Goal: Transaction & Acquisition: Purchase product/service

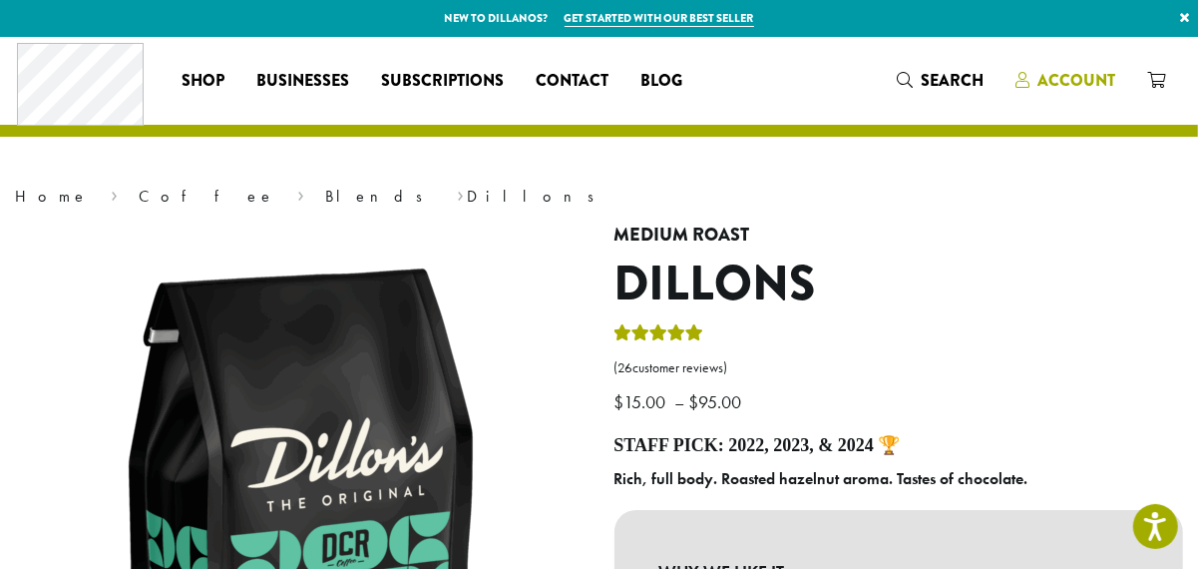
click at [1046, 80] on span "Account" at bounding box center [1077, 80] width 78 height 23
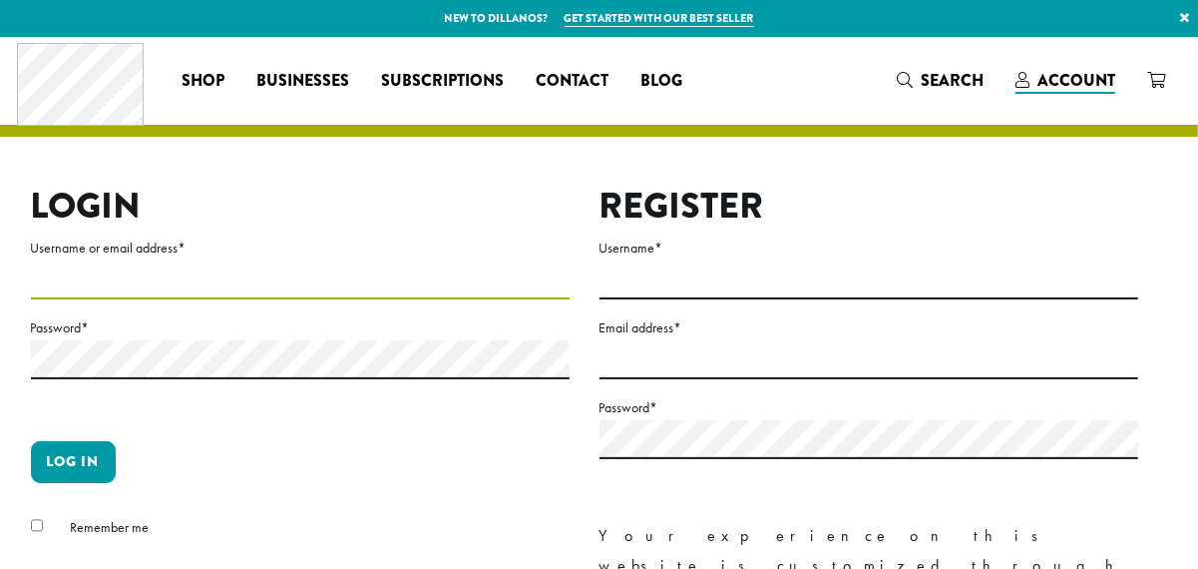
drag, startPoint x: 0, startPoint y: 0, endPoint x: 494, endPoint y: 294, distance: 574.9
click at [494, 294] on input "Username or email address *" at bounding box center [300, 279] width 539 height 39
type input "**********"
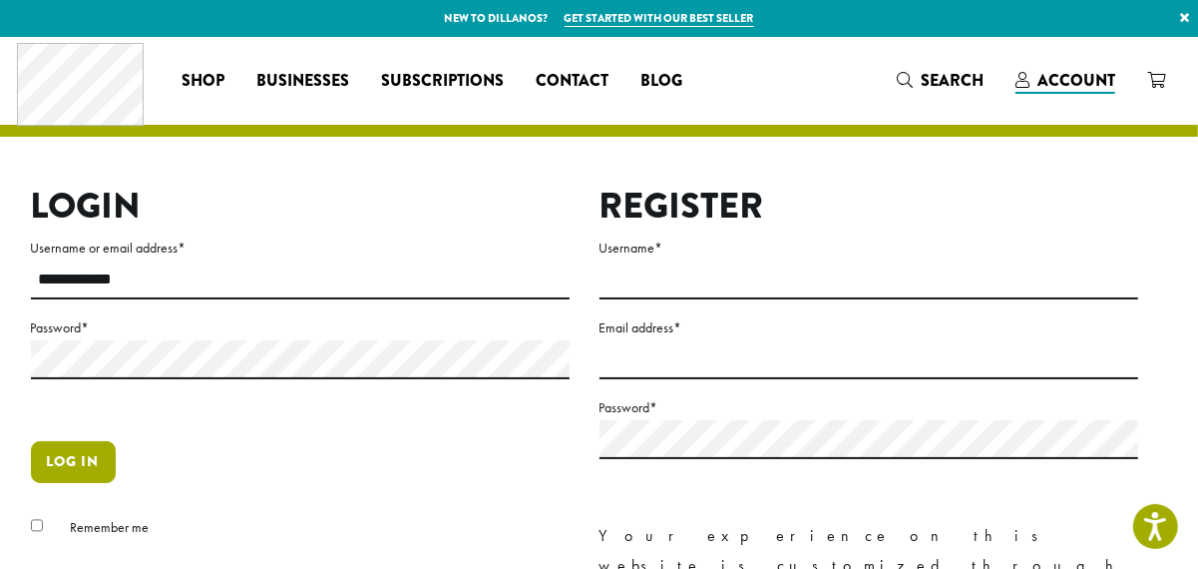
click at [97, 456] on button "Log in" at bounding box center [73, 462] width 85 height 42
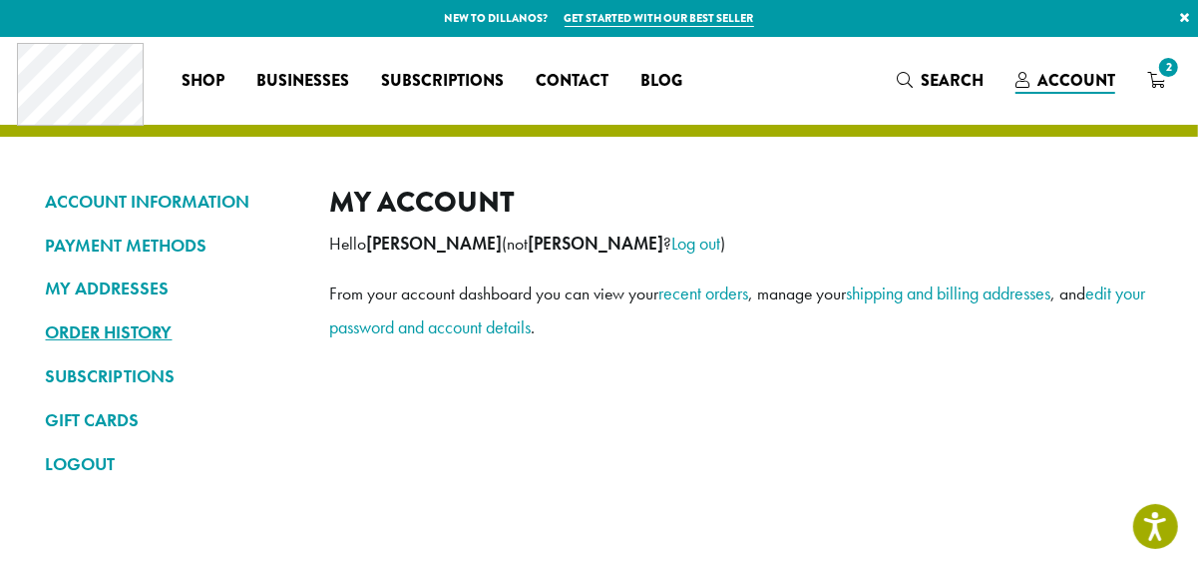
click at [163, 325] on link "ORDER HISTORY" at bounding box center [173, 332] width 254 height 34
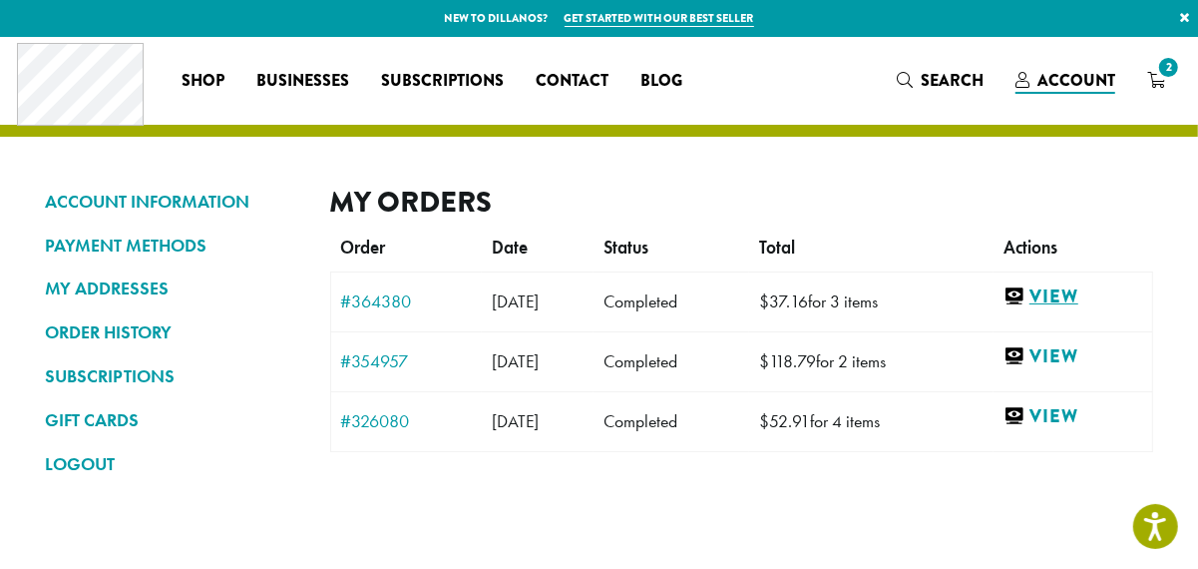
click at [1037, 298] on link "View" at bounding box center [1073, 296] width 139 height 25
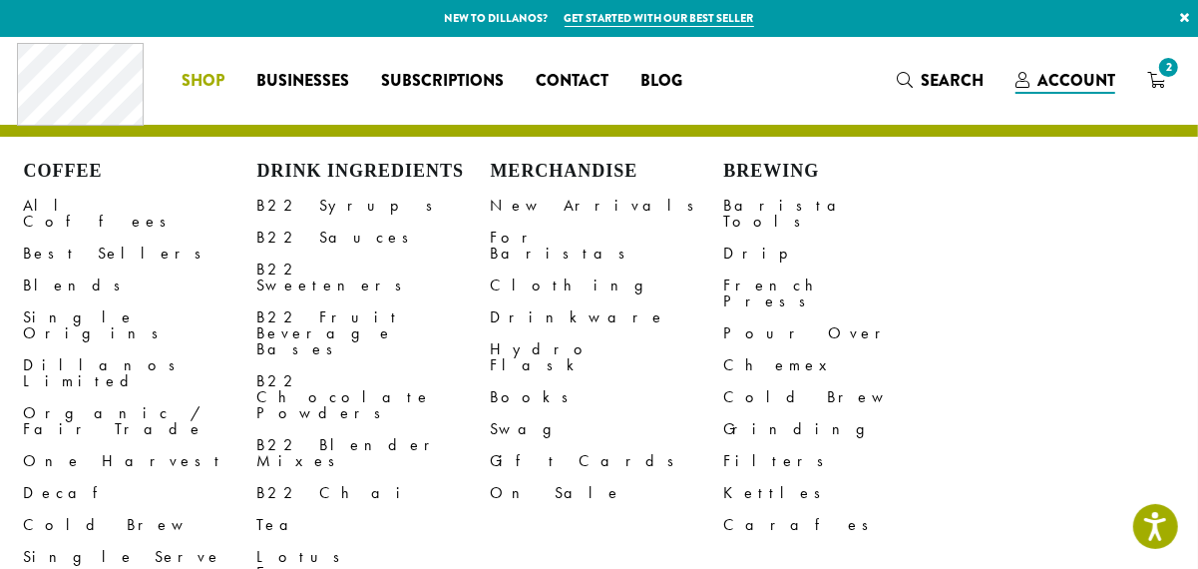
click at [194, 90] on span "Shop" at bounding box center [203, 81] width 43 height 25
click at [108, 349] on link "Dillanos Limited" at bounding box center [140, 373] width 233 height 48
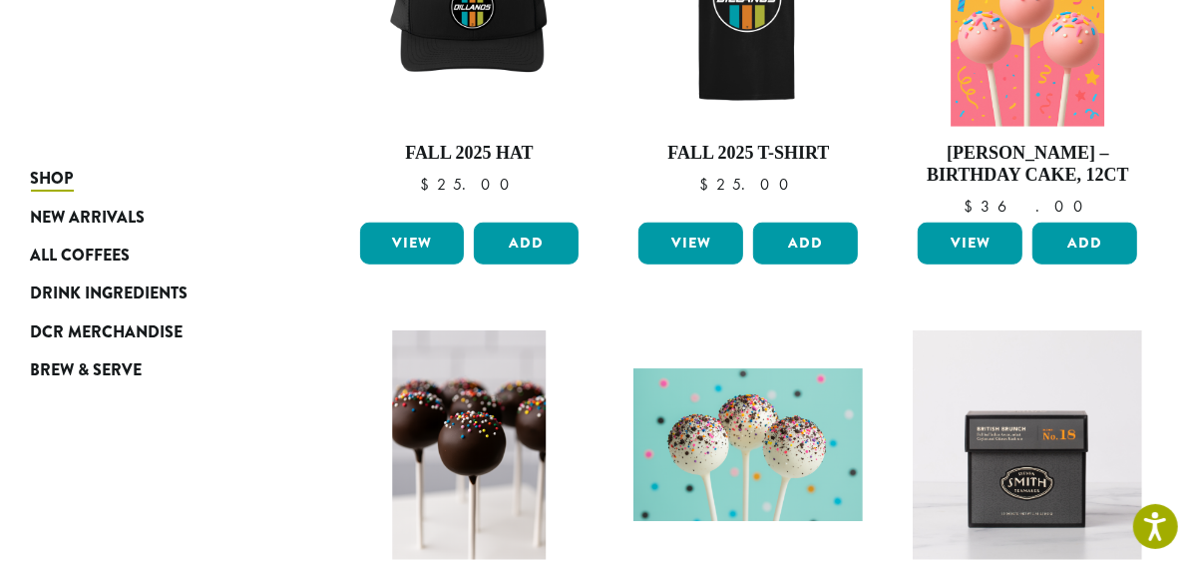
scroll to position [931, 0]
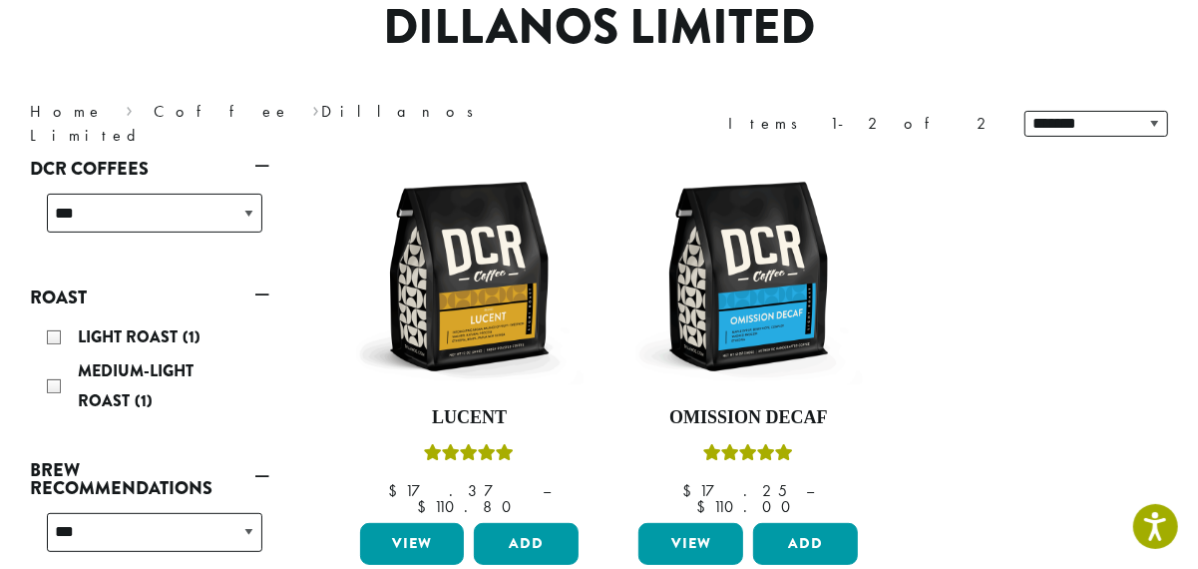
scroll to position [372, 0]
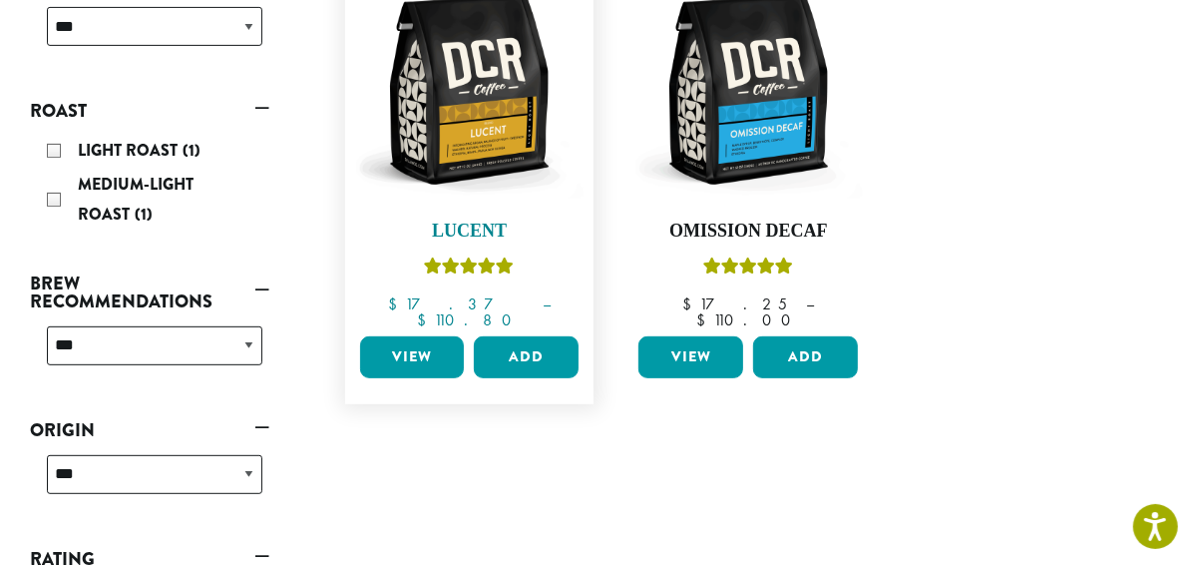
click at [442, 128] on img at bounding box center [468, 89] width 229 height 229
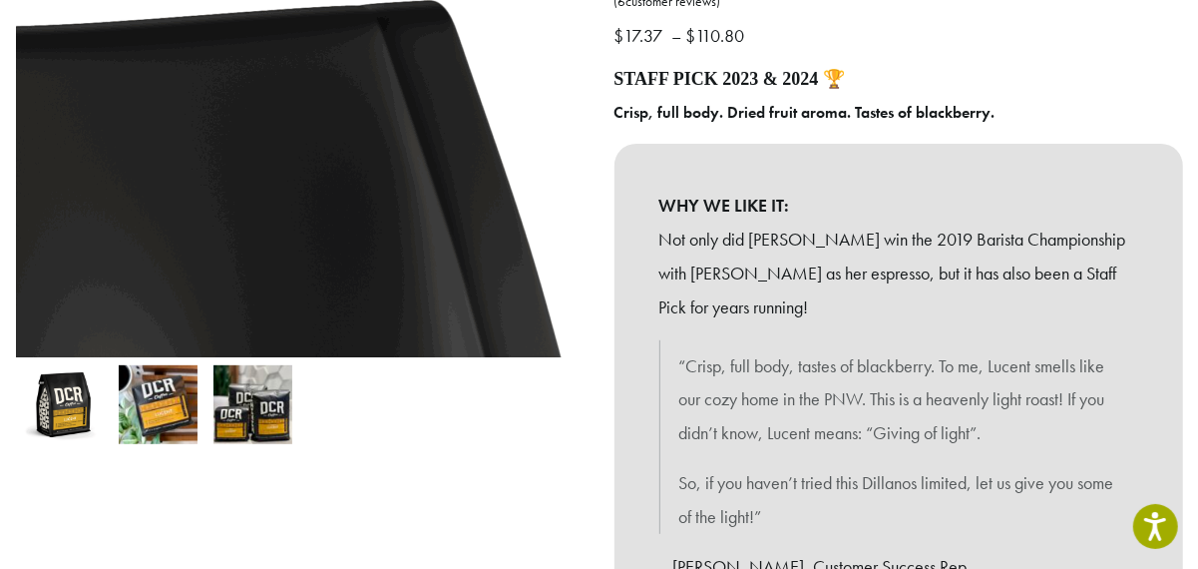
scroll to position [372, 0]
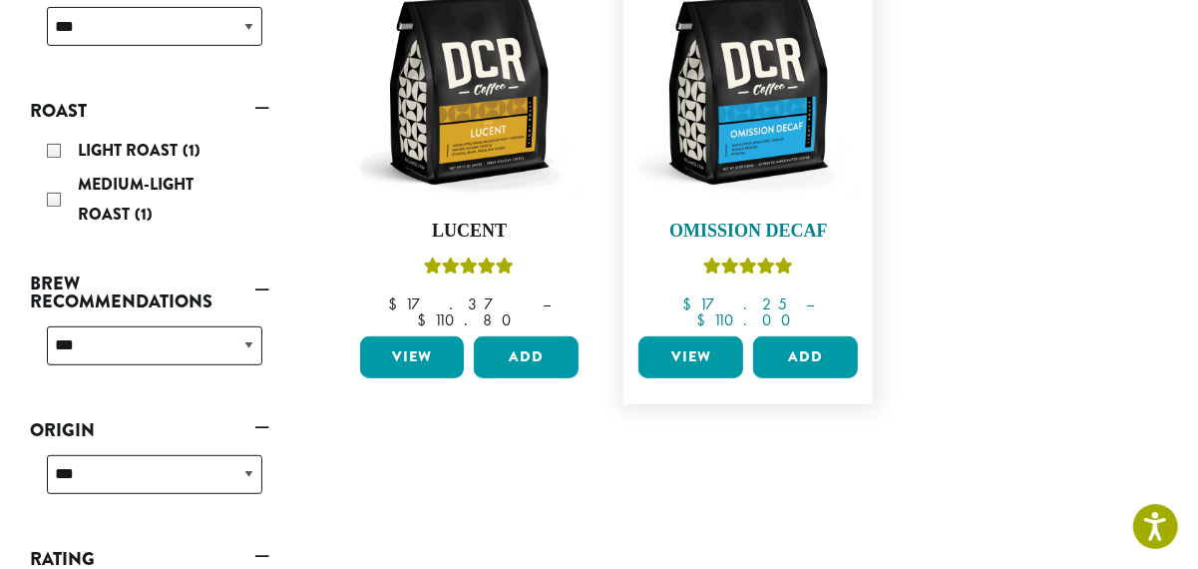
click at [769, 137] on img at bounding box center [747, 89] width 229 height 229
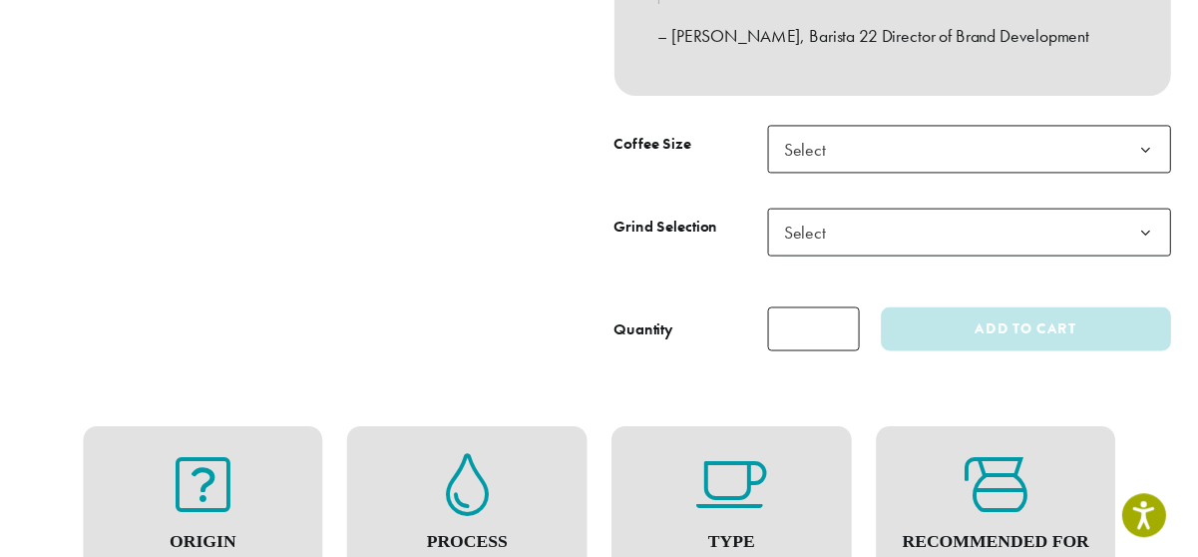
scroll to position [931, 0]
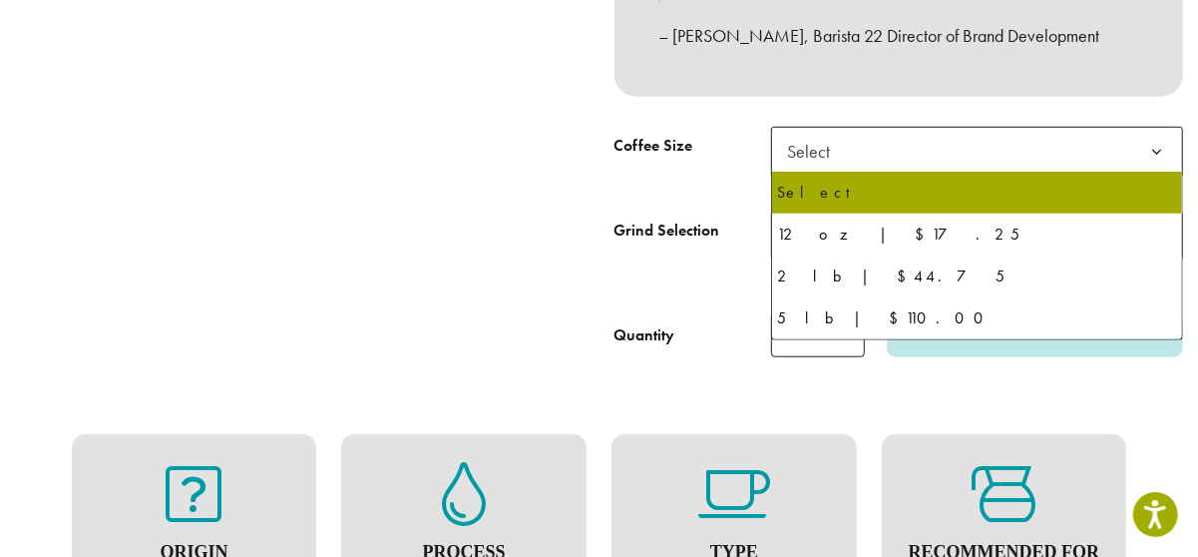
click at [823, 147] on span "Select" at bounding box center [815, 151] width 71 height 39
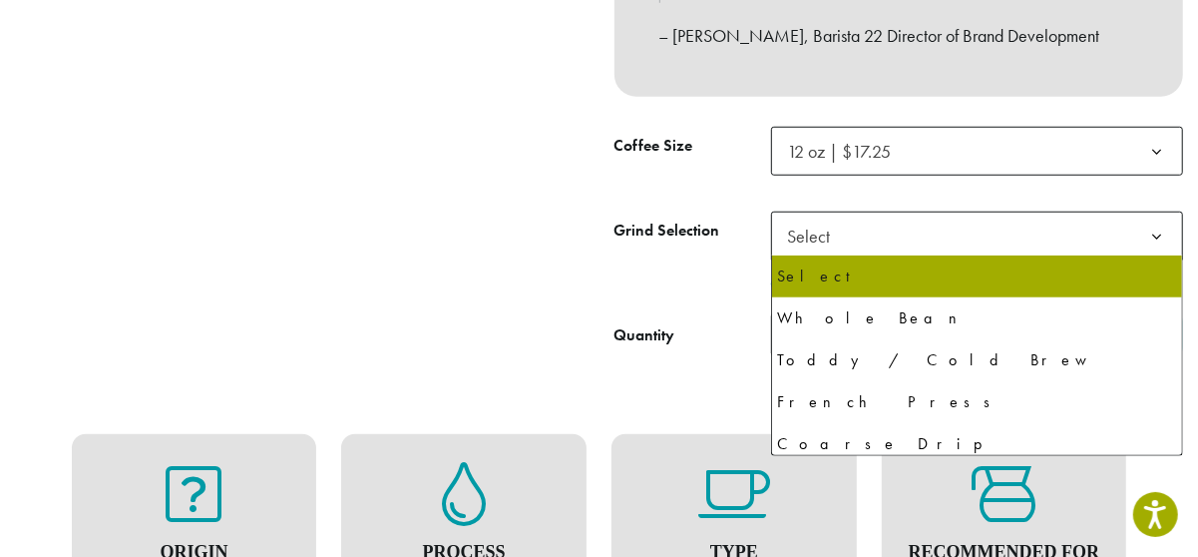
click at [799, 238] on span "Select" at bounding box center [815, 235] width 71 height 39
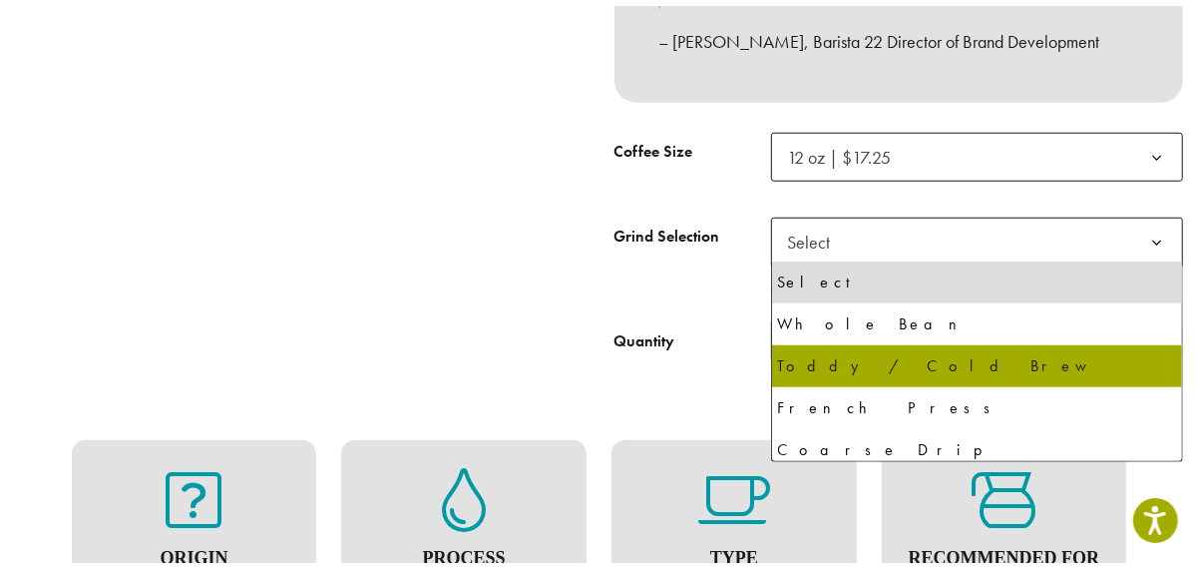
scroll to position [136, 0]
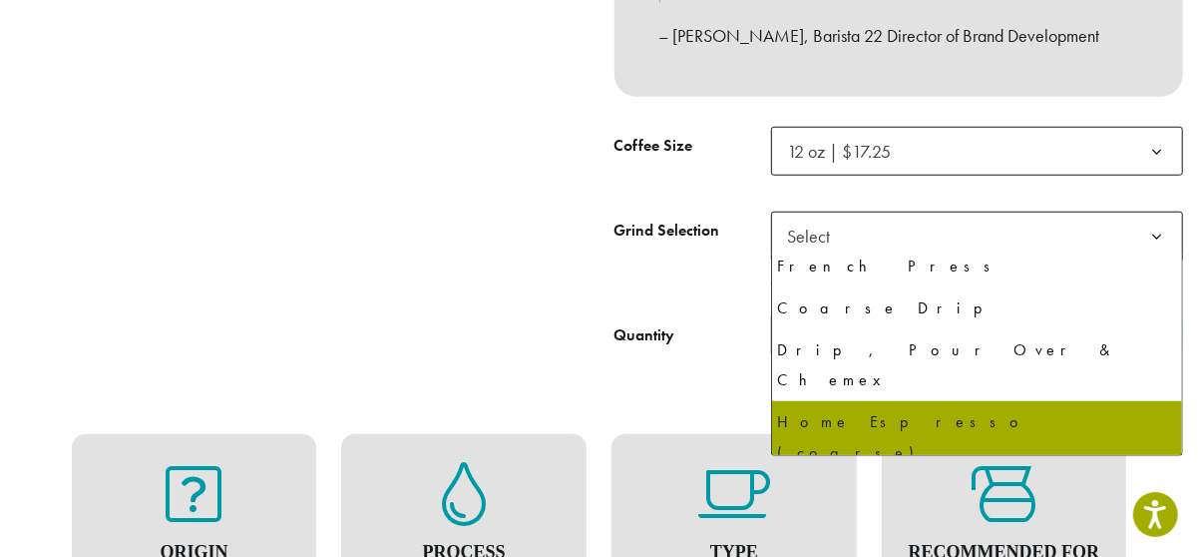
select select "*********"
select select "**********"
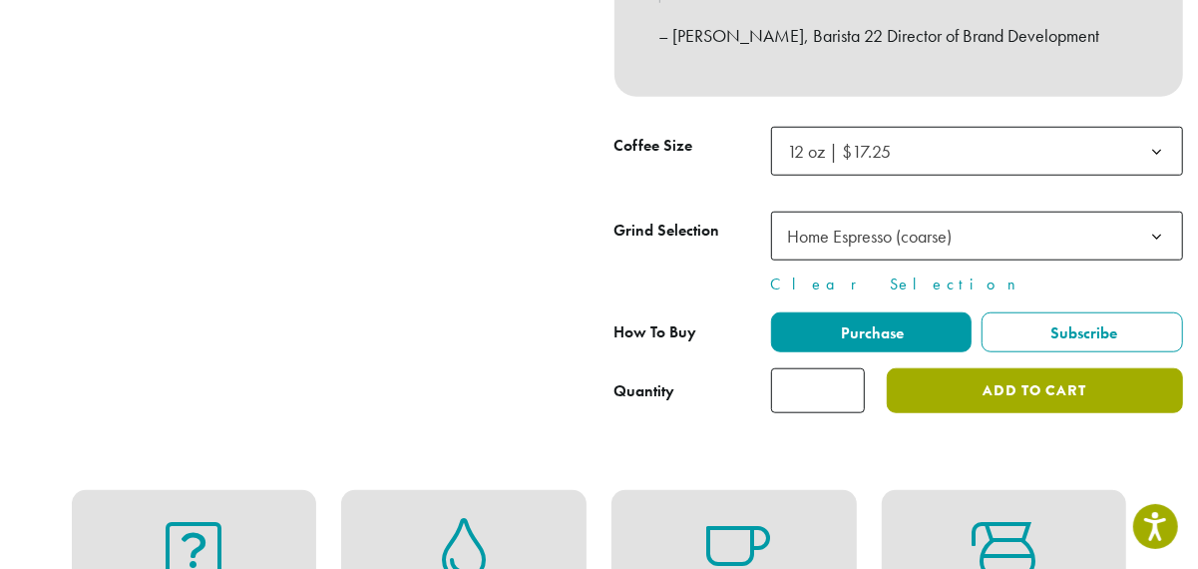
click at [909, 398] on button "Add to cart" at bounding box center [1034, 390] width 295 height 45
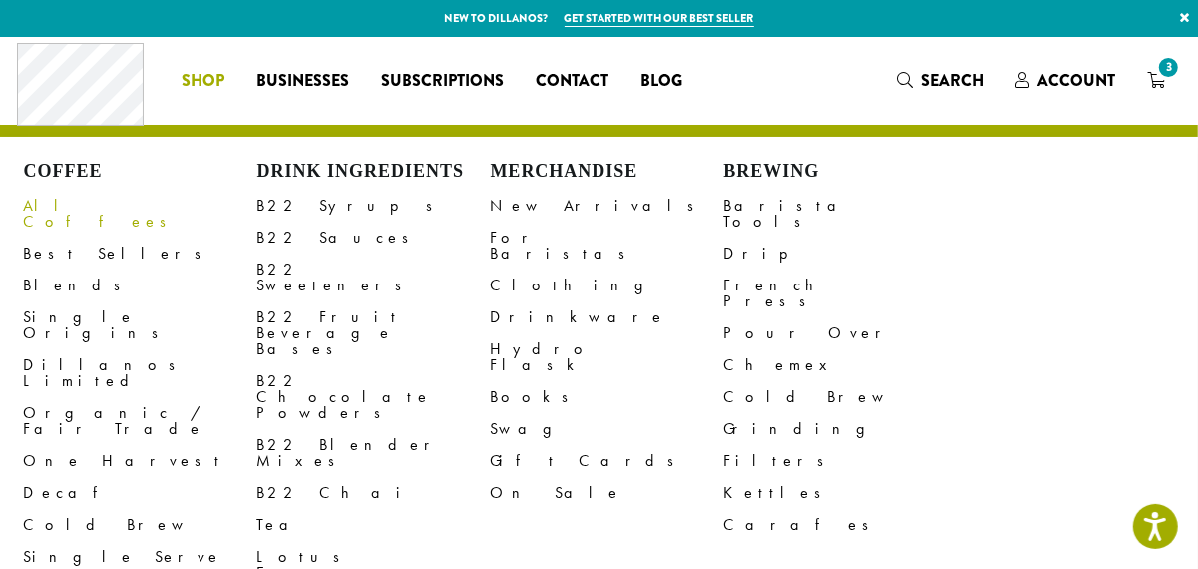
click at [67, 205] on link "All Coffees" at bounding box center [140, 214] width 233 height 48
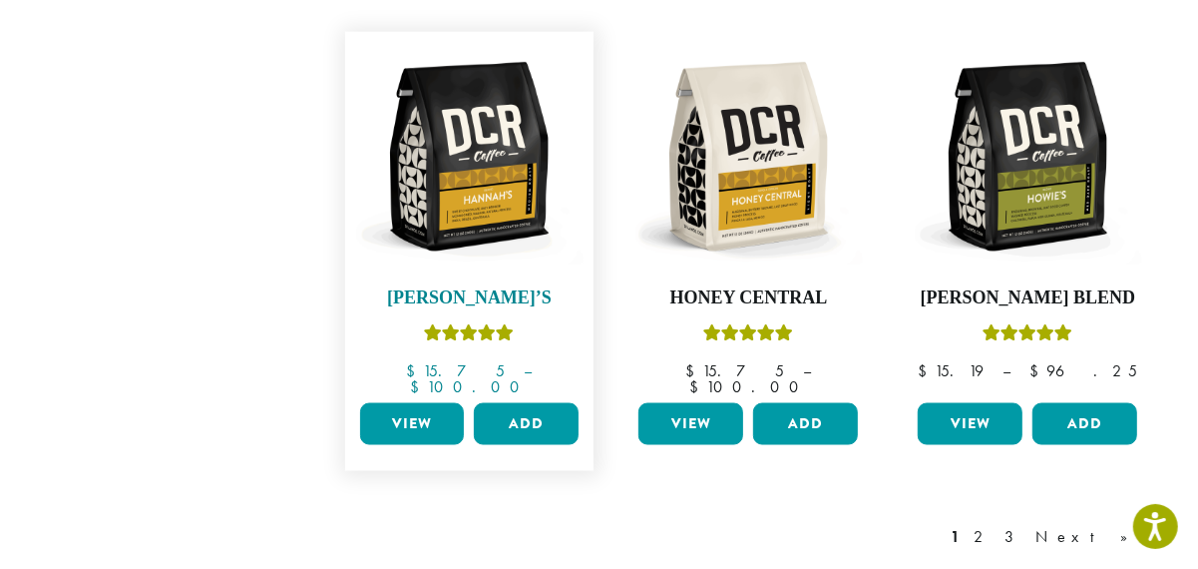
scroll to position [1676, 0]
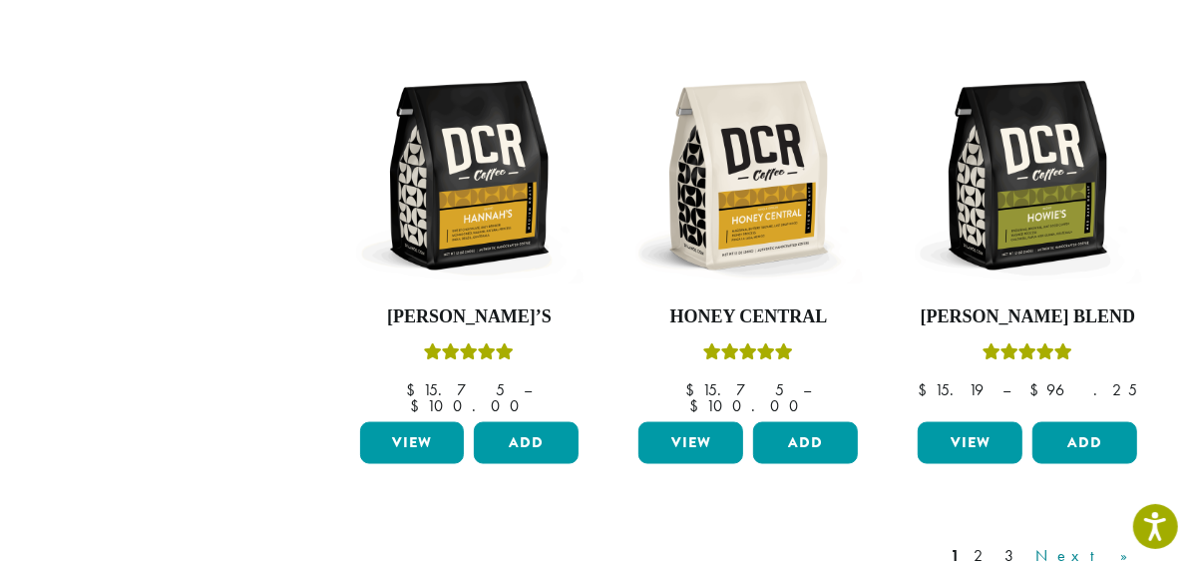
click at [1129, 545] on link "Next »" at bounding box center [1090, 557] width 115 height 24
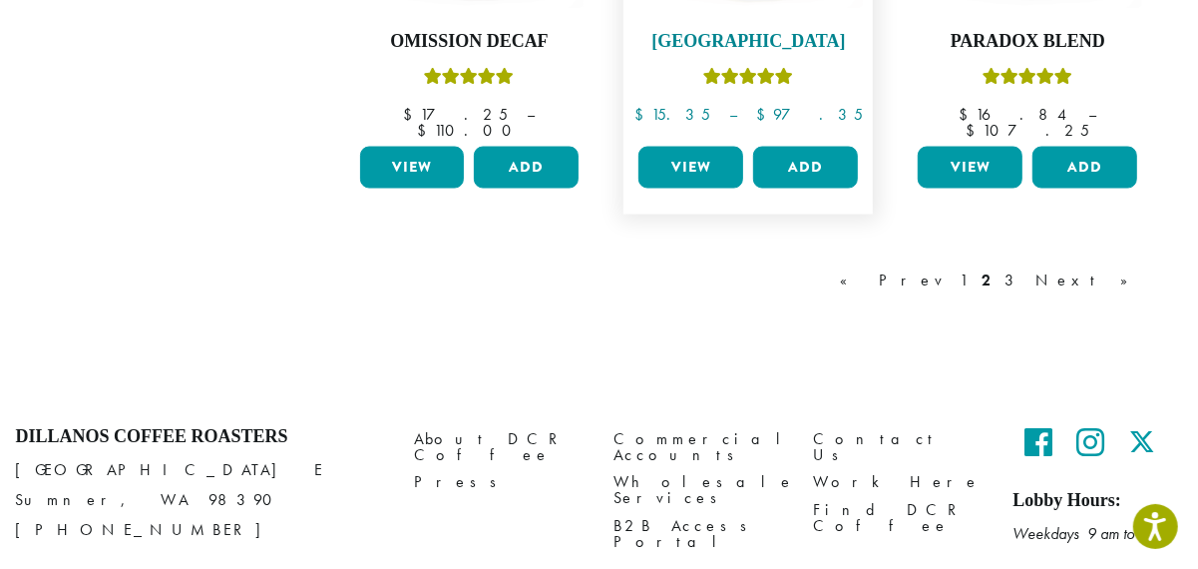
scroll to position [1981, 0]
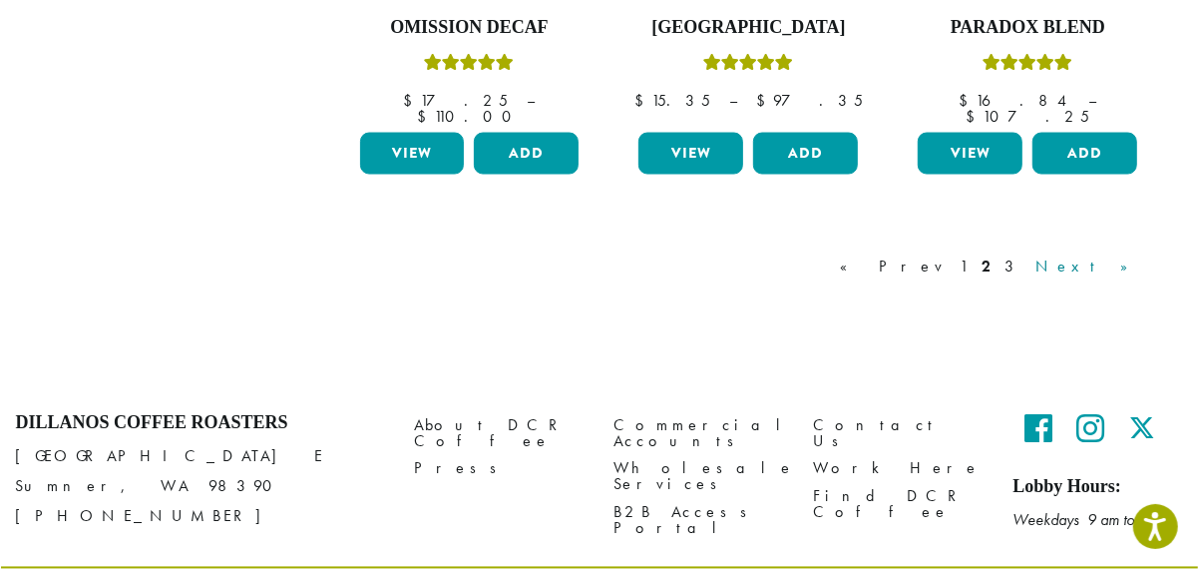
click at [1120, 255] on link "Next »" at bounding box center [1090, 267] width 115 height 24
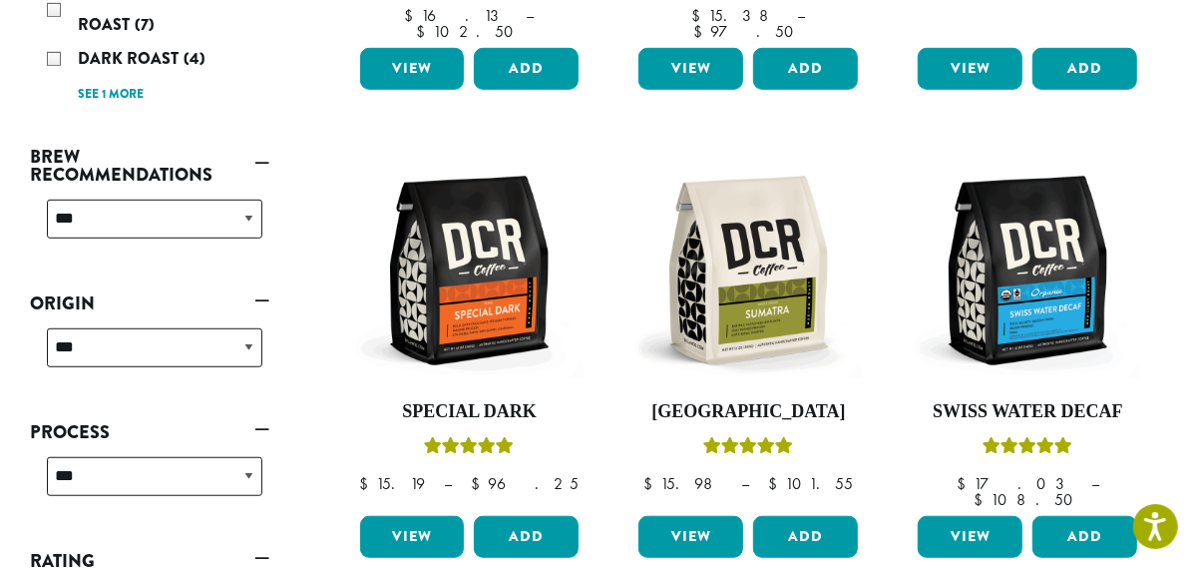
scroll to position [680, 0]
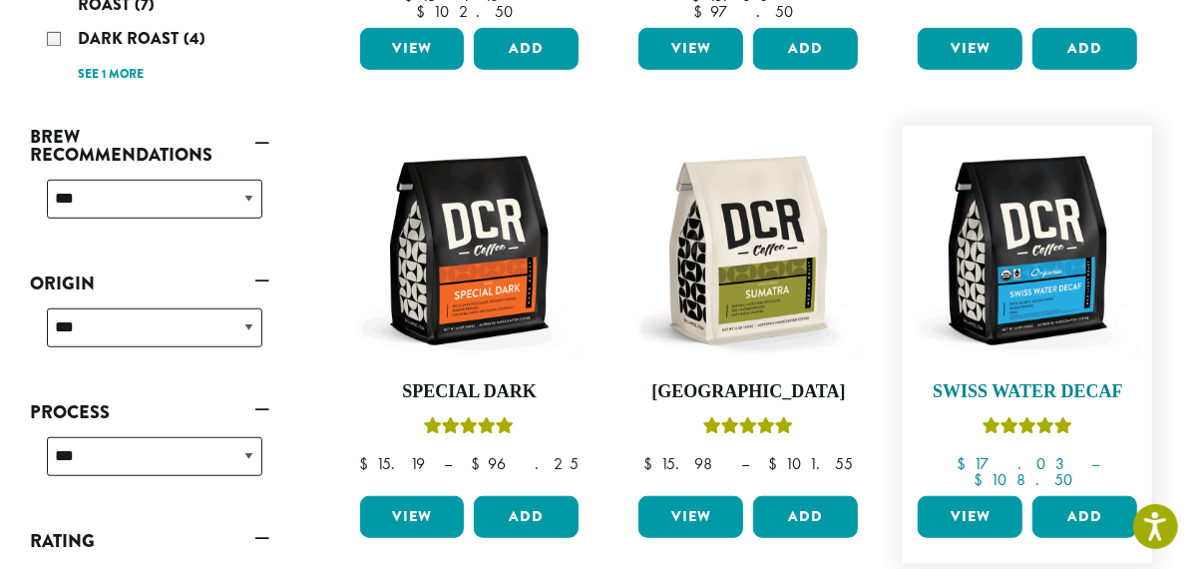
click at [1066, 266] on img at bounding box center [1027, 250] width 229 height 229
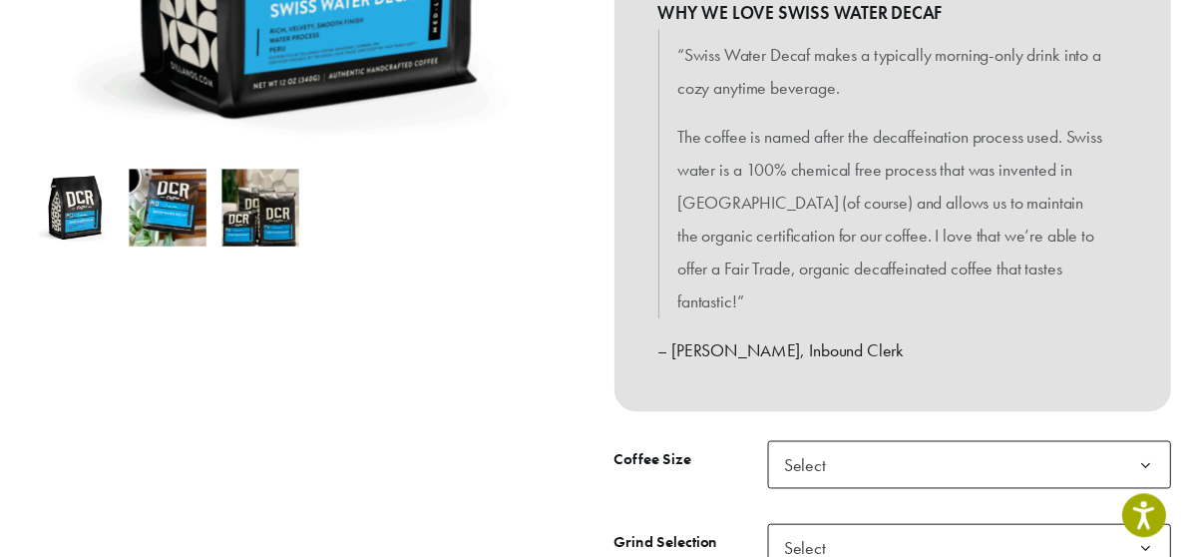
scroll to position [744, 0]
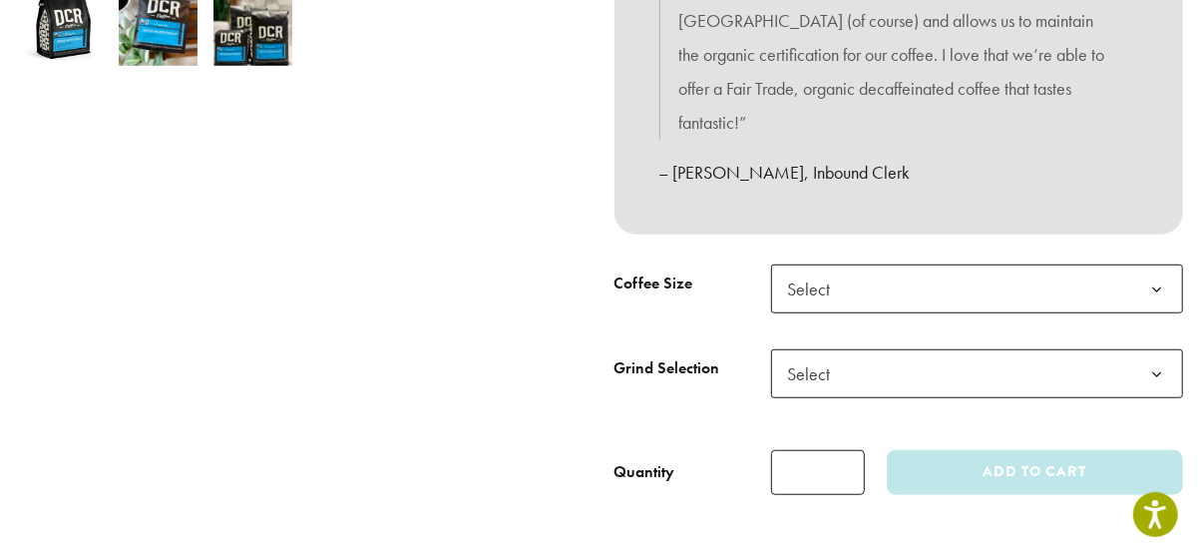
click at [860, 299] on span "Select" at bounding box center [977, 288] width 412 height 49
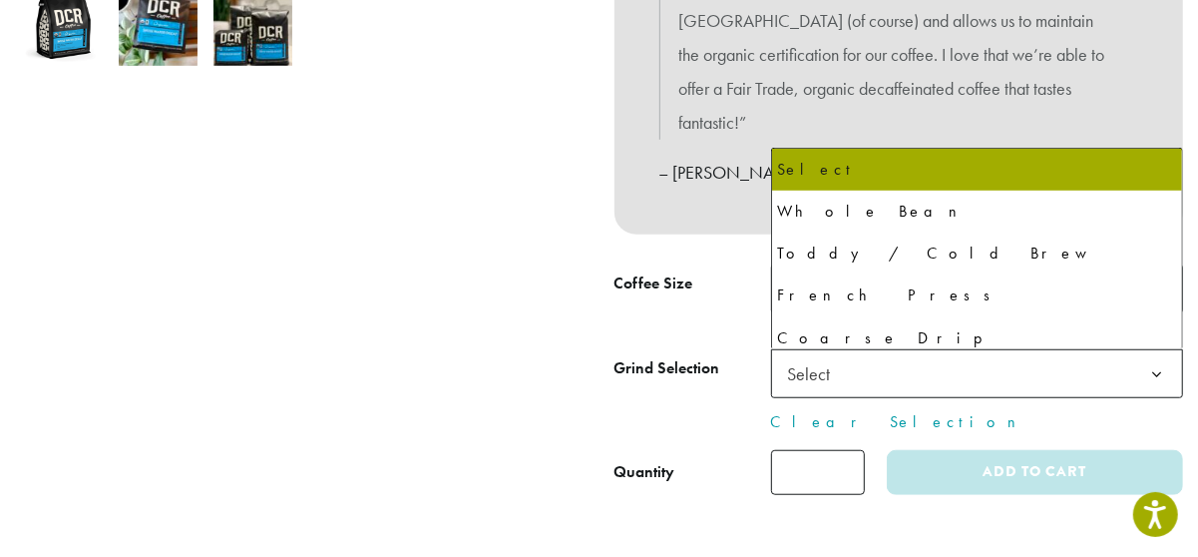
click at [855, 372] on span "Select" at bounding box center [977, 373] width 412 height 49
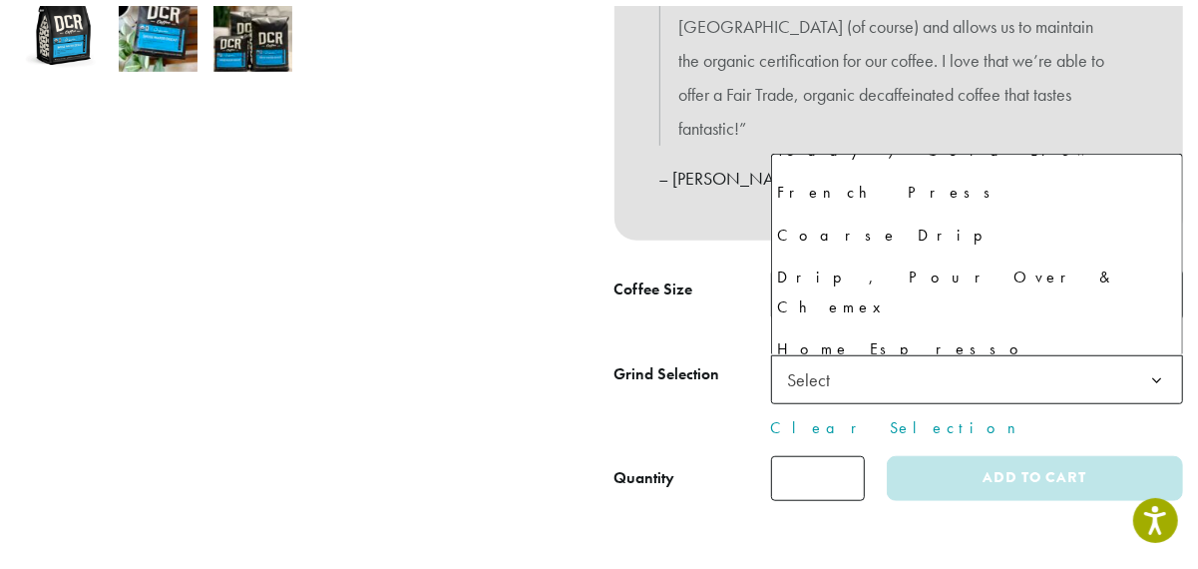
scroll to position [136, 0]
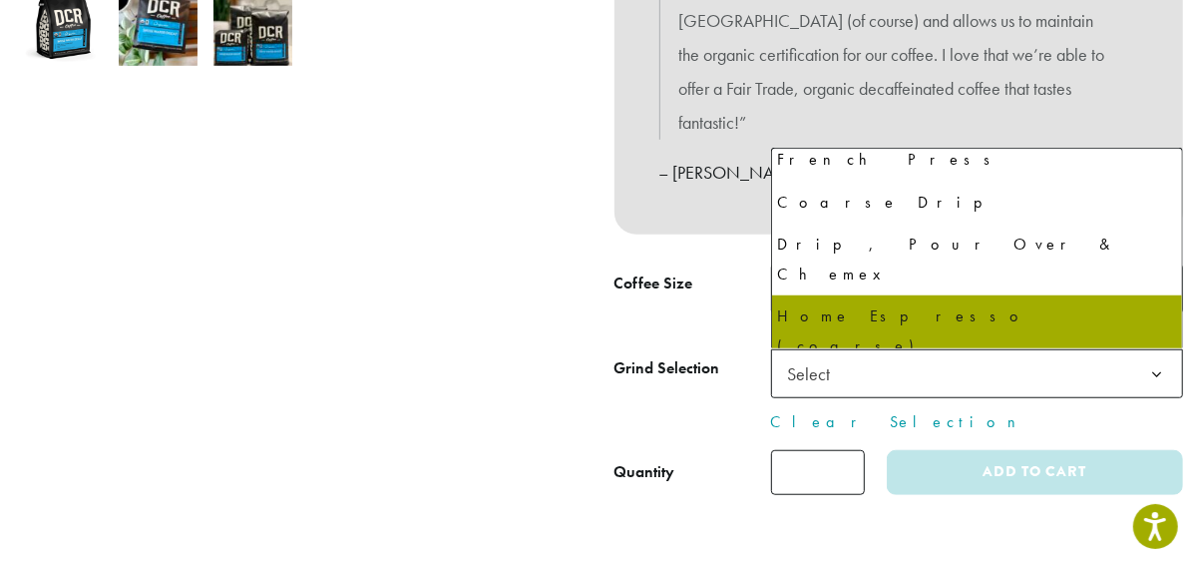
select select "*********"
select select "**********"
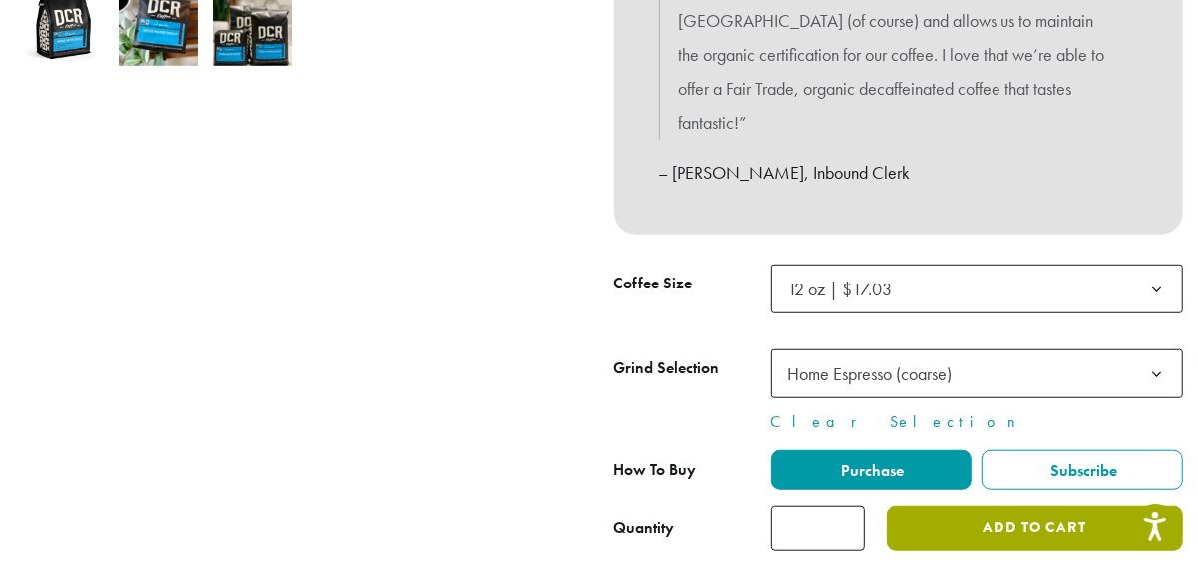
click at [1003, 536] on button "Add to cart" at bounding box center [1034, 528] width 295 height 45
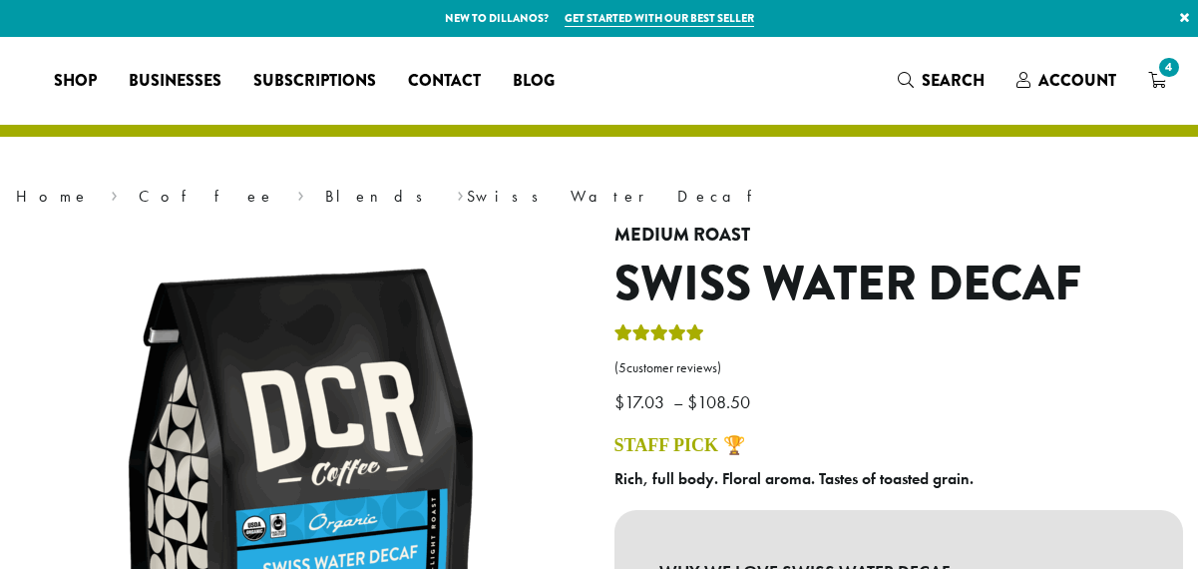
select select "*********"
select select "**********"
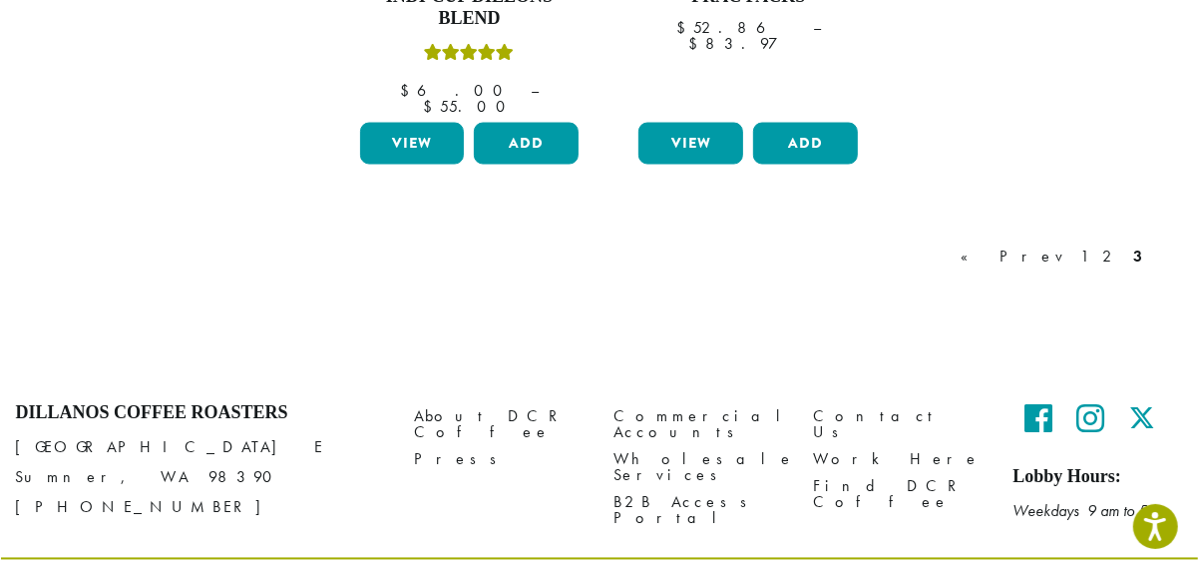
scroll to position [2003, 0]
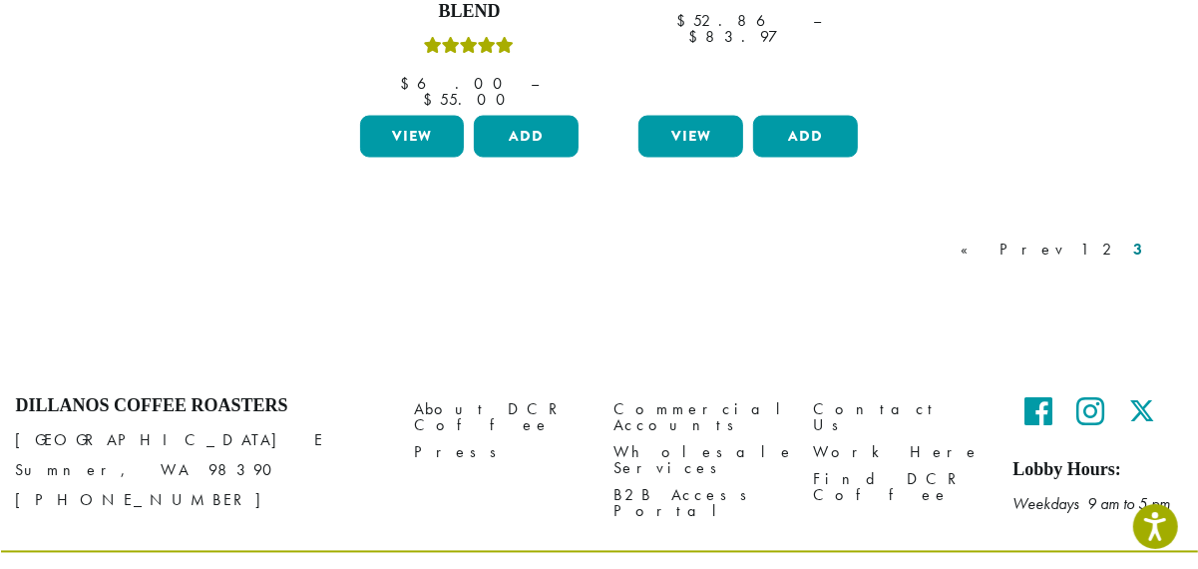
click at [1133, 238] on link "3" at bounding box center [1138, 250] width 17 height 24
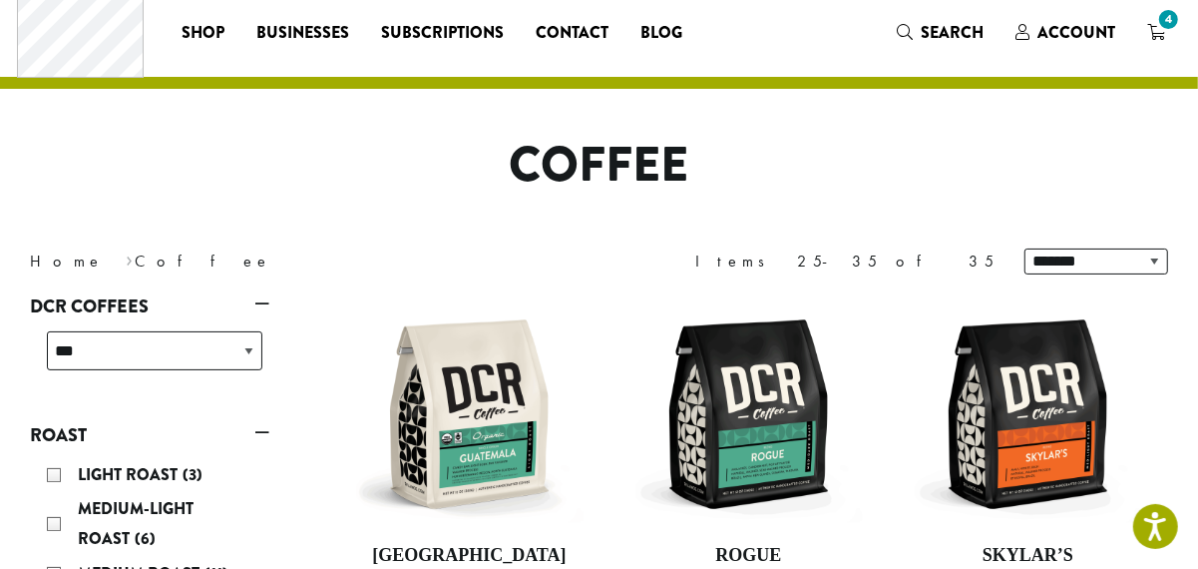
scroll to position [0, 0]
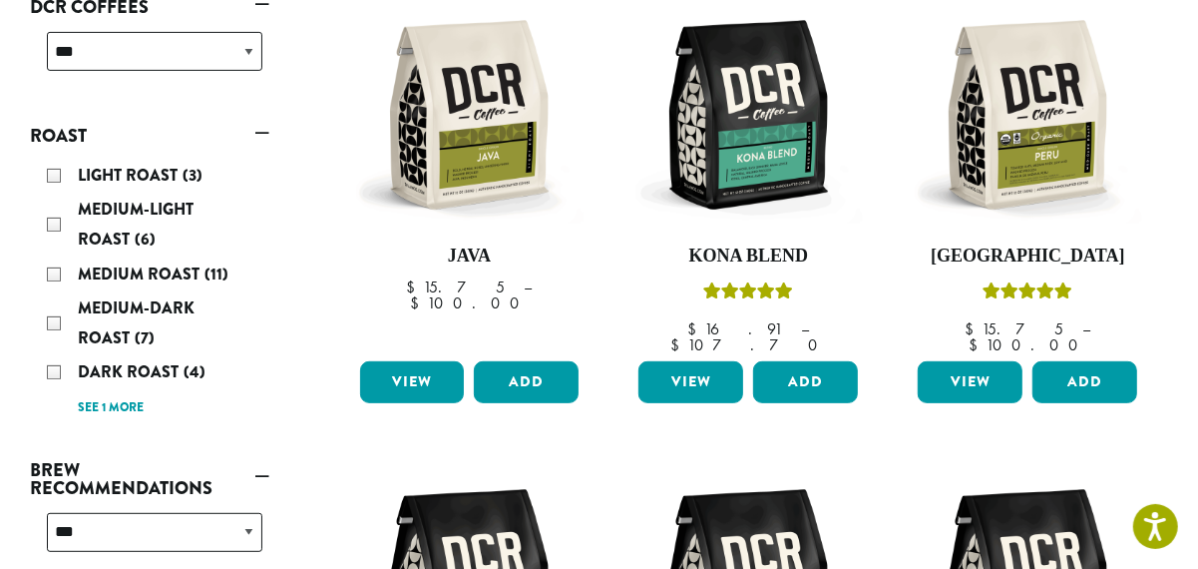
scroll to position [372, 0]
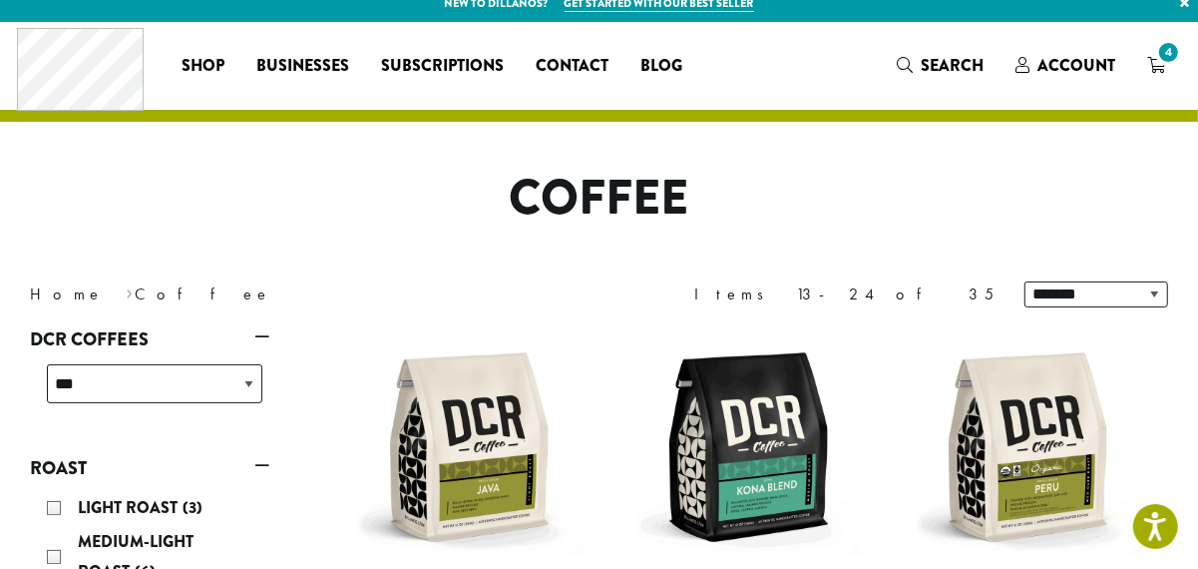
scroll to position [0, 0]
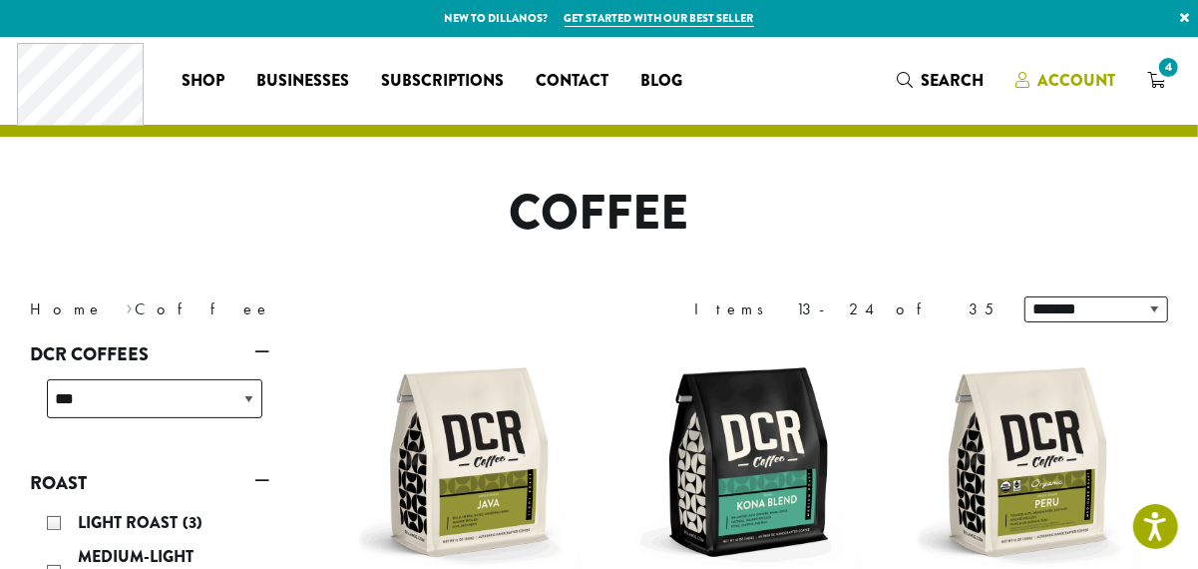
click at [1074, 78] on span "Account" at bounding box center [1077, 80] width 78 height 23
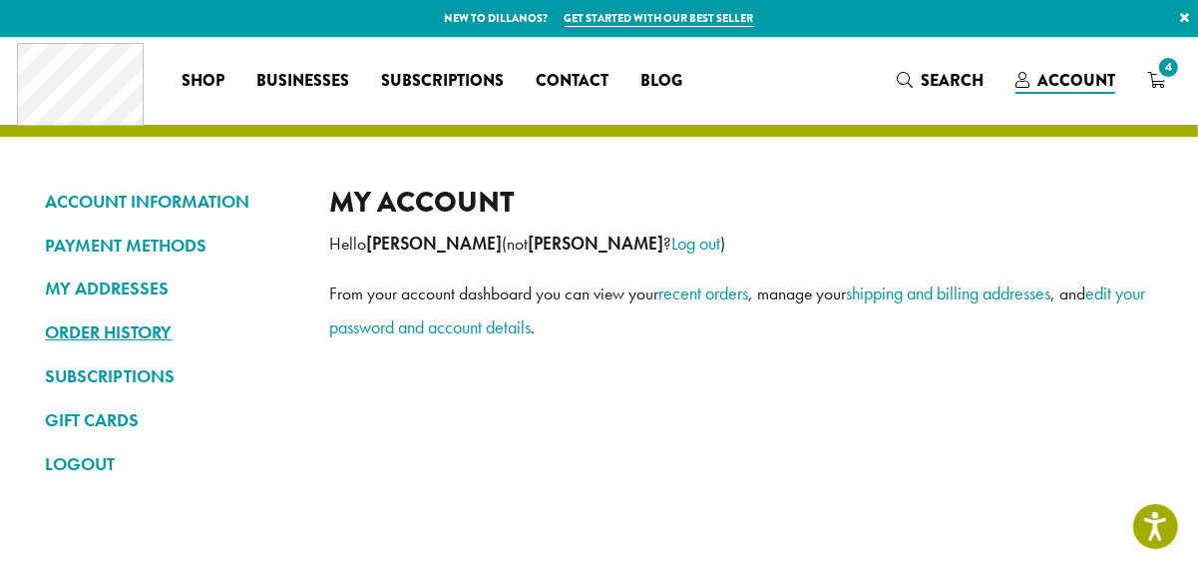
click at [172, 325] on link "ORDER HISTORY" at bounding box center [173, 332] width 254 height 34
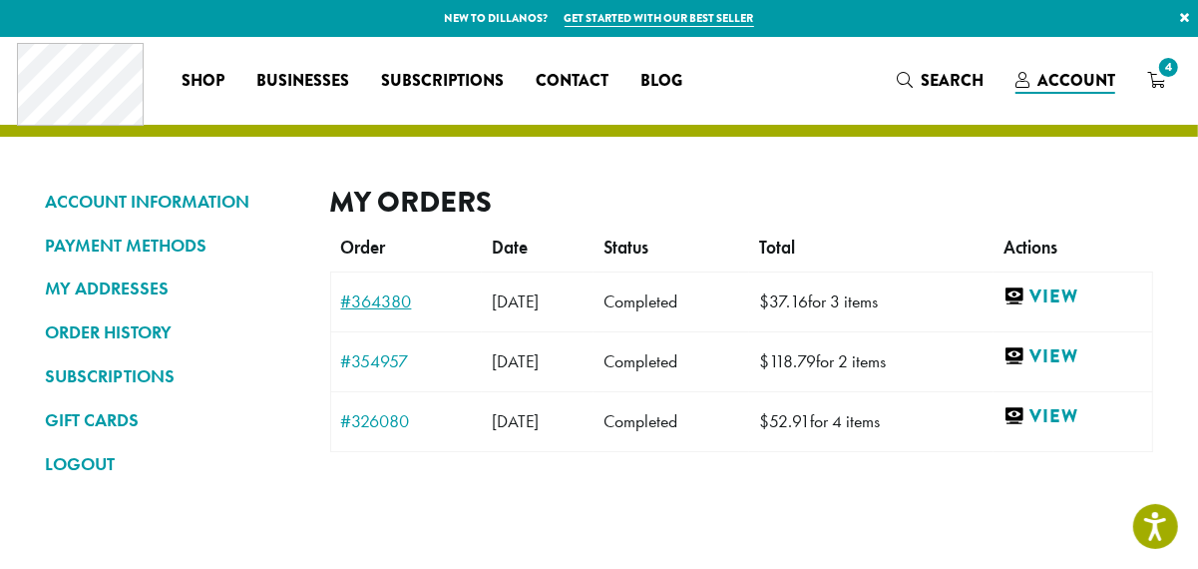
click at [363, 306] on link "#364380" at bounding box center [407, 301] width 132 height 18
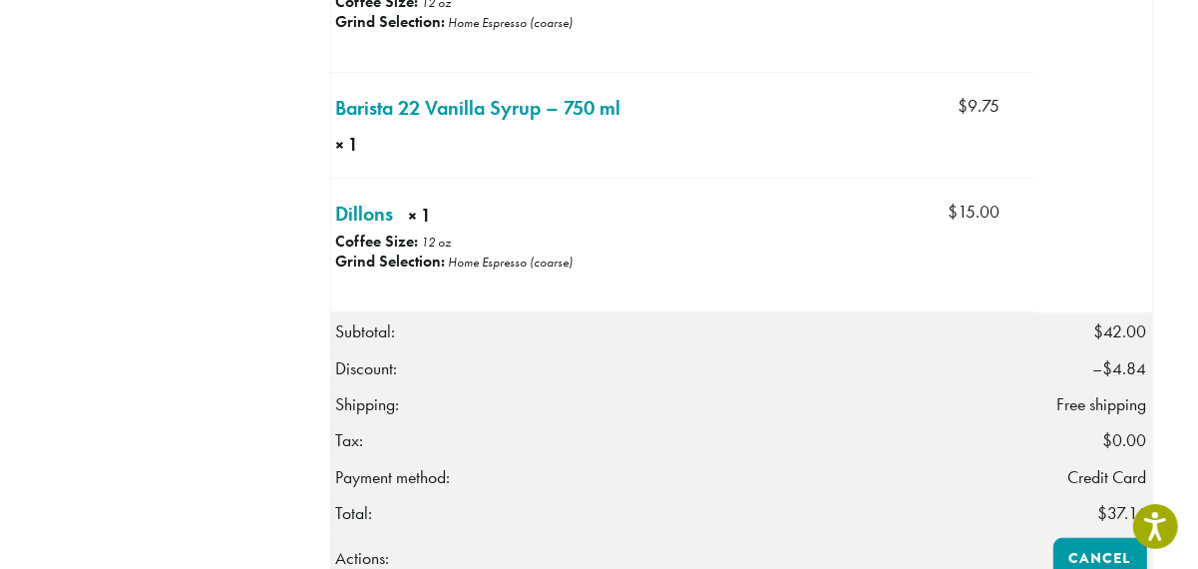
scroll to position [744, 0]
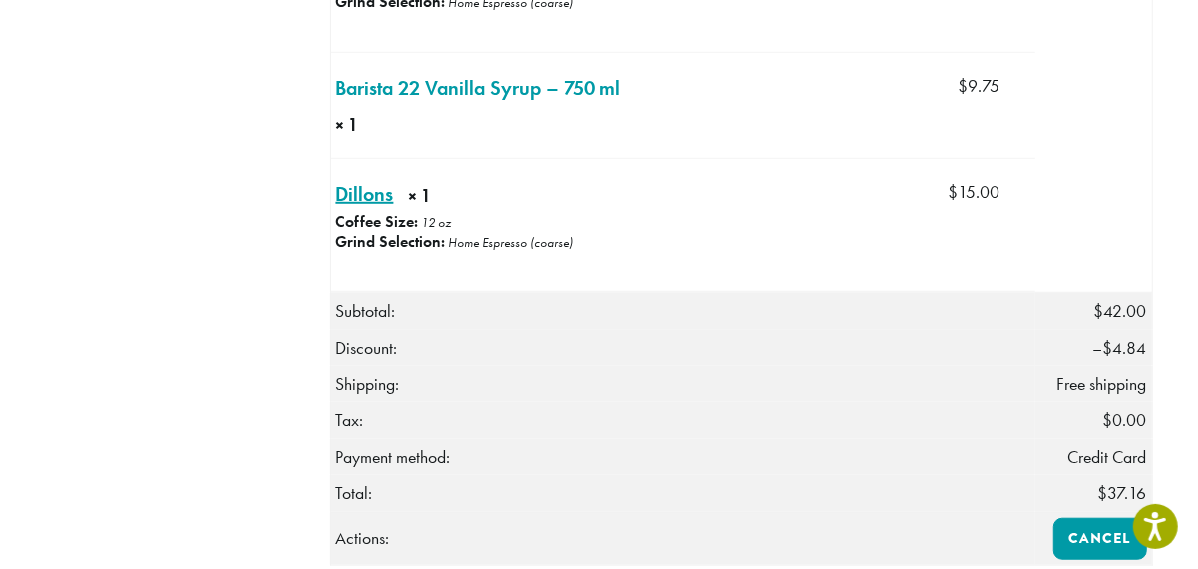
click at [376, 209] on link "Dillons × 1" at bounding box center [365, 194] width 58 height 30
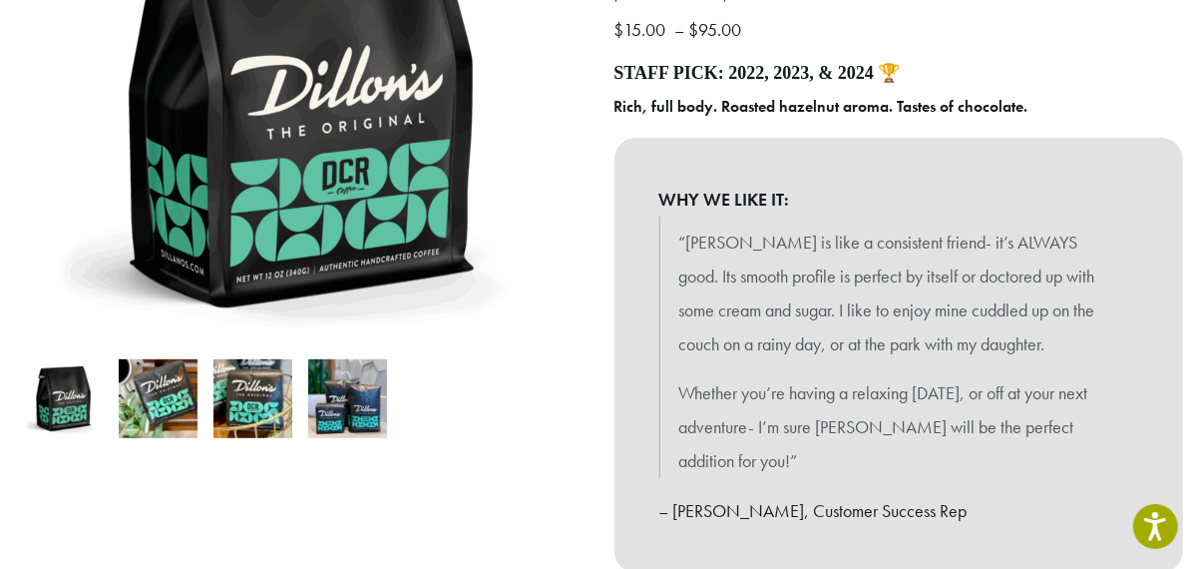
scroll to position [186, 0]
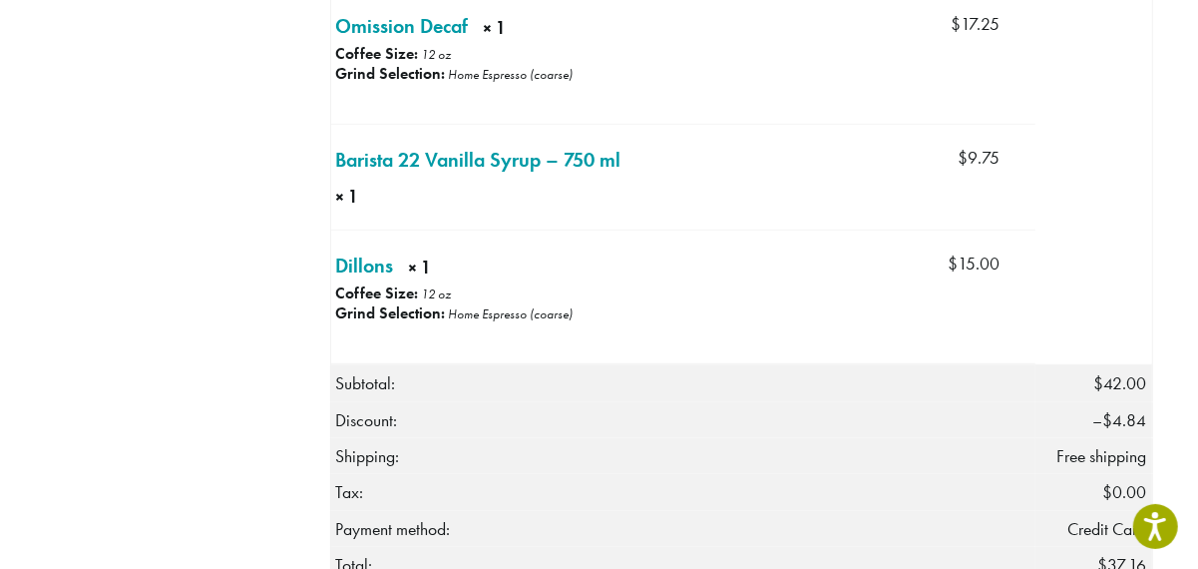
scroll to position [744, 0]
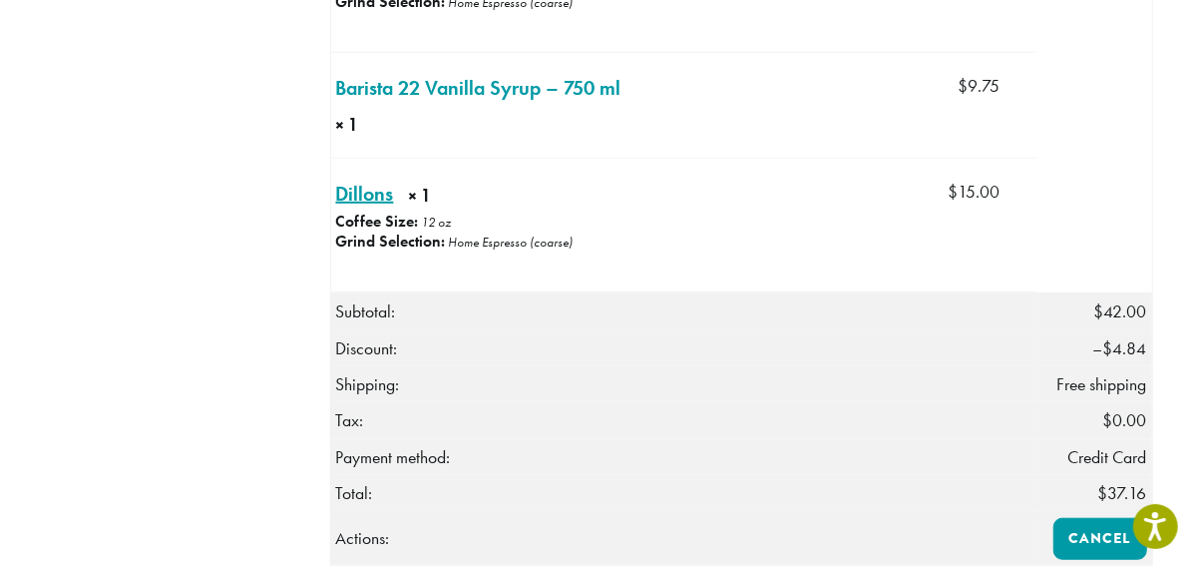
click at [350, 209] on link "Dillons × 1" at bounding box center [365, 194] width 58 height 30
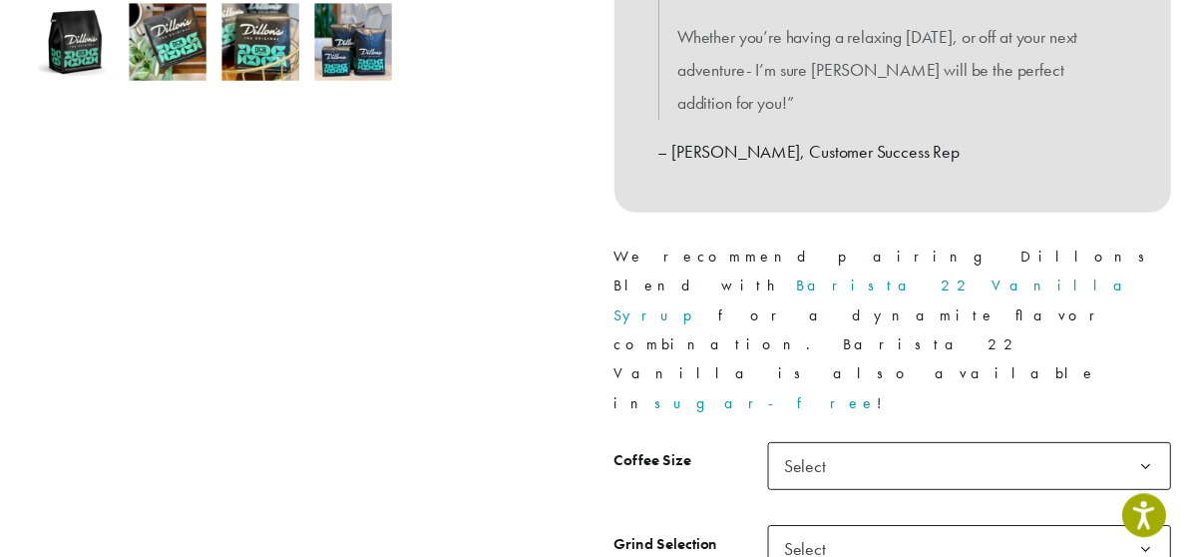
scroll to position [744, 0]
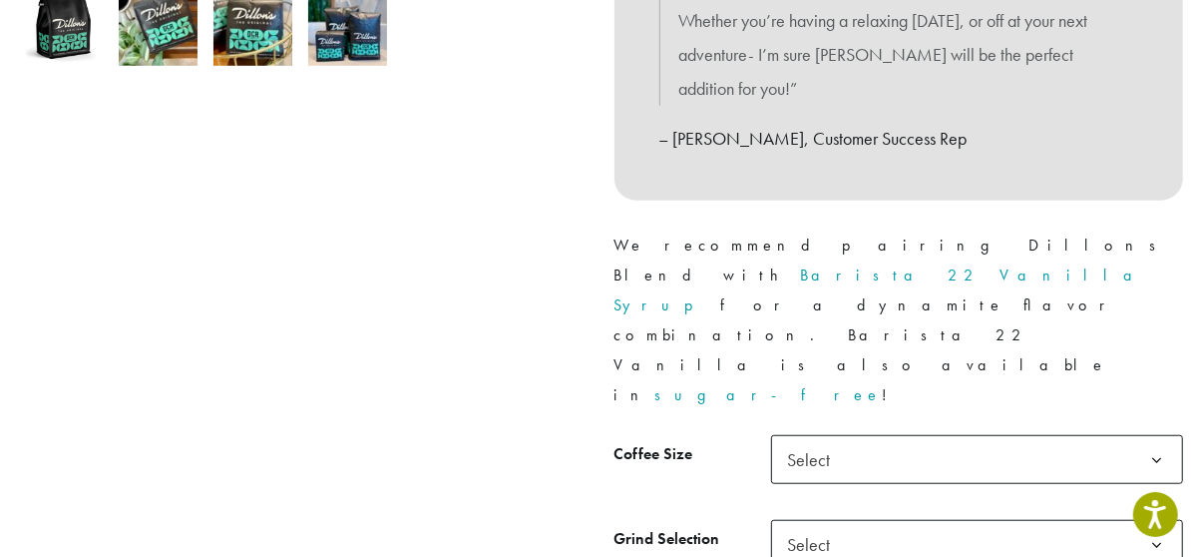
click at [803, 440] on span "Select" at bounding box center [815, 459] width 71 height 39
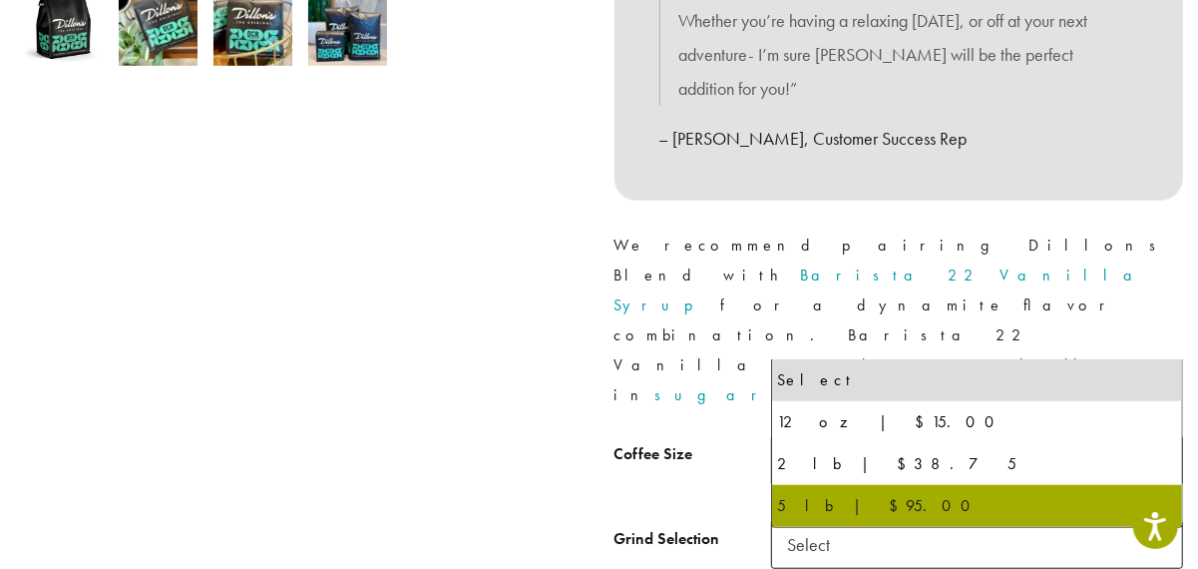
select select "**********"
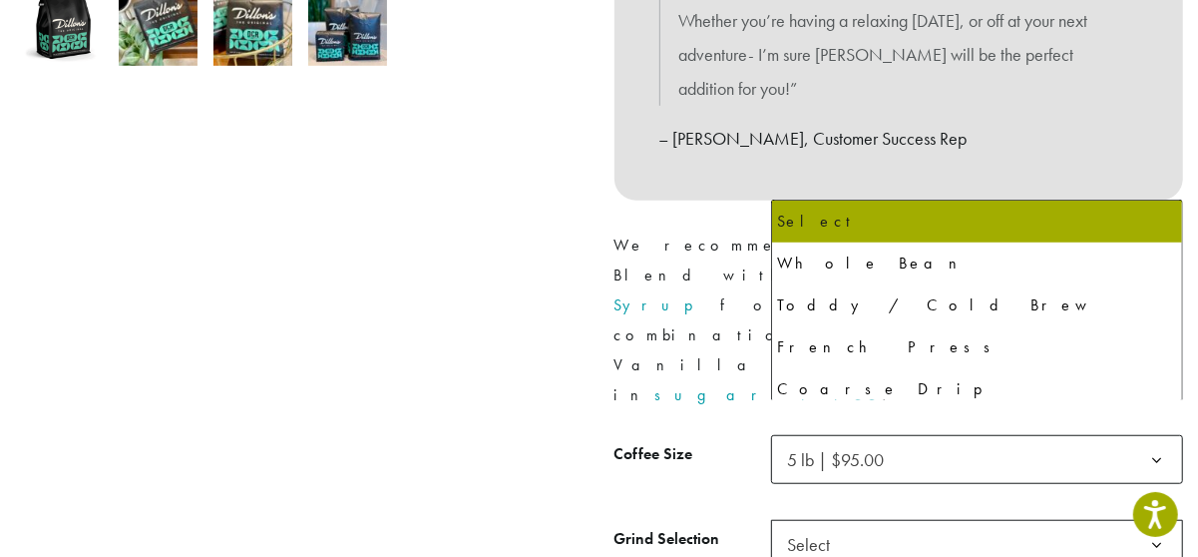
click at [873, 520] on span "Select" at bounding box center [977, 544] width 412 height 49
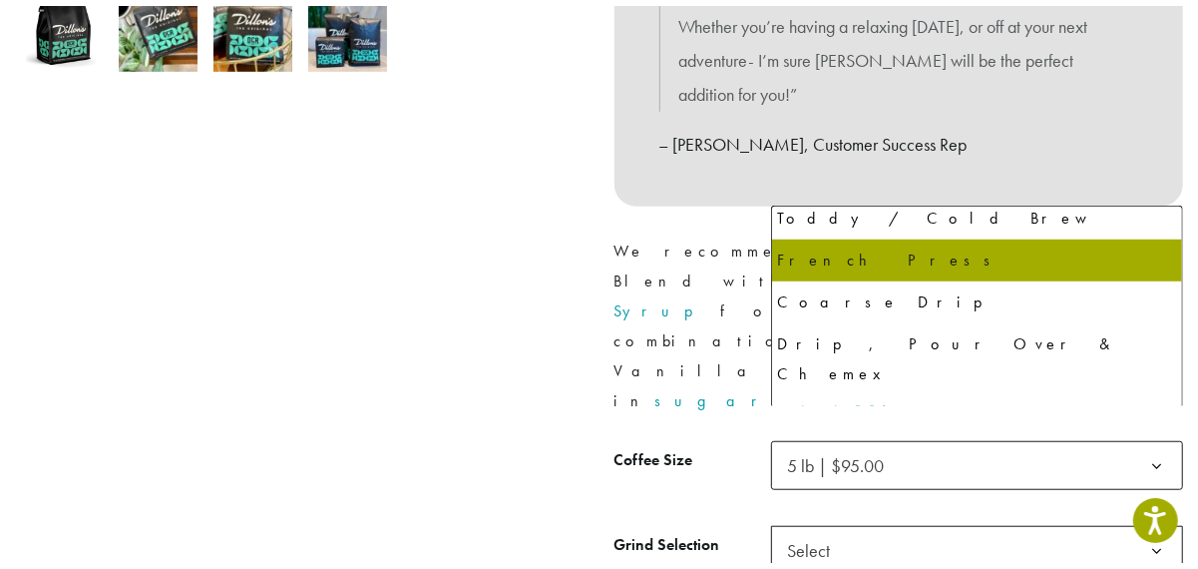
scroll to position [136, 0]
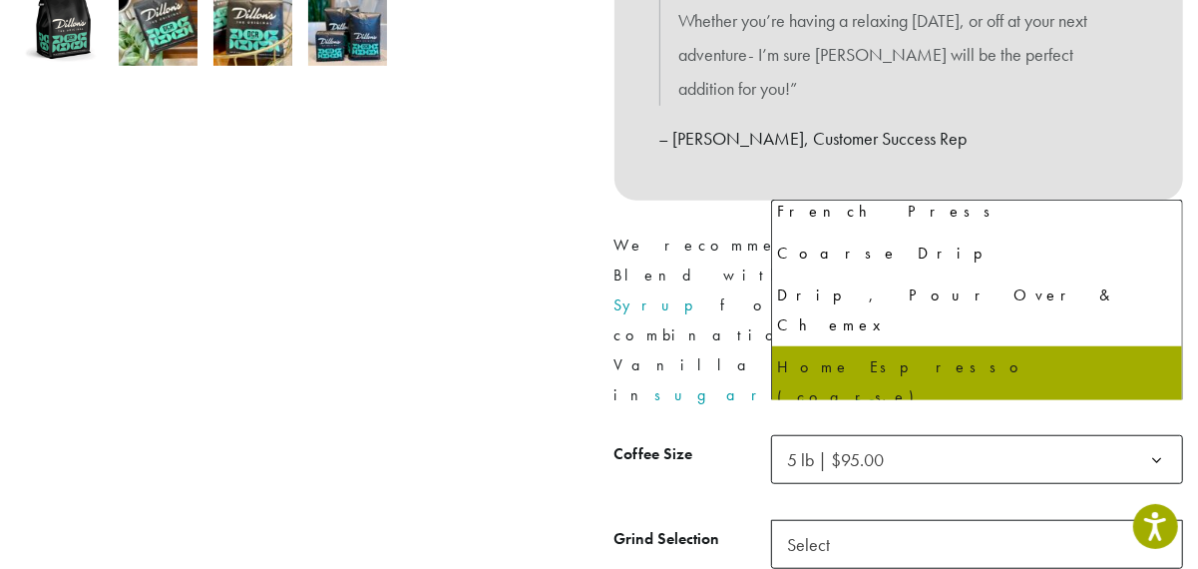
select select "**********"
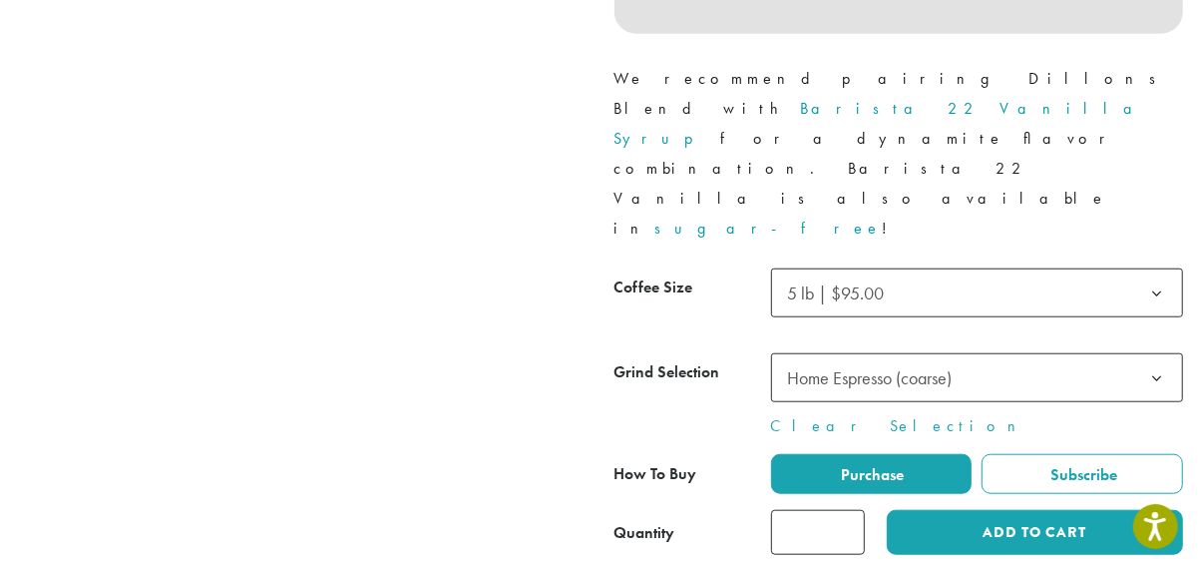
scroll to position [931, 0]
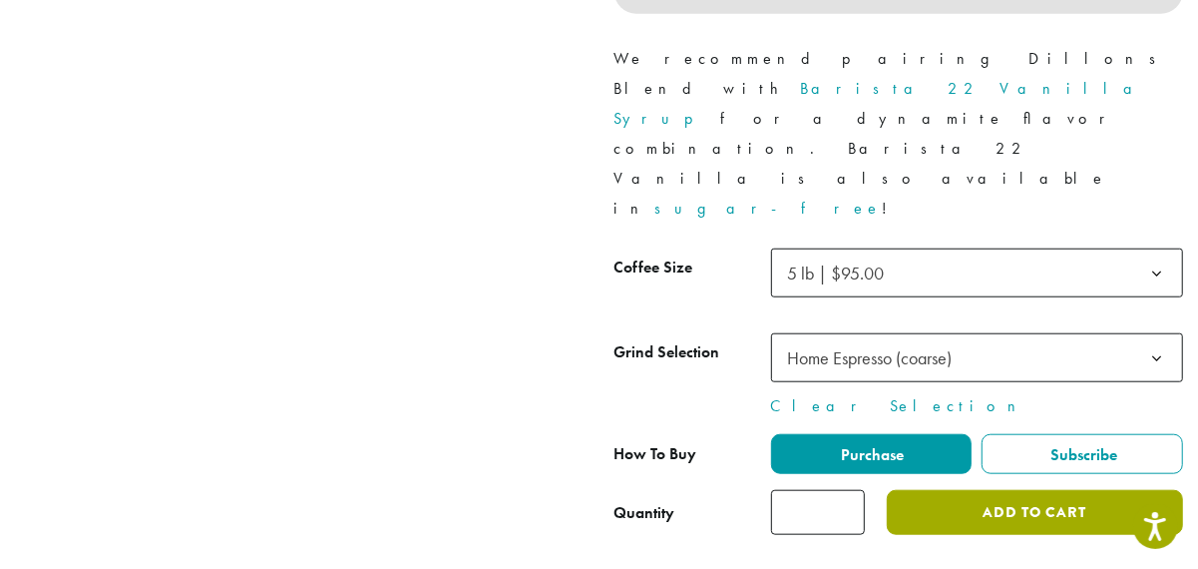
click at [929, 490] on button "Add to cart" at bounding box center [1034, 512] width 295 height 45
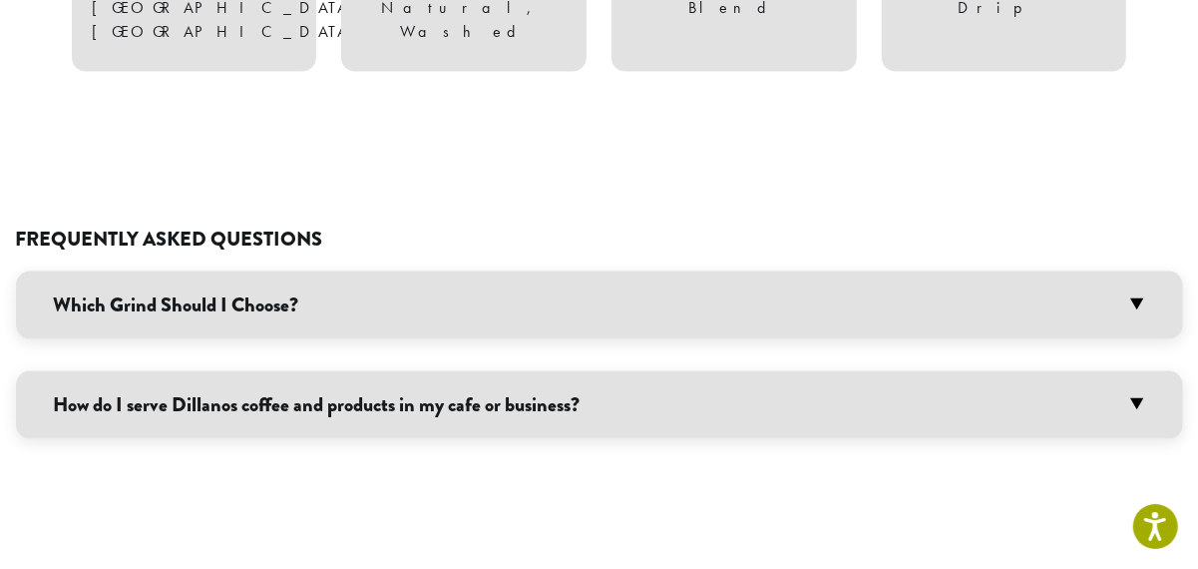
scroll to position [1695, 0]
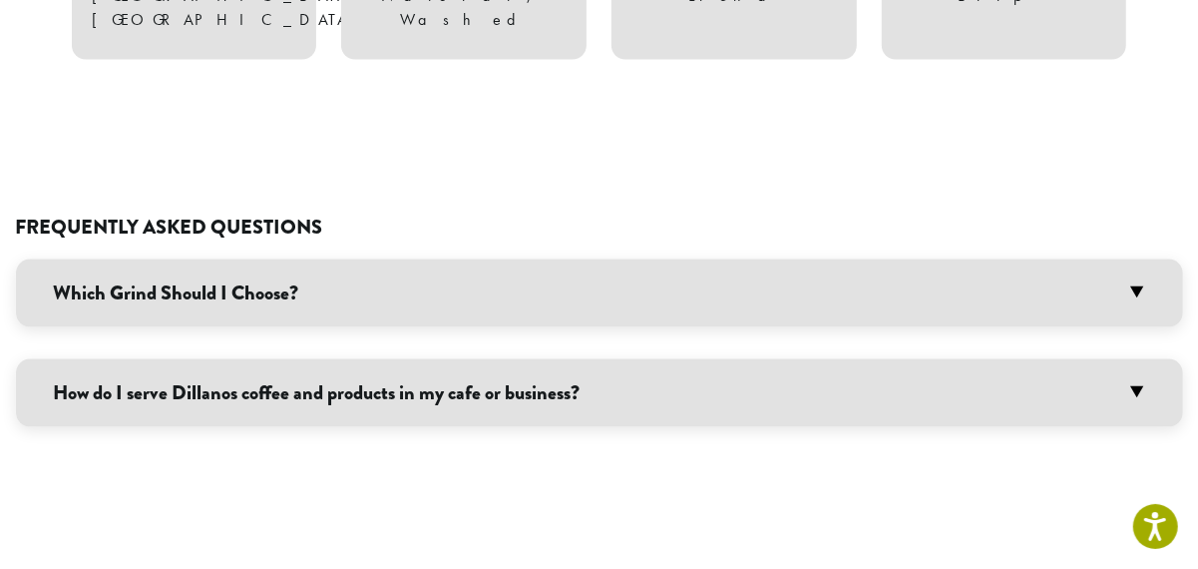
click at [720, 350] on div "Frequently Asked Questions Which Grind Should I Choose? We offer seven differen…" at bounding box center [599, 337] width 1167 height 433
click at [811, 259] on h3 "Which Grind Should I Choose?" at bounding box center [599, 293] width 1167 height 68
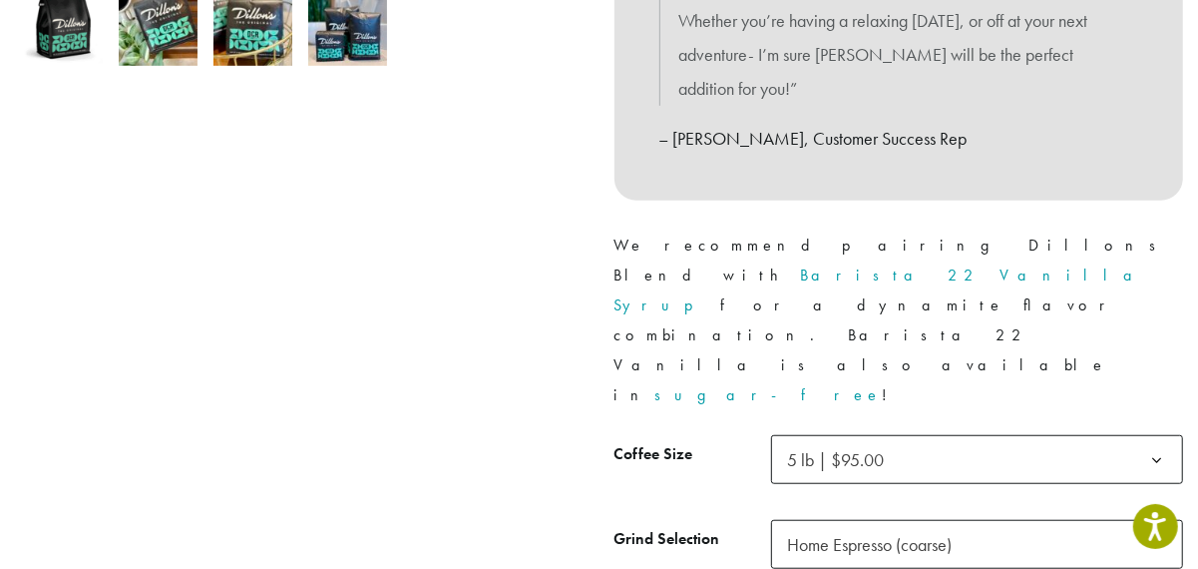
scroll to position [764, 0]
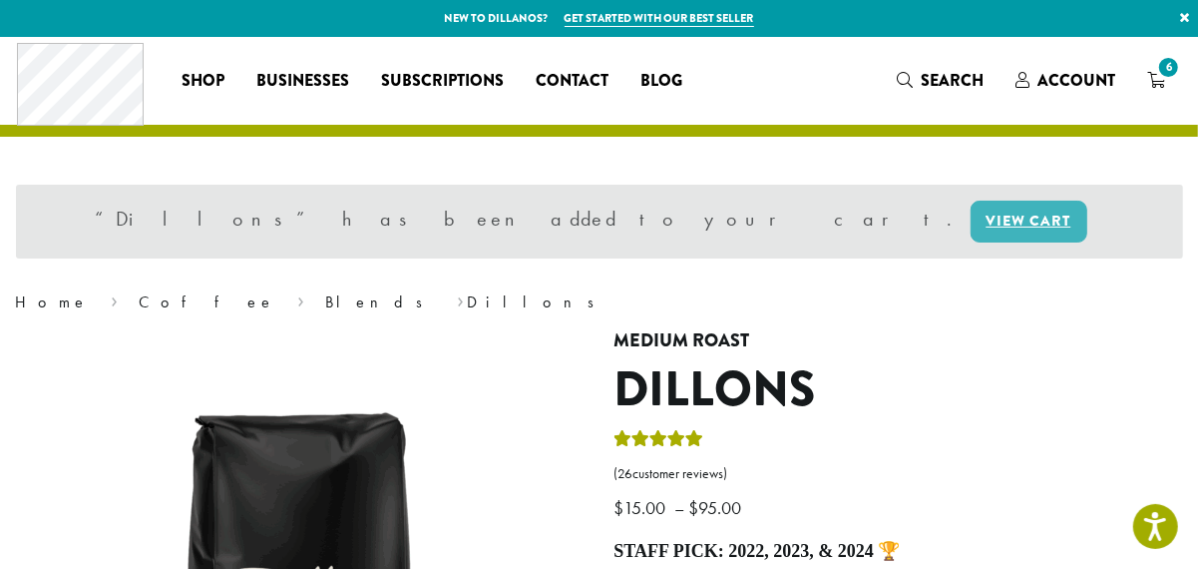
click at [1153, 81] on icon "6" at bounding box center [1156, 80] width 18 height 16
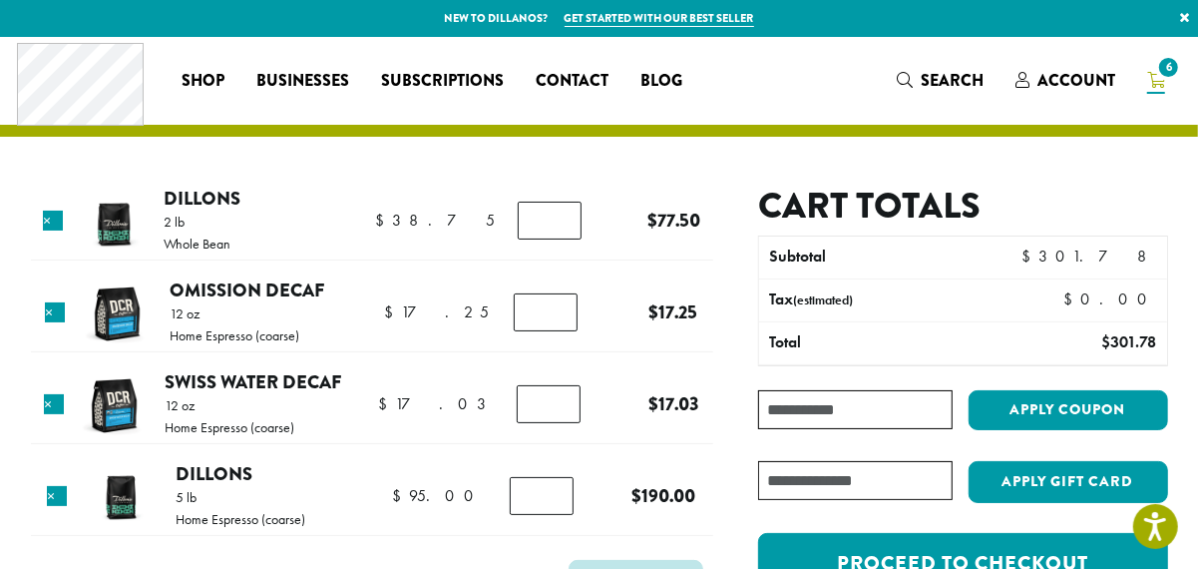
click at [209, 476] on link "Dillons" at bounding box center [214, 473] width 77 height 27
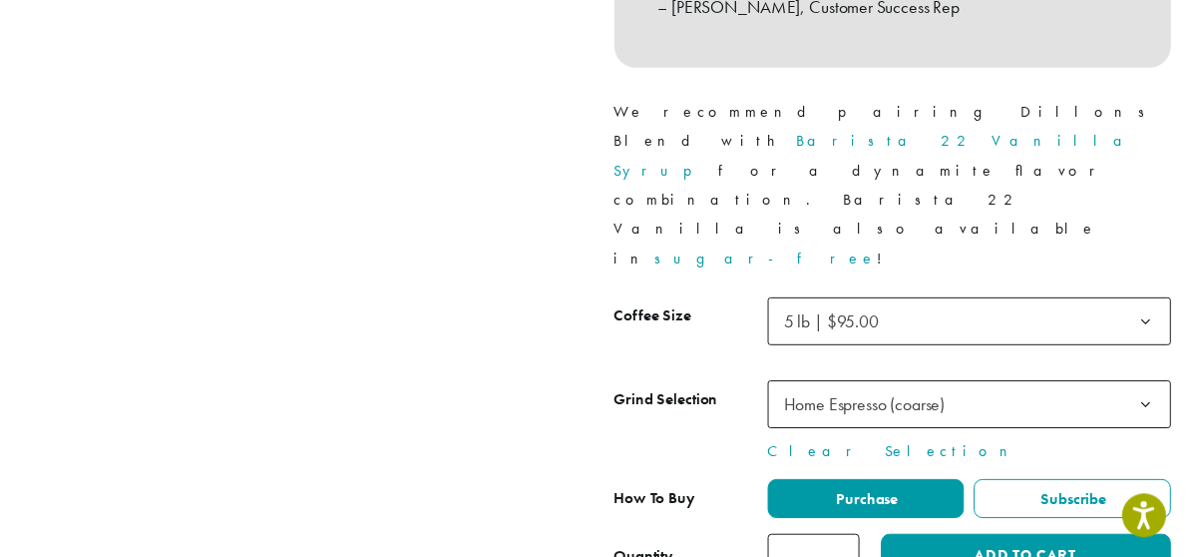
scroll to position [931, 0]
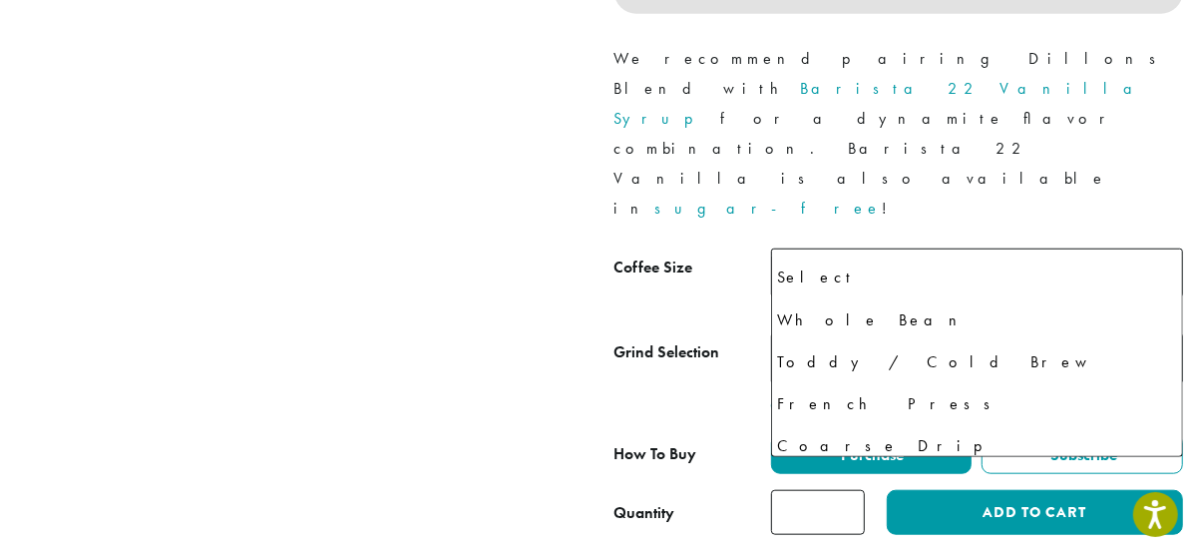
click at [805, 346] on span "Home Espresso (coarse)" at bounding box center [870, 357] width 165 height 23
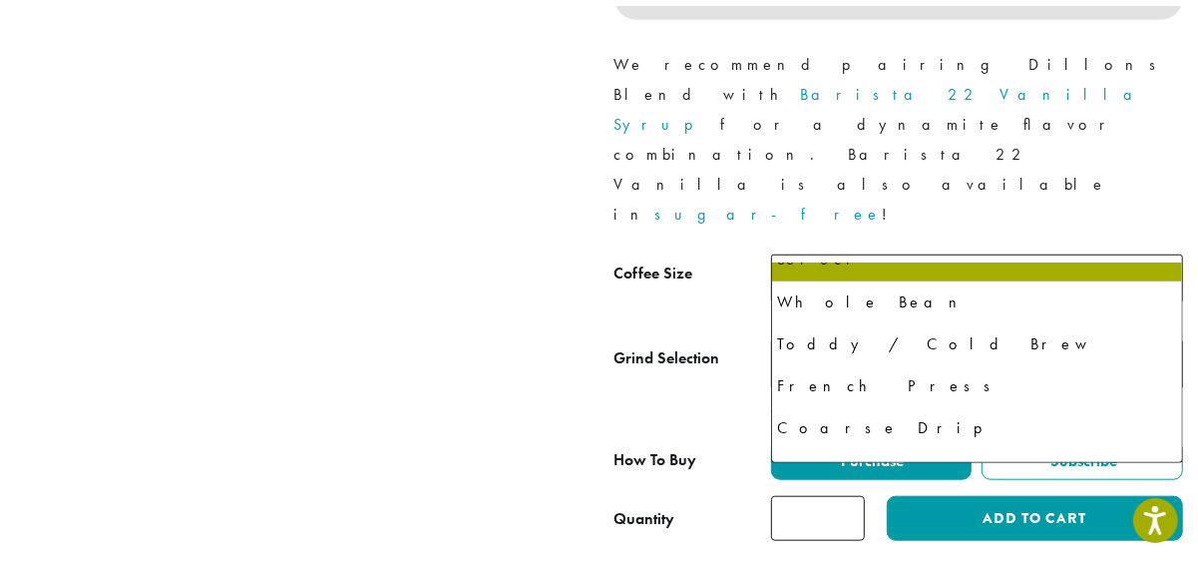
scroll to position [0, 0]
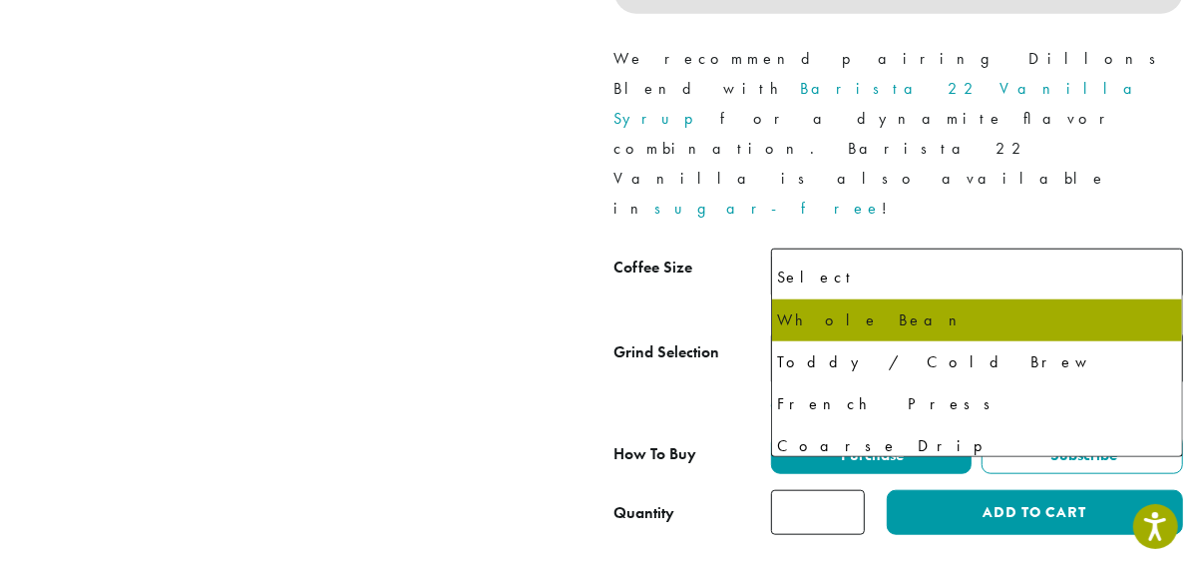
select select "**********"
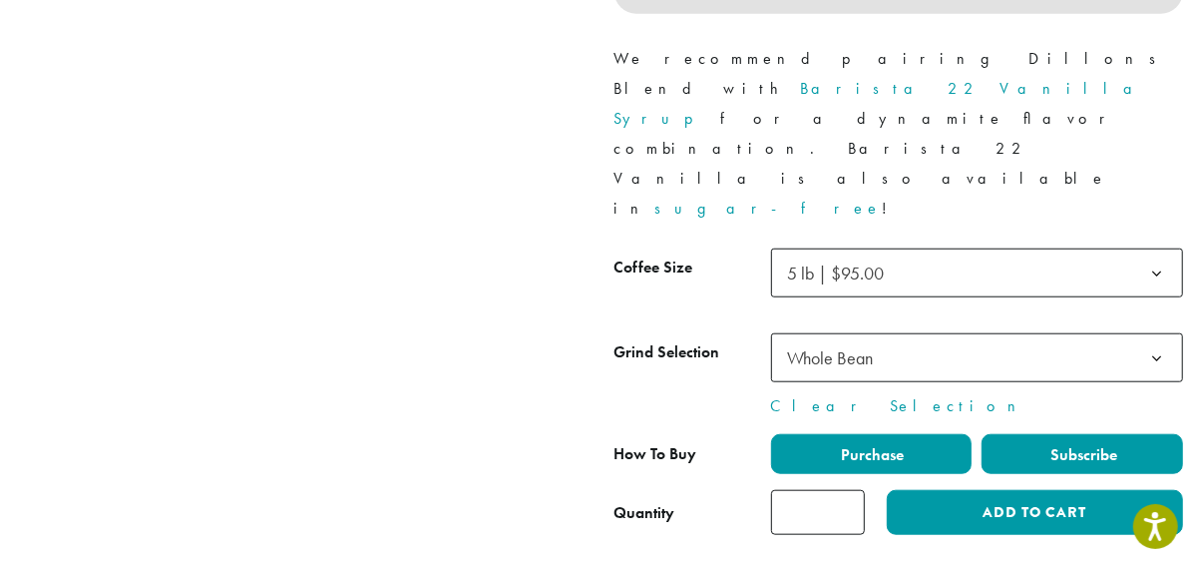
click at [1017, 434] on label "Subscribe" at bounding box center [1083, 454] width 202 height 40
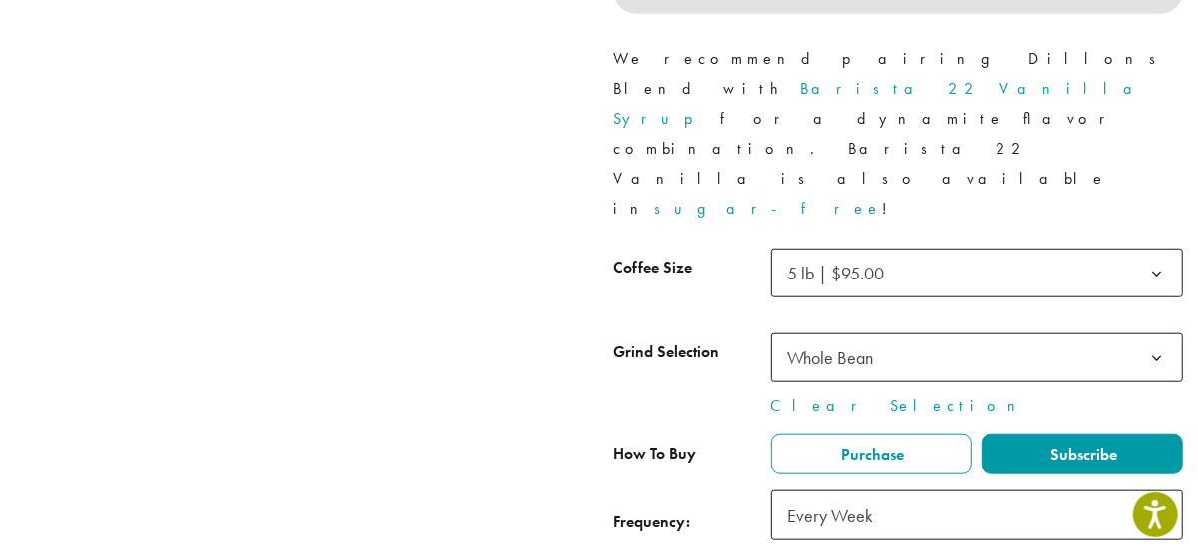
click at [938, 490] on span "Every Week" at bounding box center [977, 515] width 412 height 50
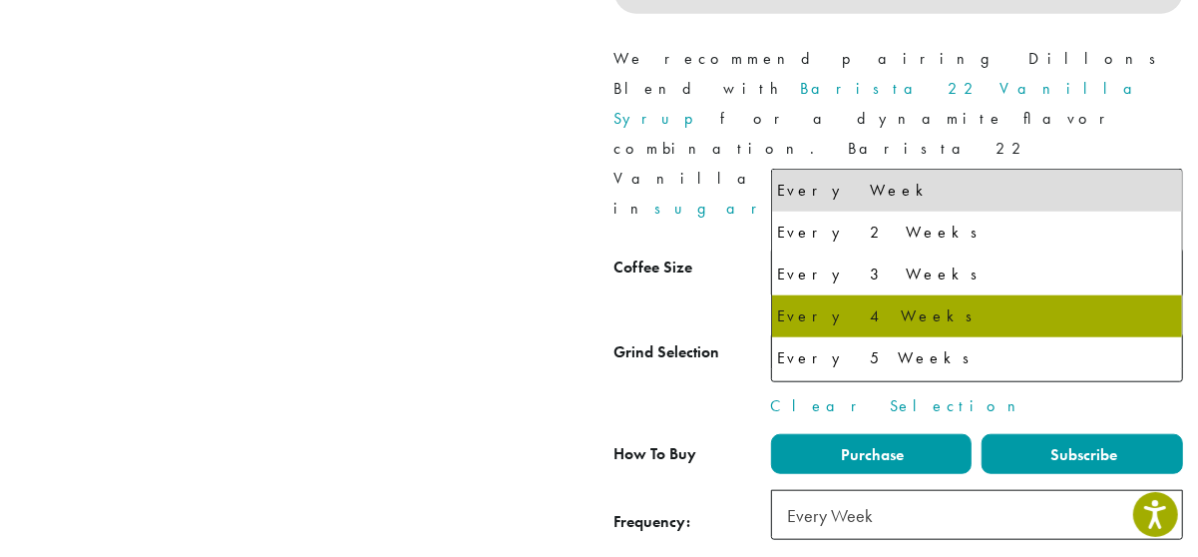
select select "******"
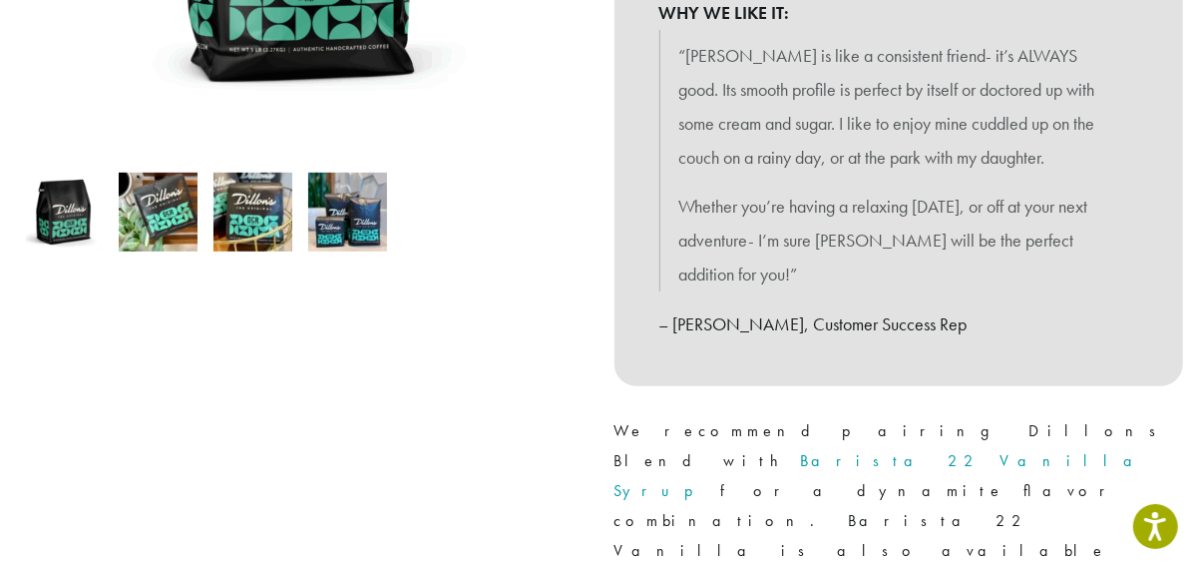
scroll to position [931, 0]
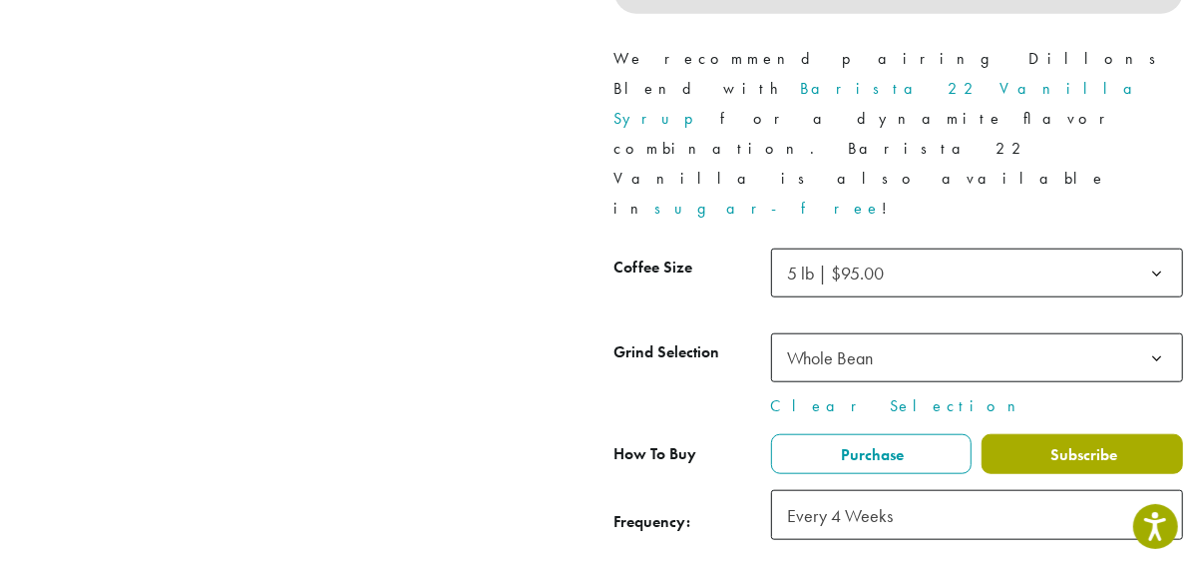
click at [1030, 434] on label "Subscribe" at bounding box center [1083, 454] width 202 height 40
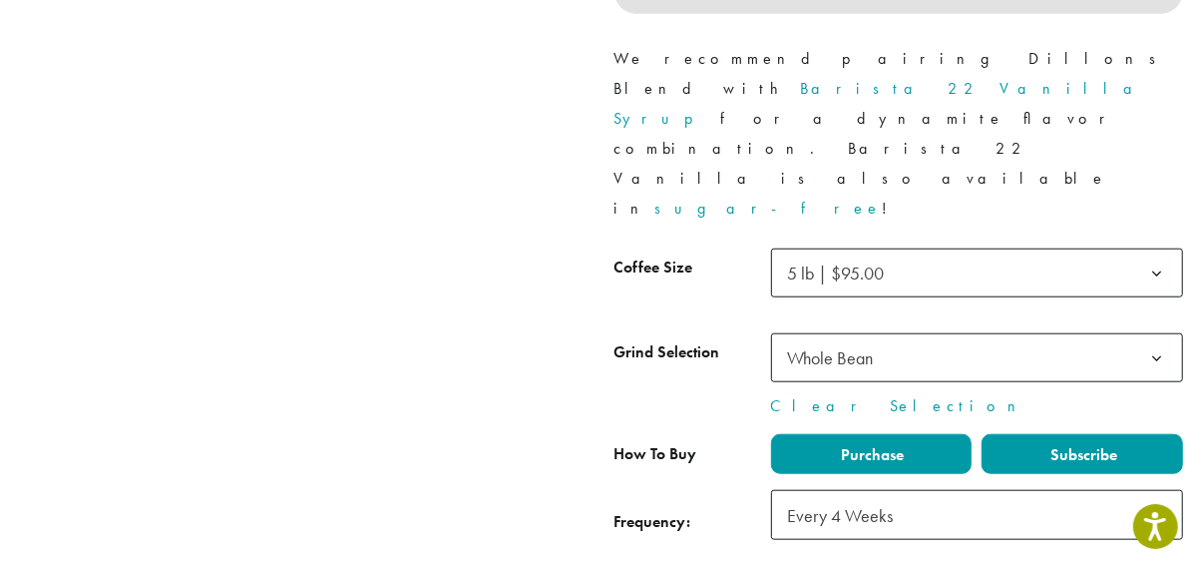
click at [923, 434] on label "Purchase" at bounding box center [872, 454] width 202 height 40
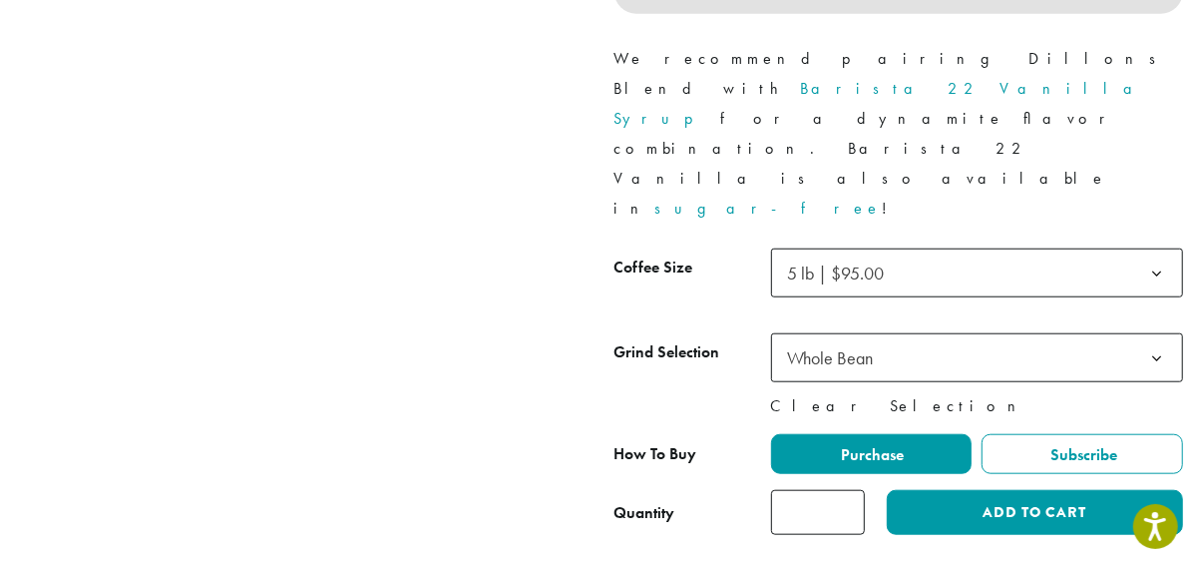
click at [897, 394] on link "Clear Selection" at bounding box center [977, 406] width 412 height 24
select select
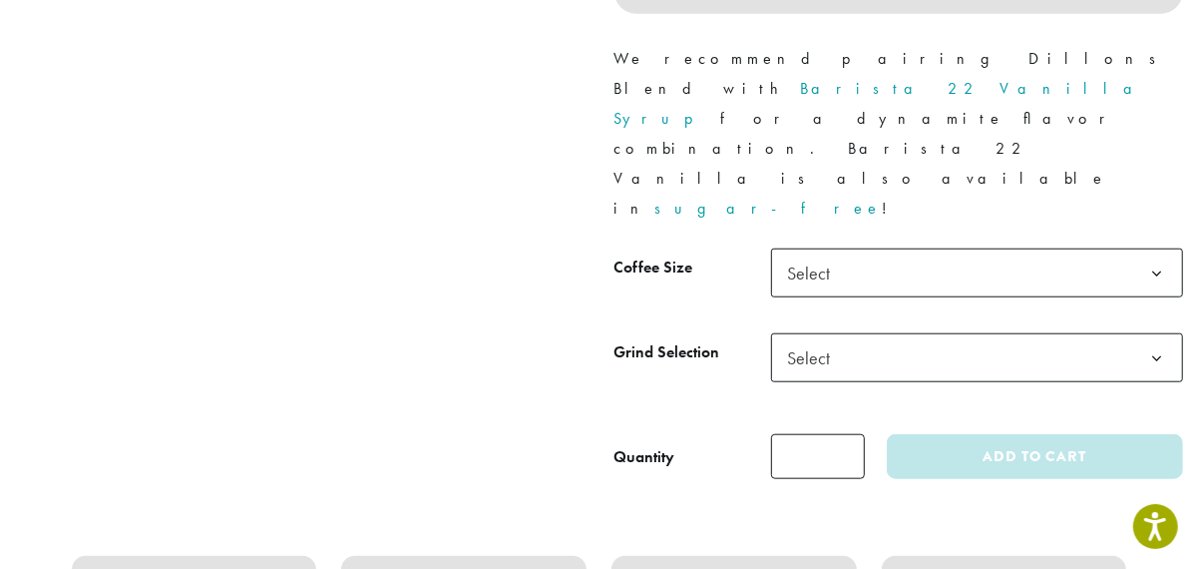
click at [902, 333] on td "**********" at bounding box center [977, 375] width 412 height 85
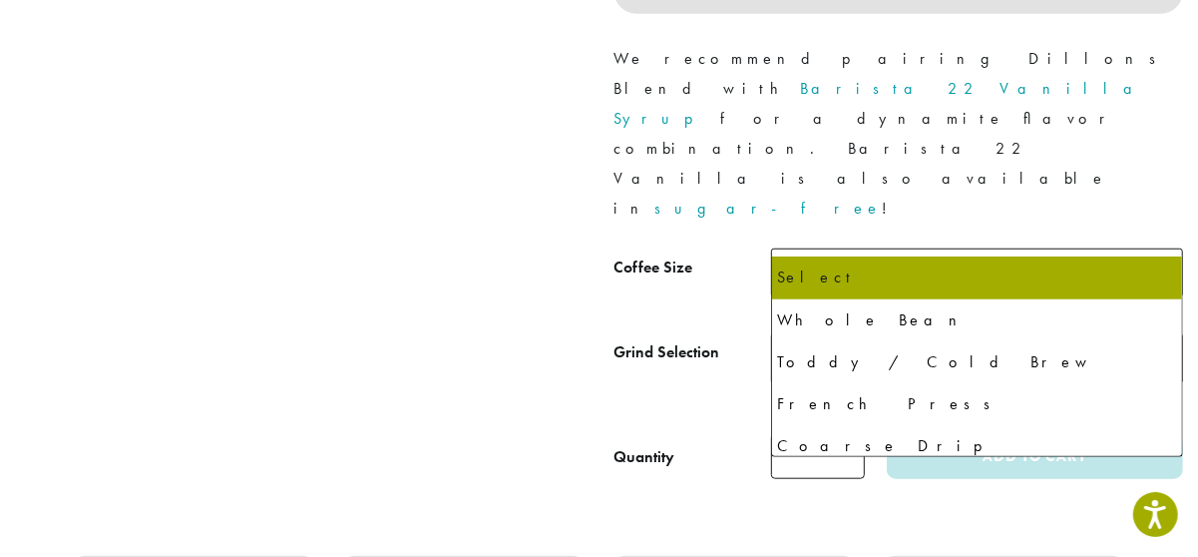
click at [906, 333] on span "Select" at bounding box center [977, 357] width 412 height 49
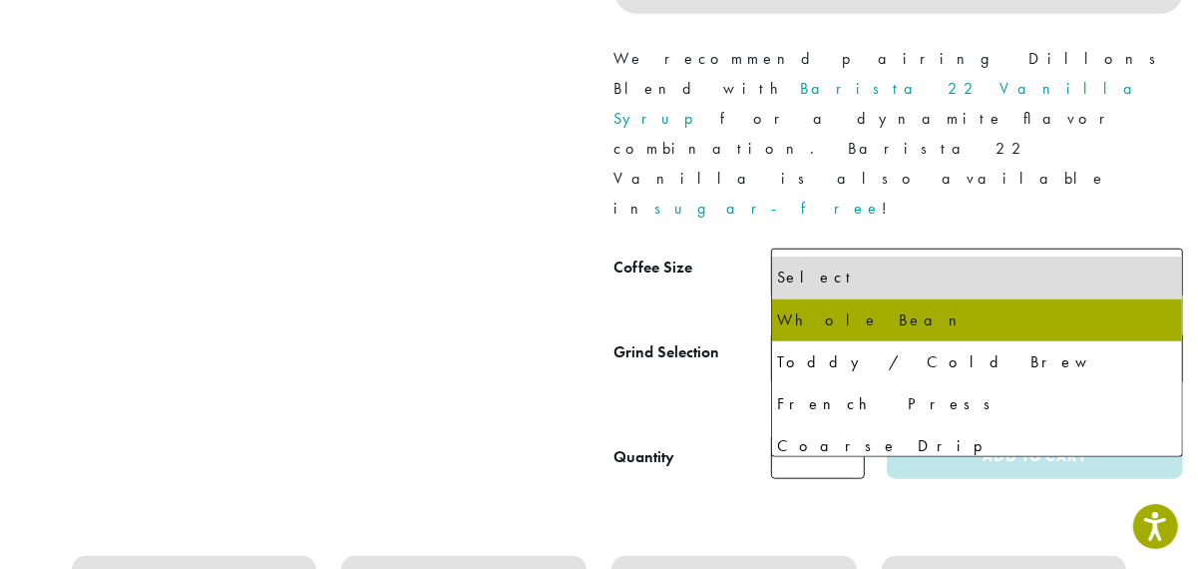
select select "**********"
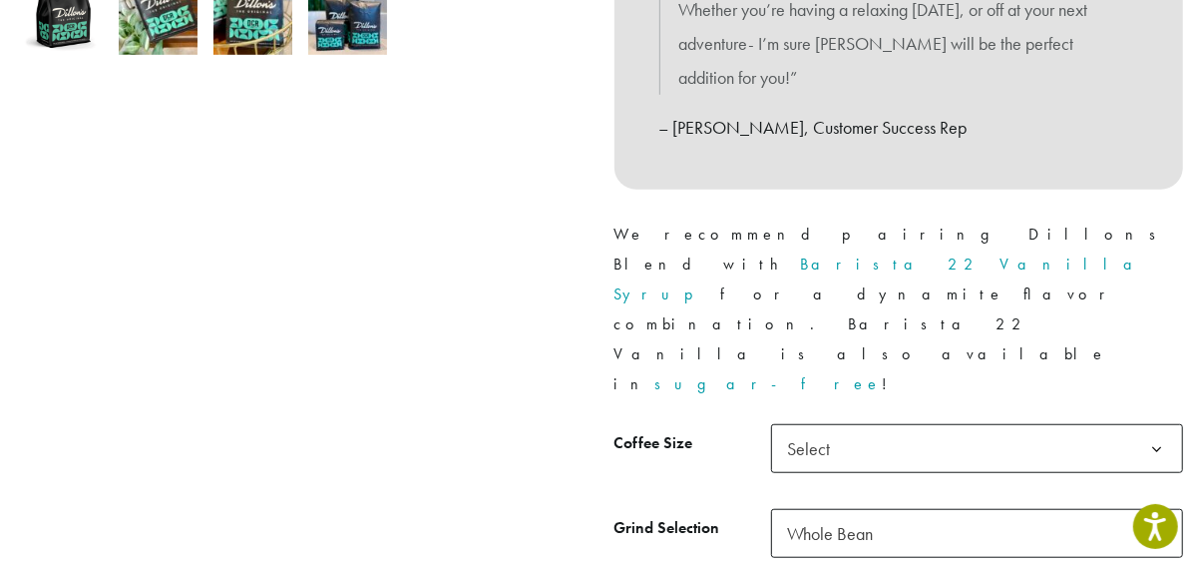
scroll to position [744, 0]
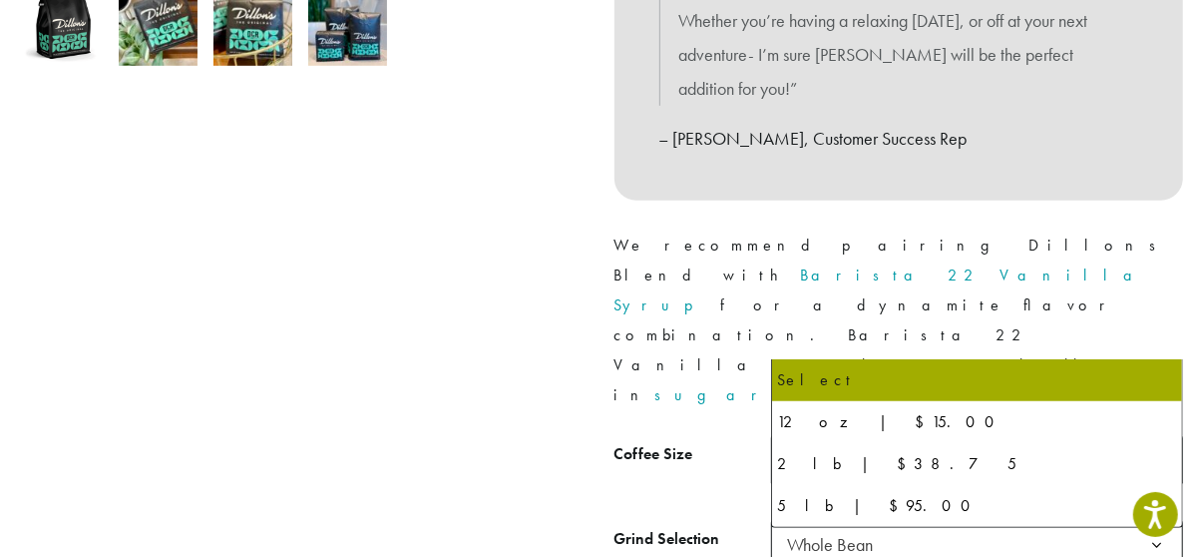
click at [925, 435] on span "Select" at bounding box center [977, 459] width 412 height 49
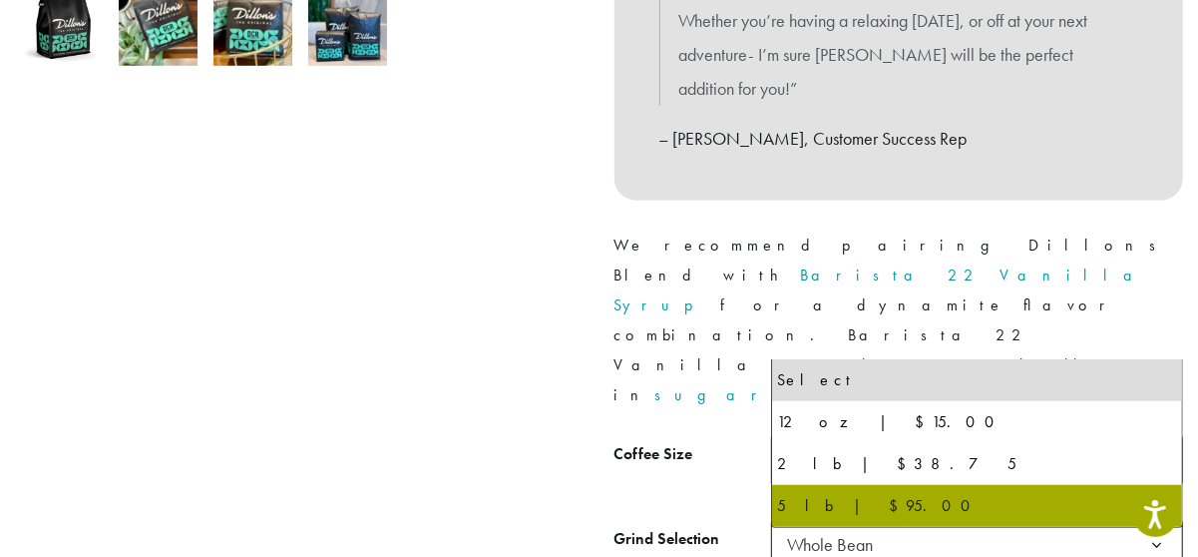
select select "**********"
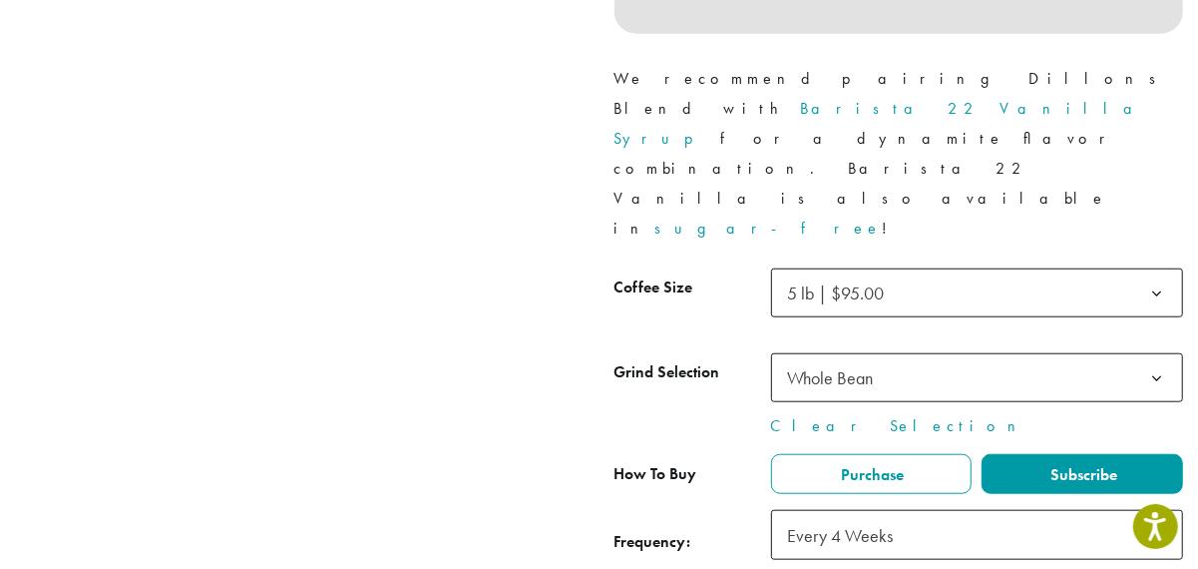
scroll to position [931, 0]
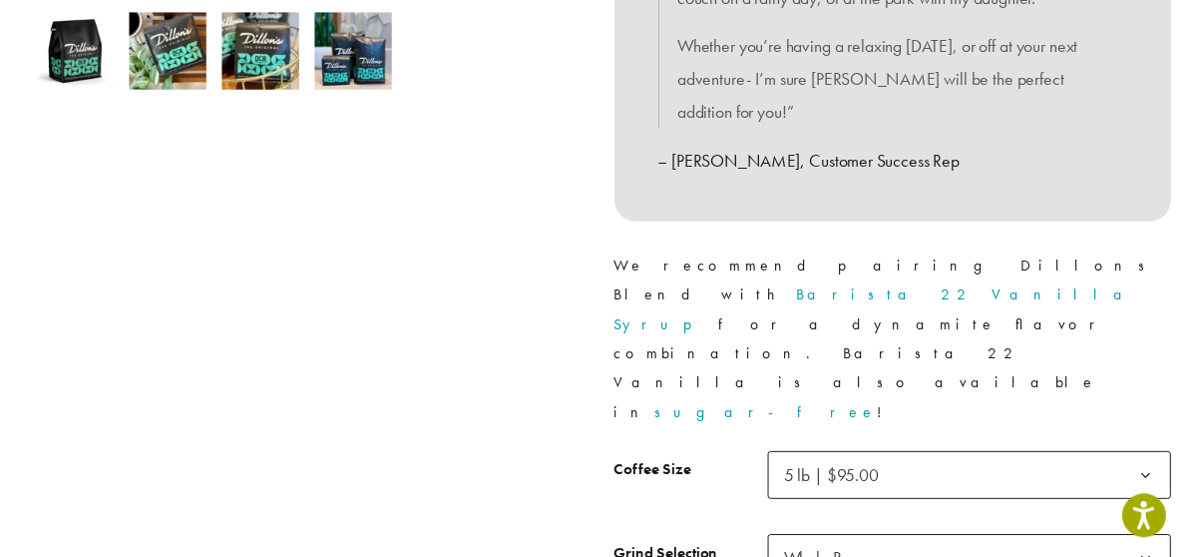
scroll to position [744, 0]
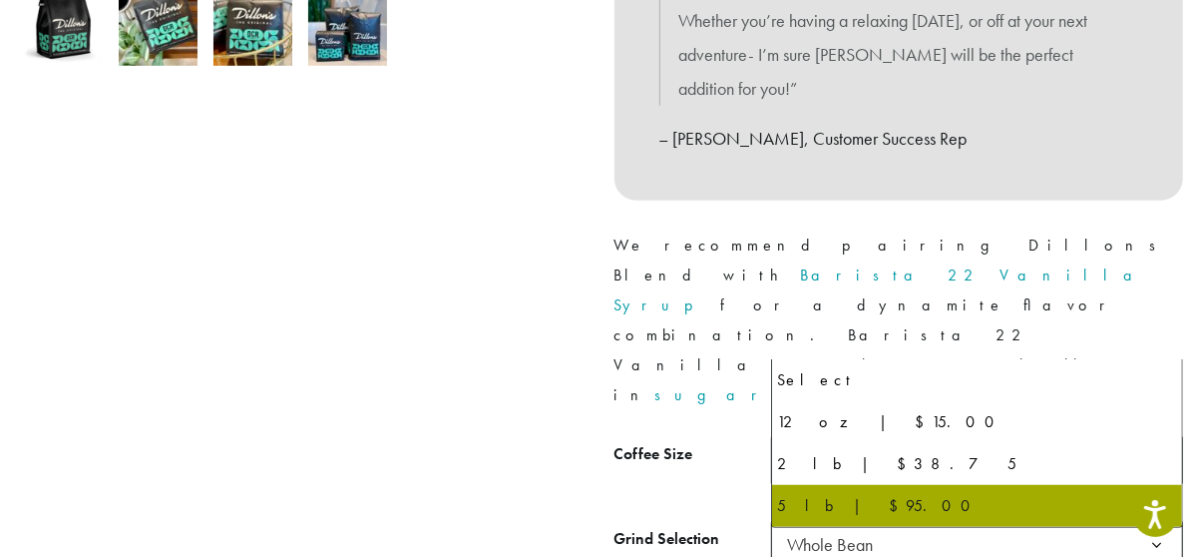
click at [905, 440] on span "5 lb | $95.00" at bounding box center [842, 459] width 125 height 39
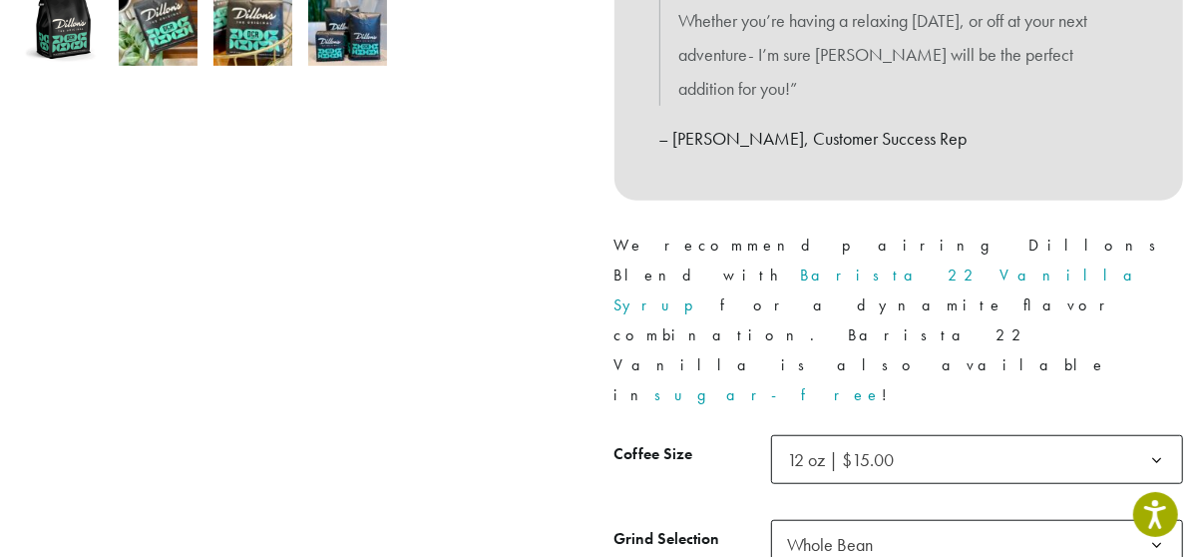
click at [914, 520] on span "Whole Bean" at bounding box center [977, 544] width 412 height 49
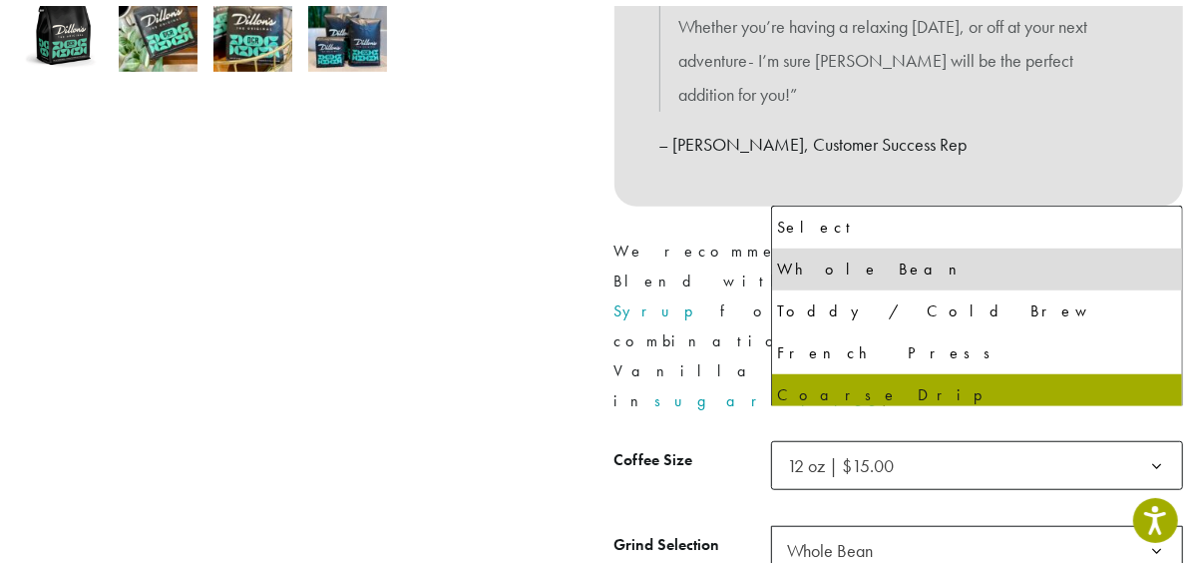
scroll to position [136, 0]
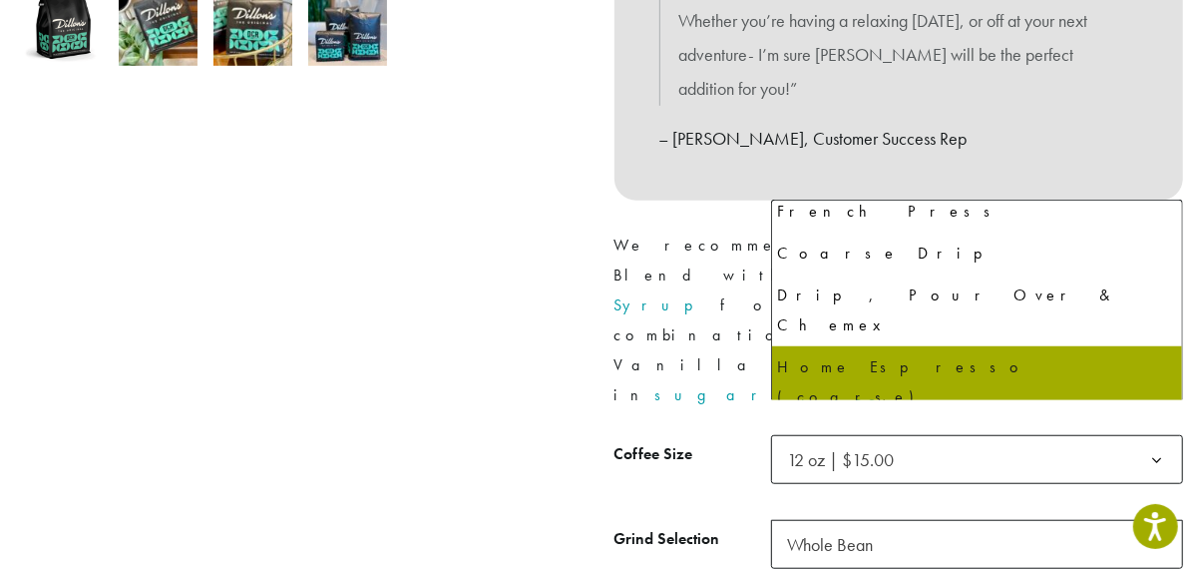
select select "*********"
select select "**********"
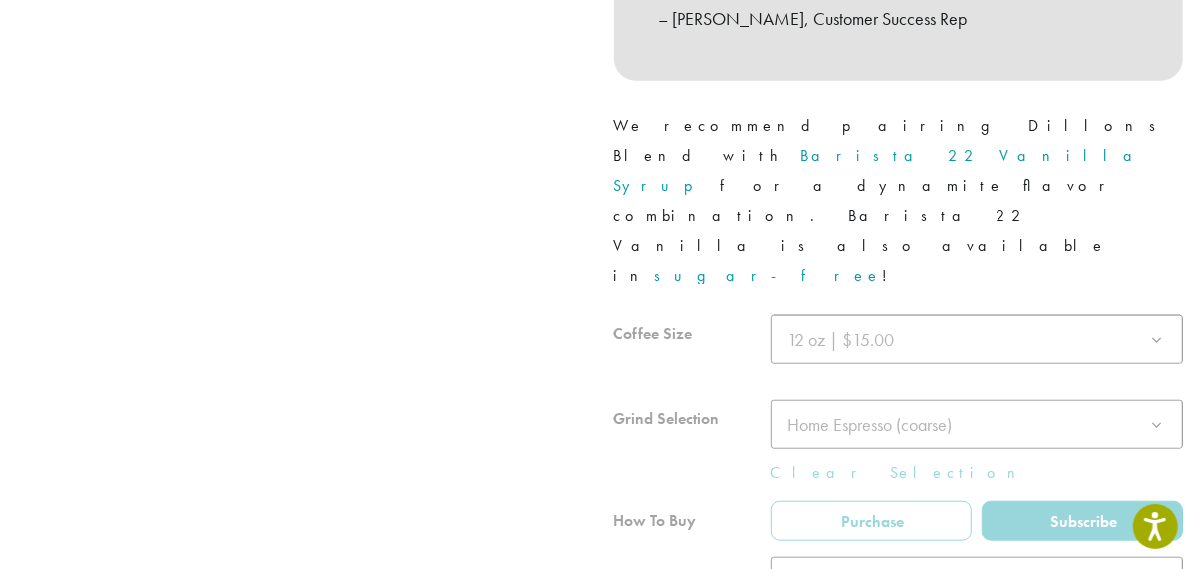
scroll to position [931, 0]
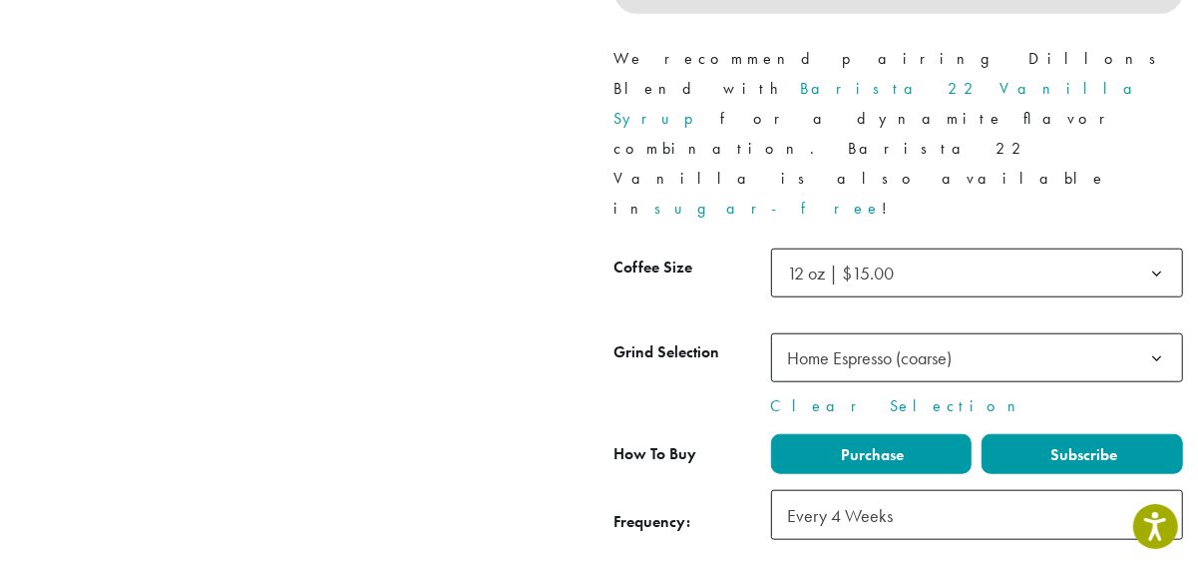
click at [914, 434] on label "Purchase" at bounding box center [872, 454] width 202 height 40
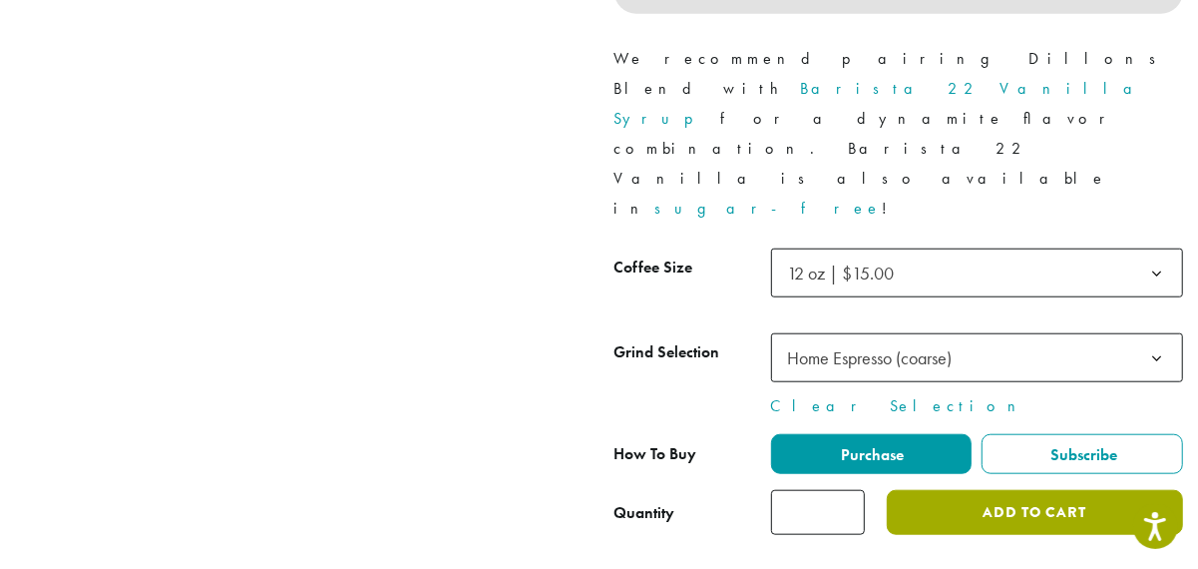
click at [1008, 490] on button "Add to cart" at bounding box center [1034, 512] width 295 height 45
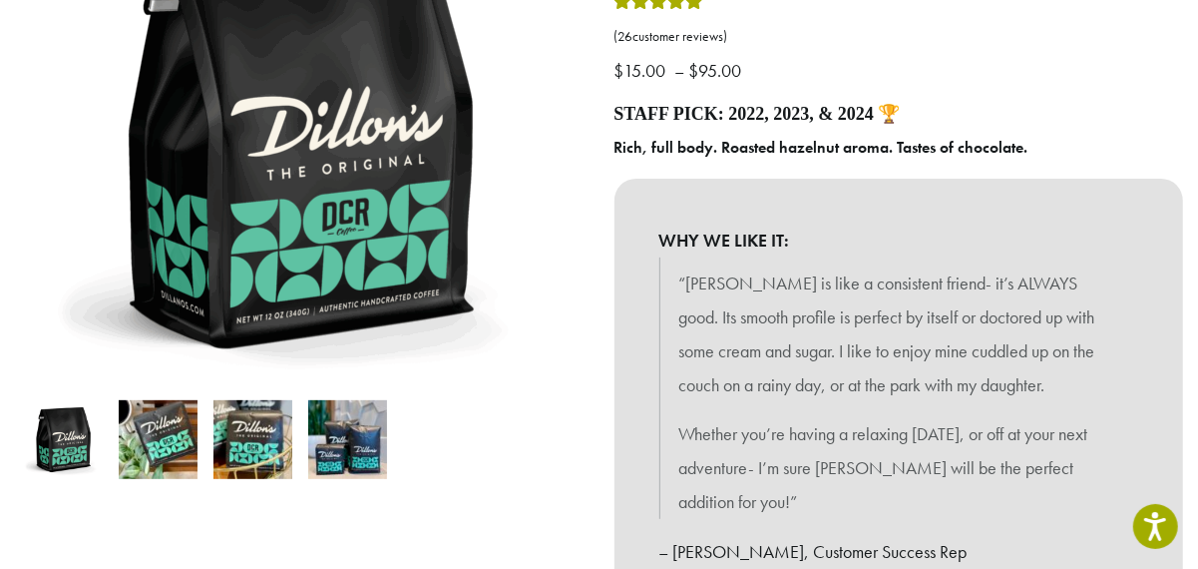
scroll to position [0, 0]
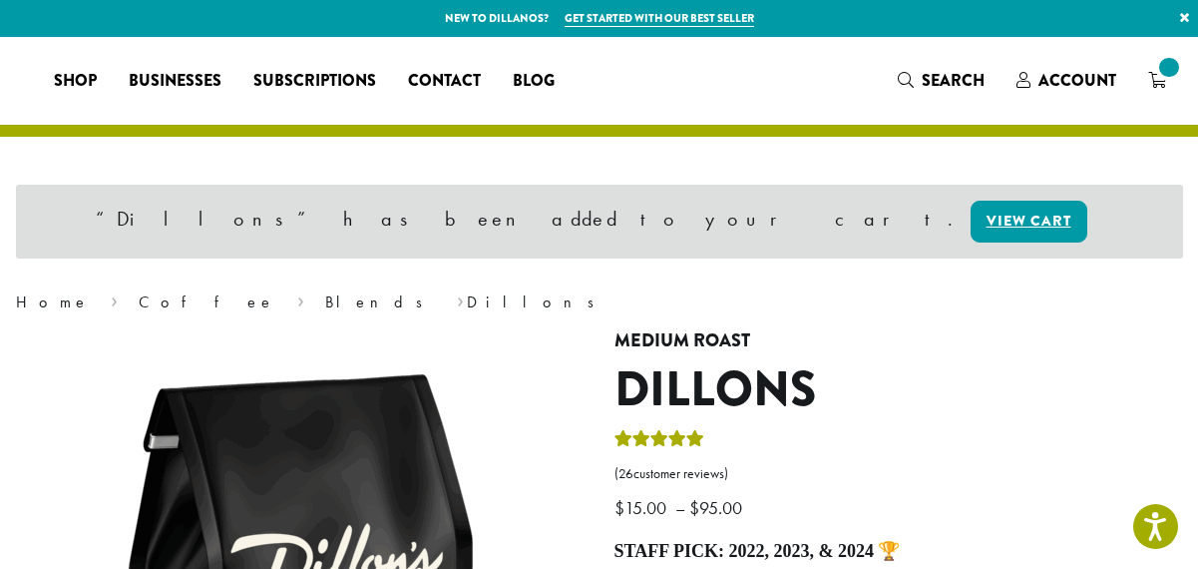
click at [1168, 66] on span at bounding box center [1168, 67] width 27 height 27
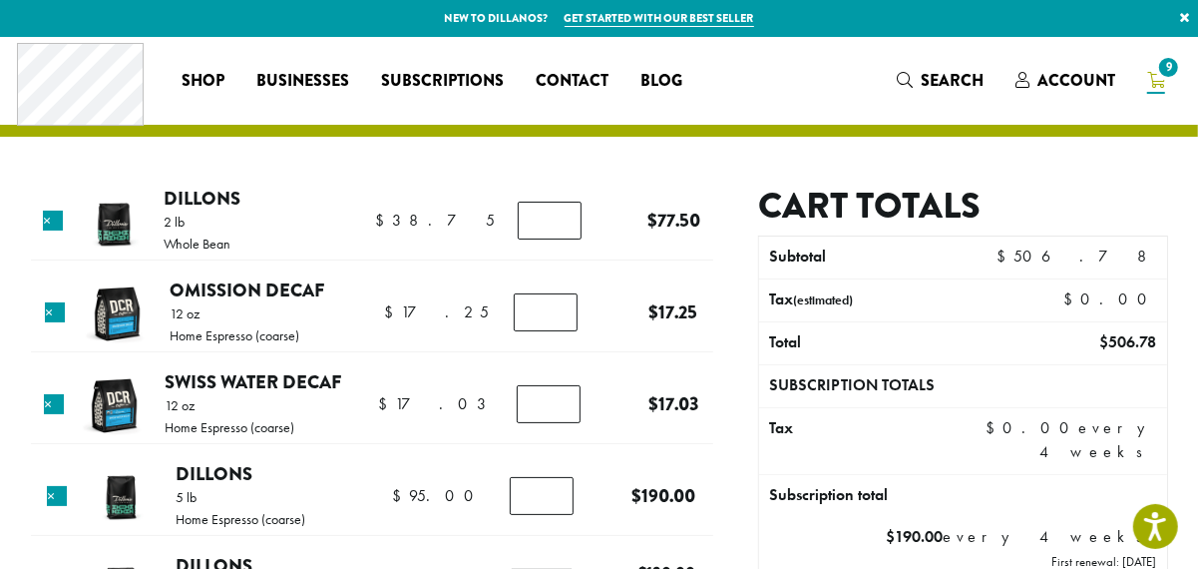
type input "*"
click at [557, 226] on input "*" at bounding box center [550, 221] width 64 height 38
click at [57, 218] on link "×" at bounding box center [53, 220] width 20 height 20
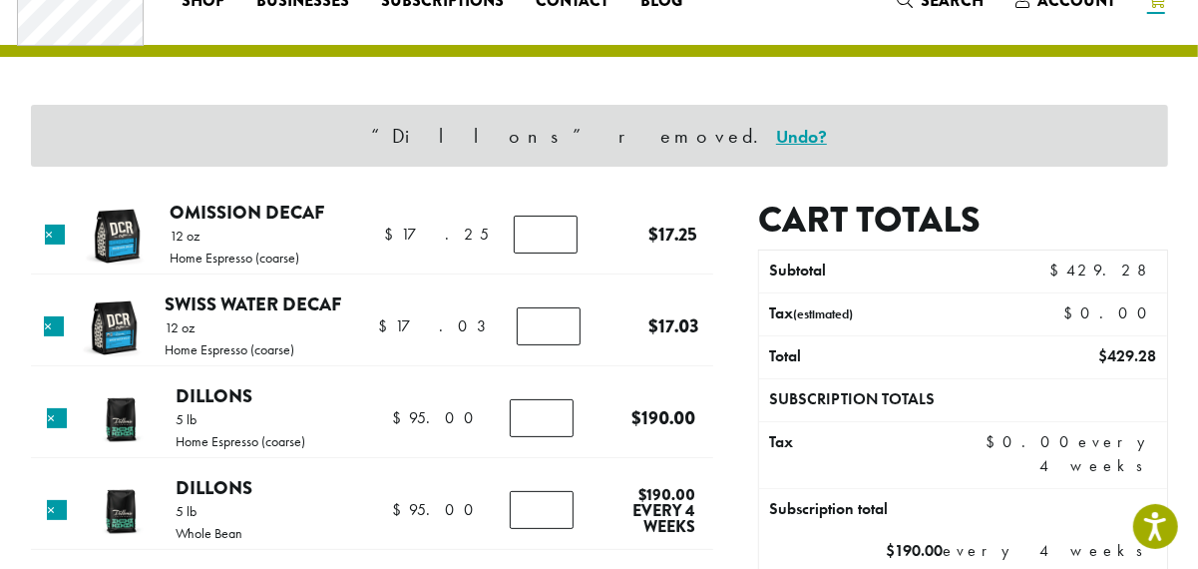
scroll to position [84, 0]
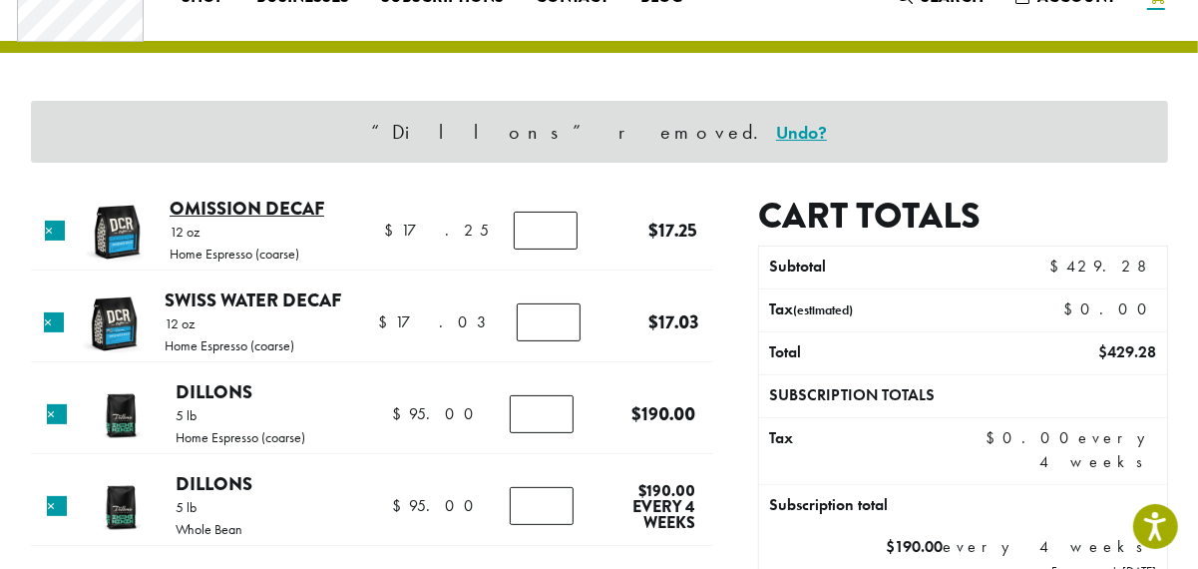
click at [298, 212] on link "Omission Decaf" at bounding box center [247, 208] width 155 height 27
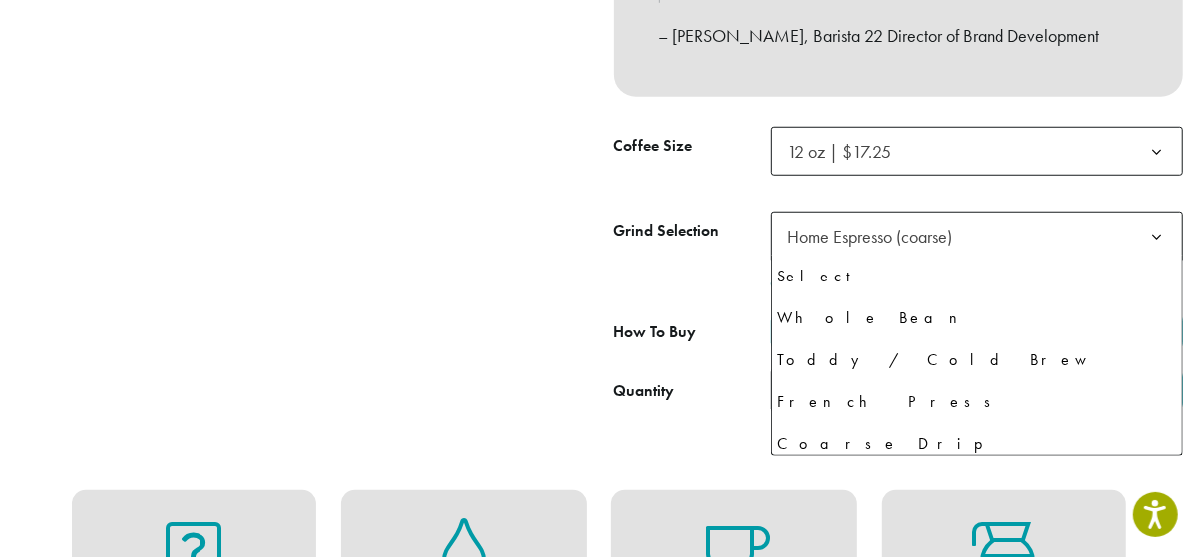
click at [897, 224] on span "Home Espresso (coarse)" at bounding box center [870, 235] width 165 height 23
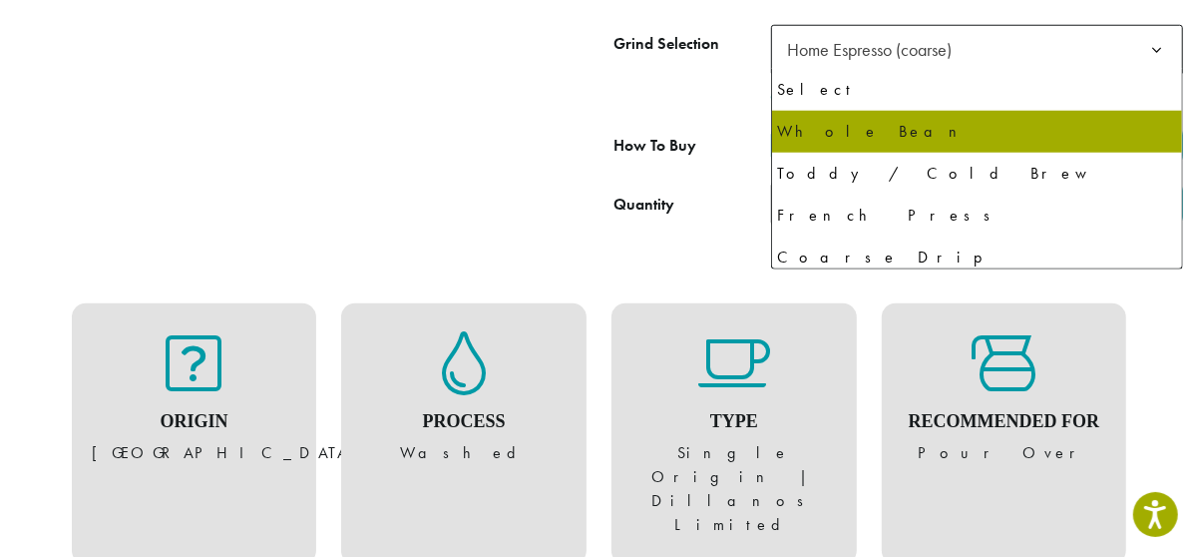
select select "**********"
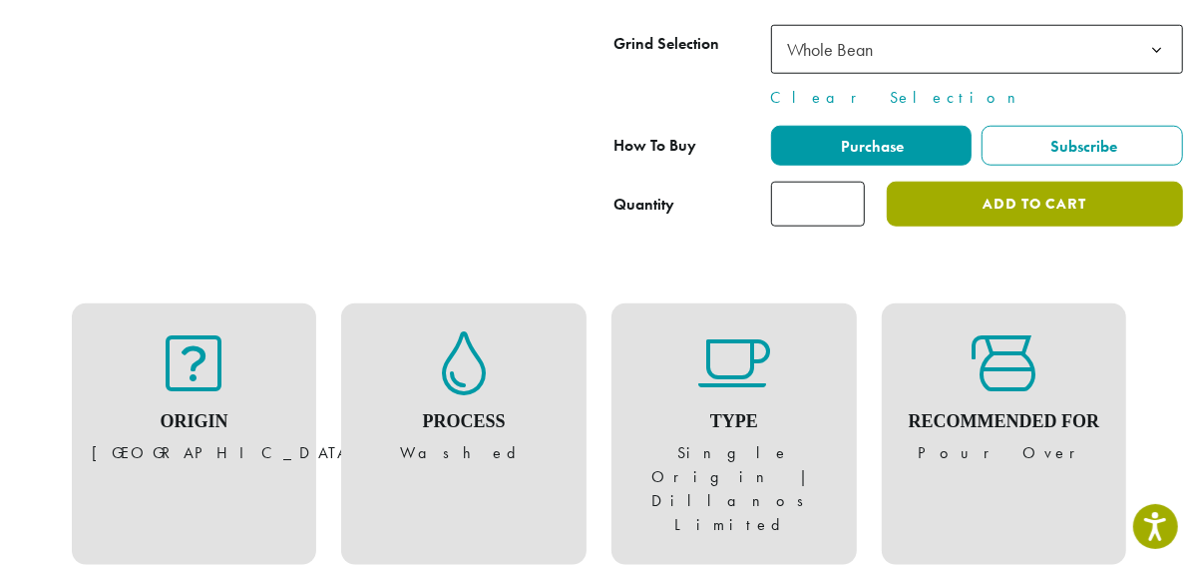
click at [931, 216] on button "Add to cart" at bounding box center [1034, 204] width 295 height 45
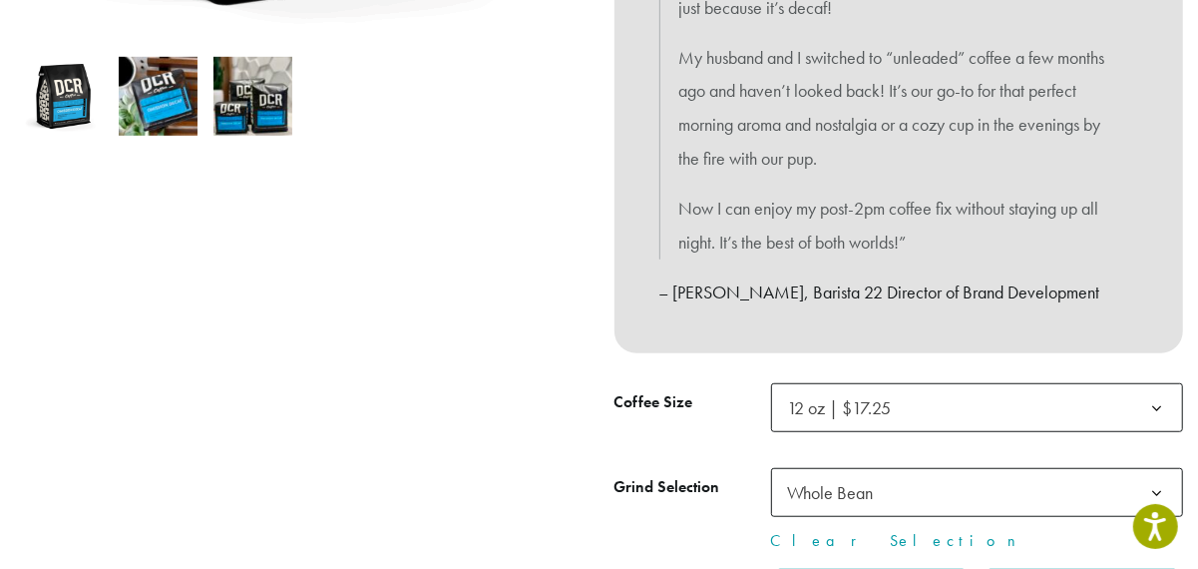
scroll to position [186, 0]
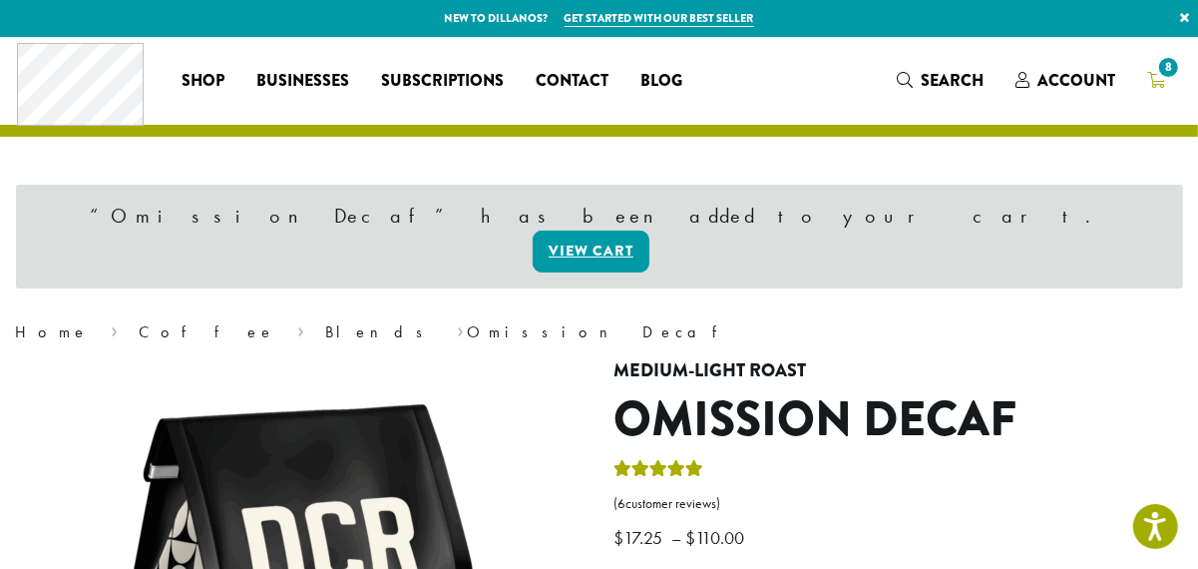
click at [1172, 78] on span "8" at bounding box center [1168, 67] width 27 height 27
click at [1162, 78] on span "8" at bounding box center [1168, 67] width 27 height 27
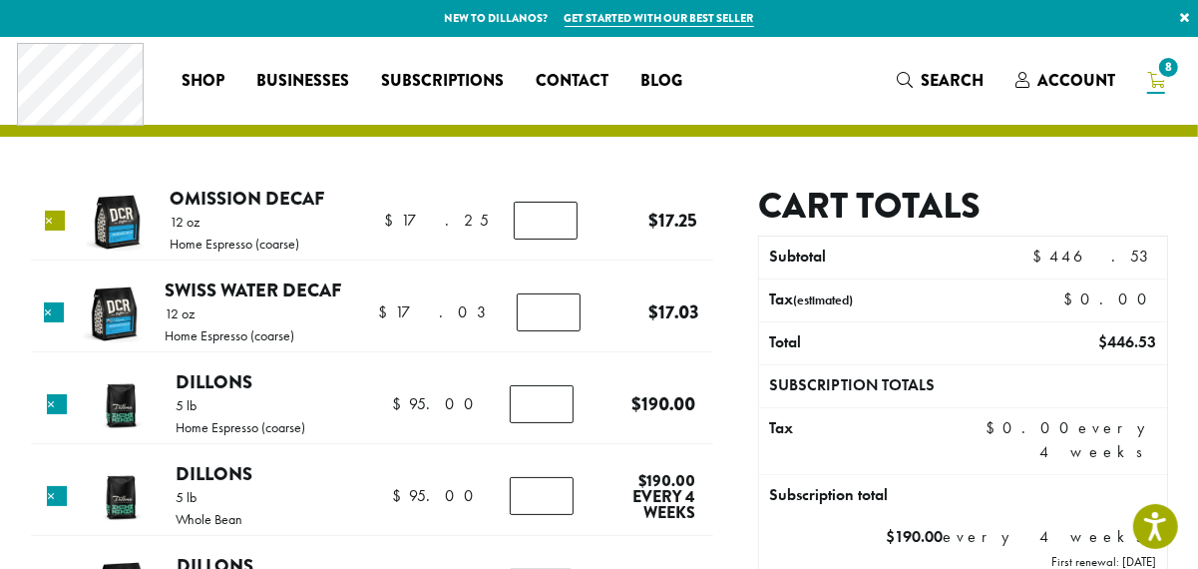
click at [60, 226] on link "×" at bounding box center [55, 220] width 20 height 20
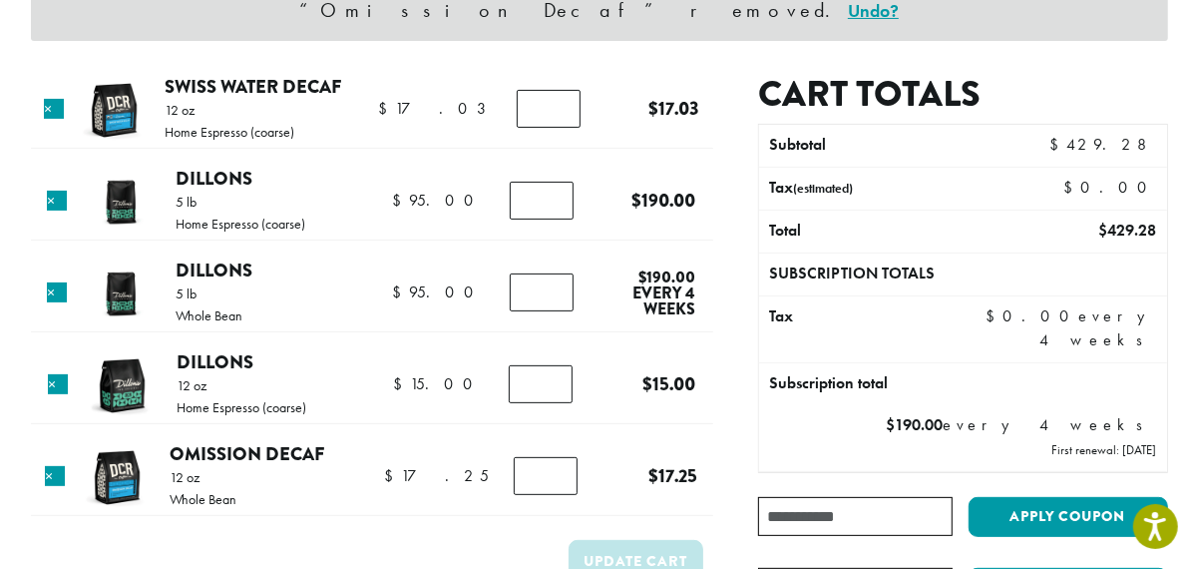
scroll to position [186, 0]
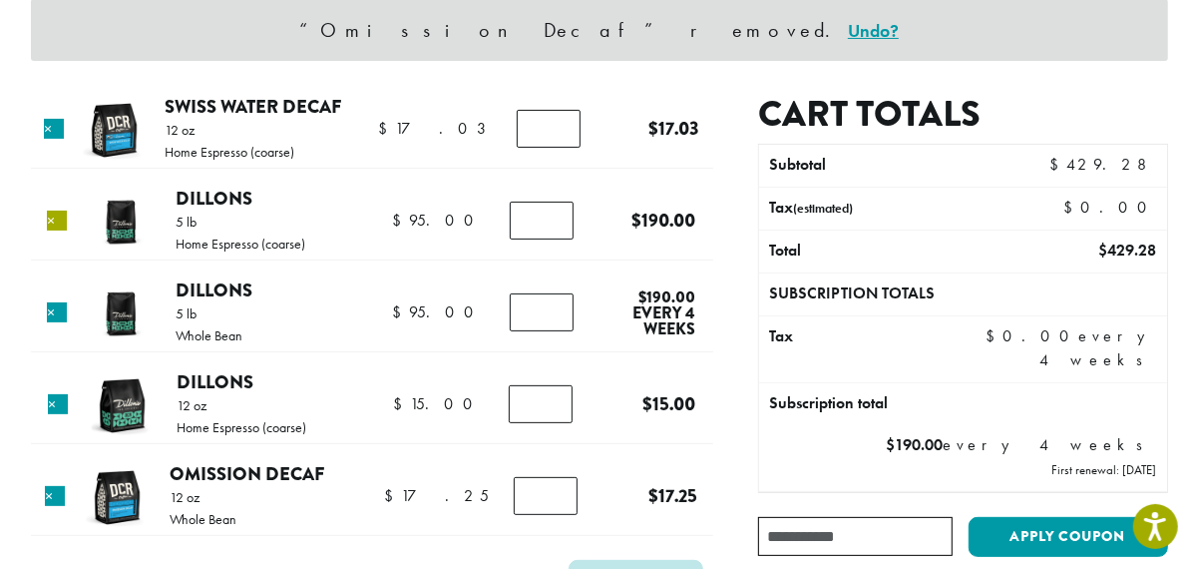
click at [53, 221] on link "×" at bounding box center [57, 220] width 20 height 20
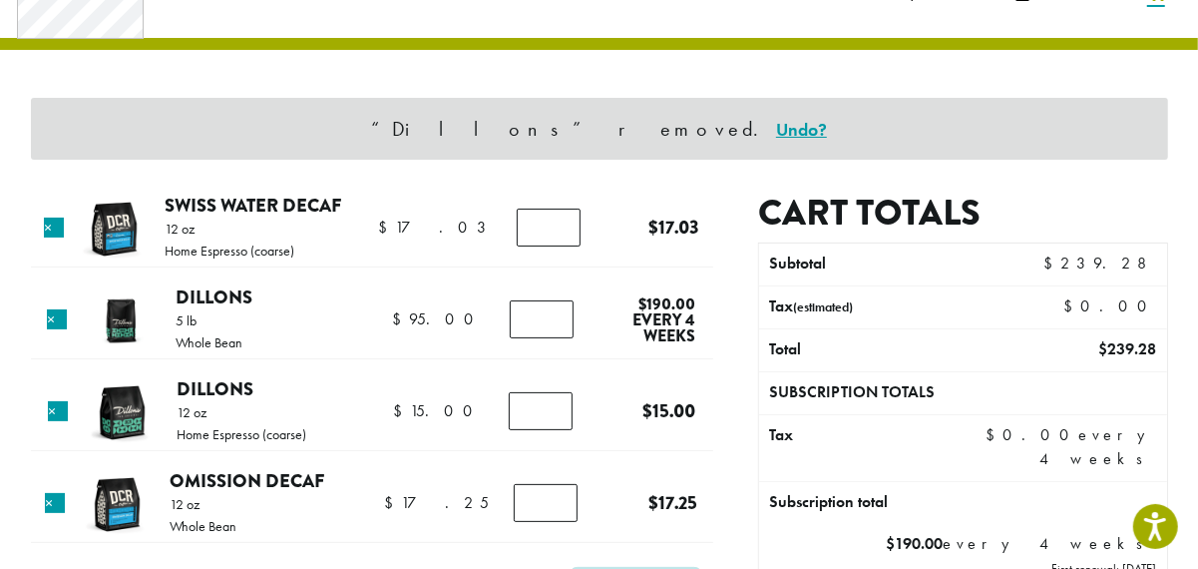
scroll to position [84, 0]
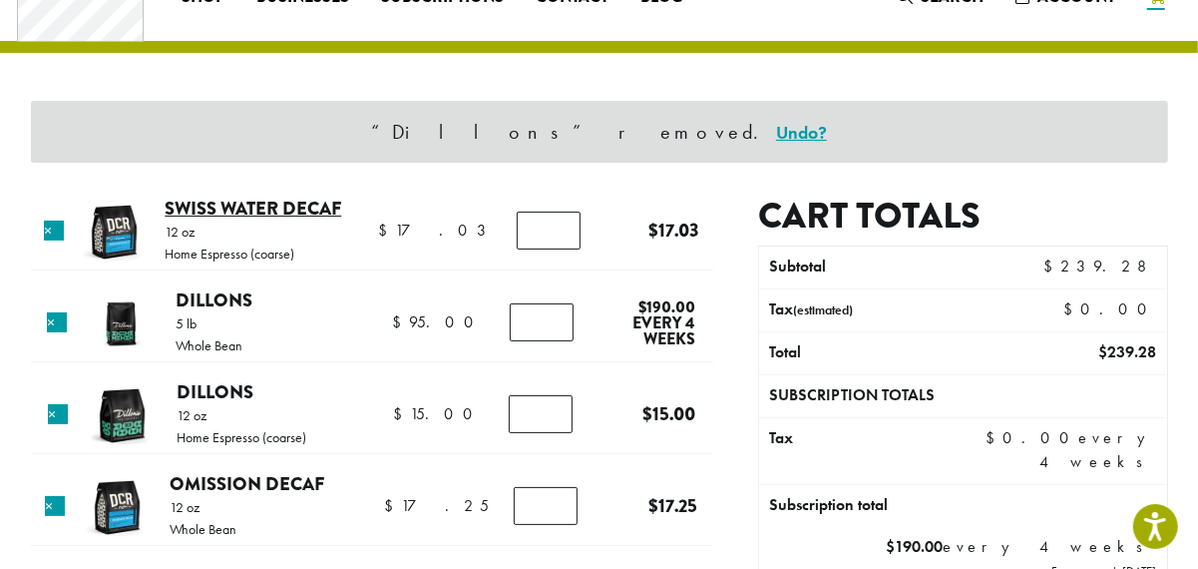
click at [302, 210] on link "Swiss Water Decaf" at bounding box center [253, 208] width 177 height 27
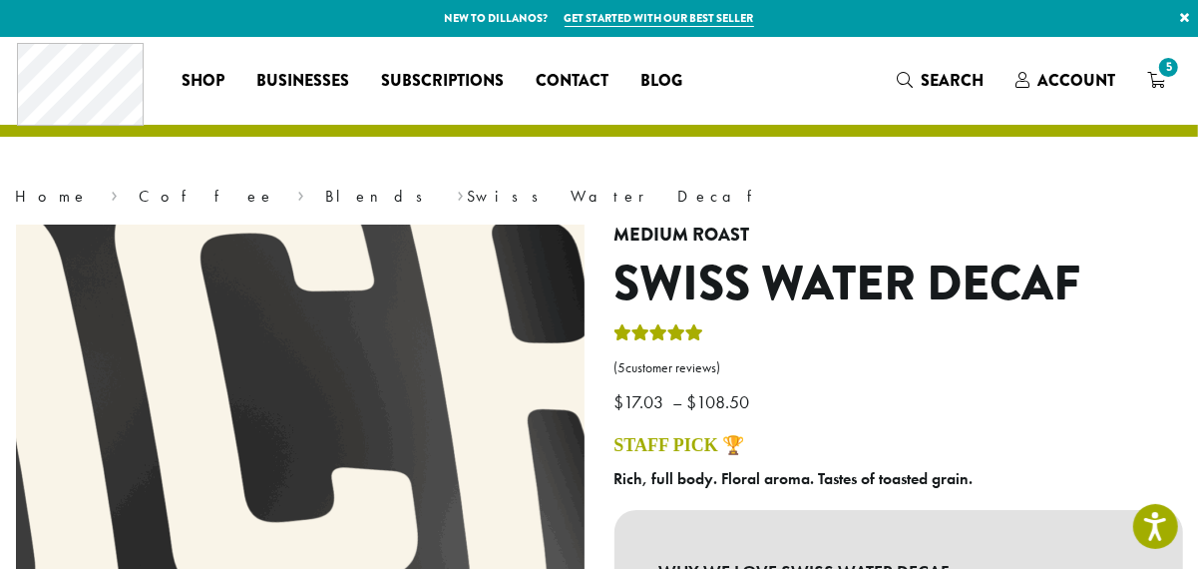
drag, startPoint x: 265, startPoint y: 551, endPoint x: 258, endPoint y: 571, distance: 21.1
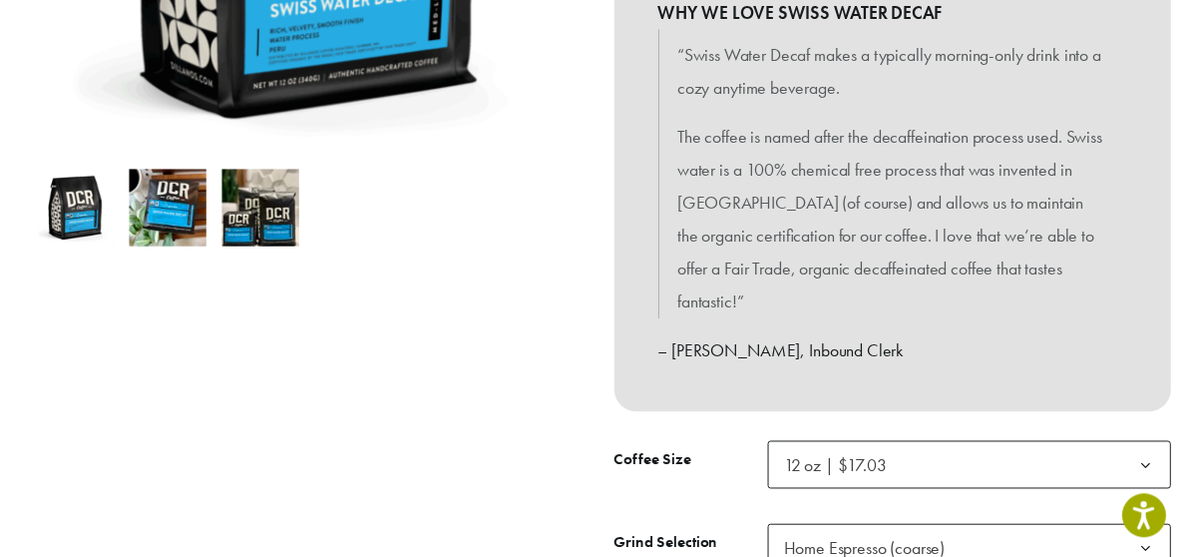
scroll to position [744, 0]
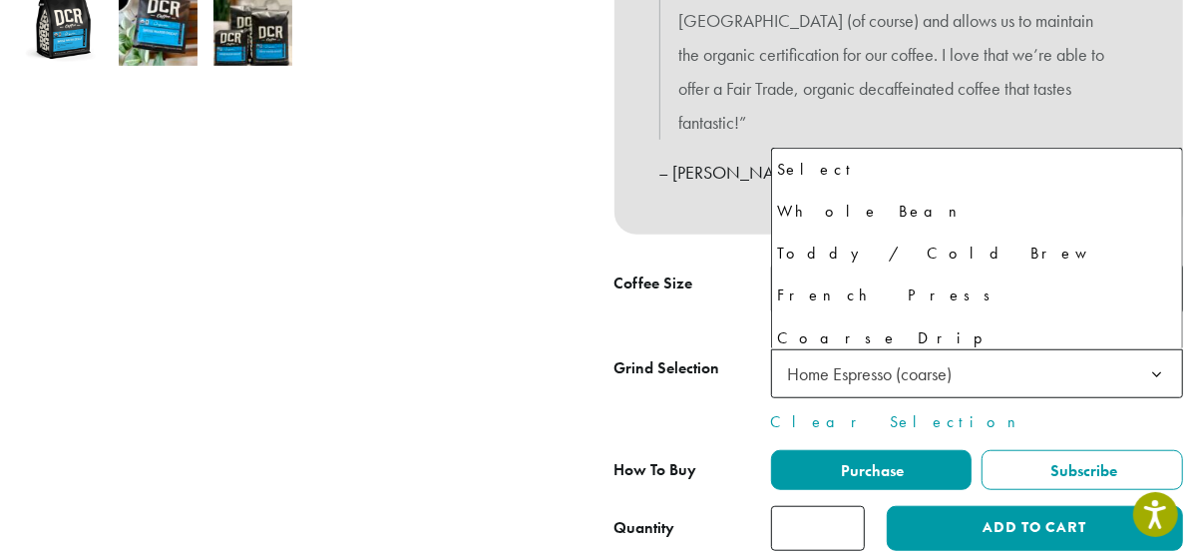
click at [863, 362] on span "Home Espresso (coarse)" at bounding box center [870, 373] width 165 height 23
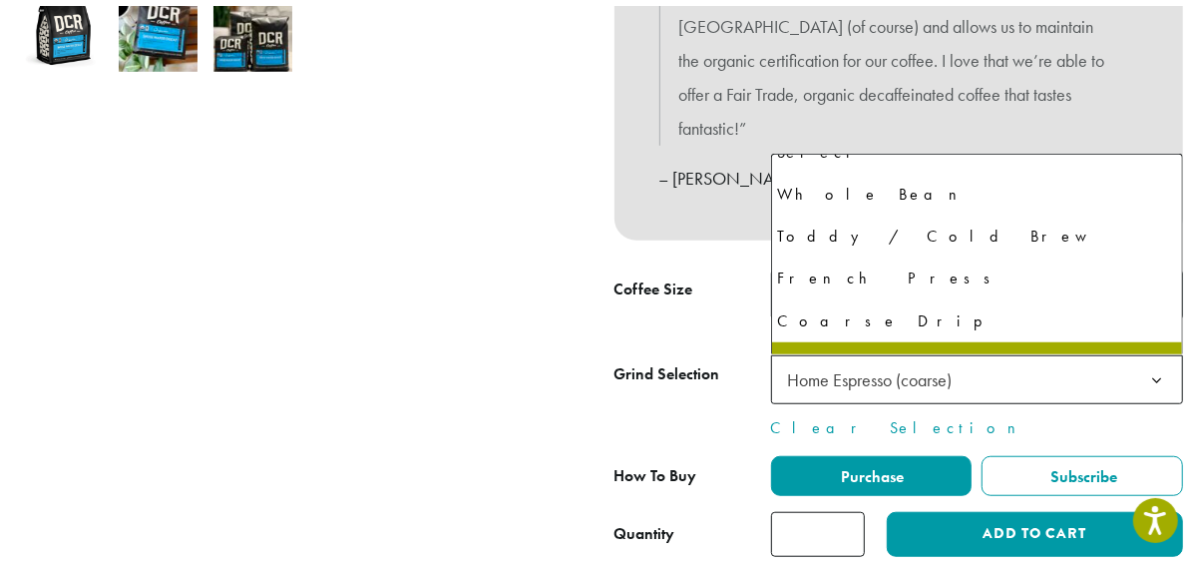
scroll to position [0, 0]
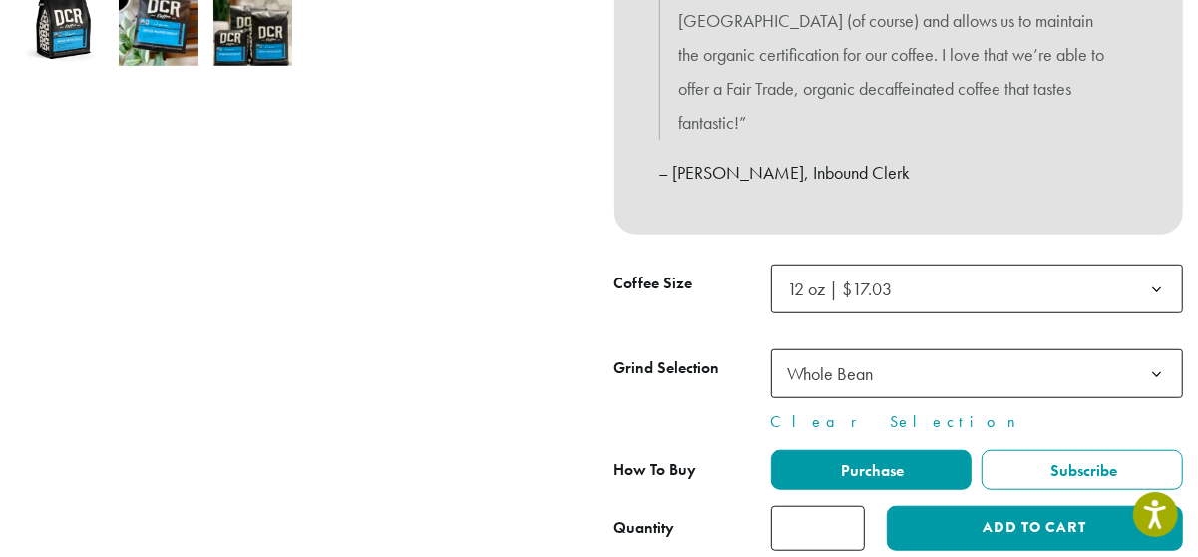
select select "**********"
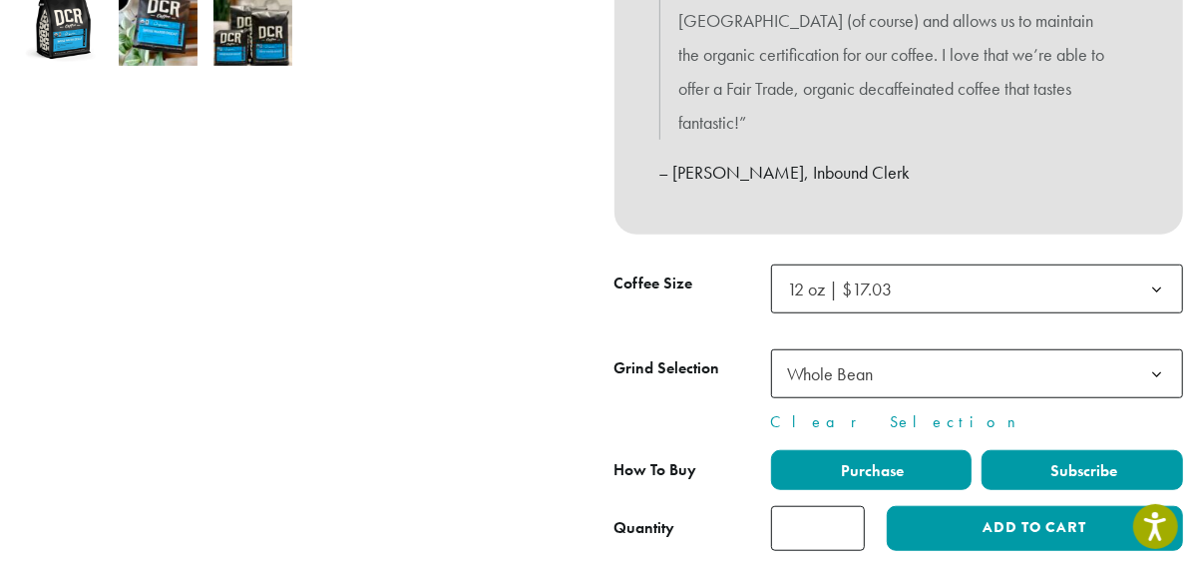
click at [1039, 474] on label "Subscribe" at bounding box center [1083, 470] width 202 height 40
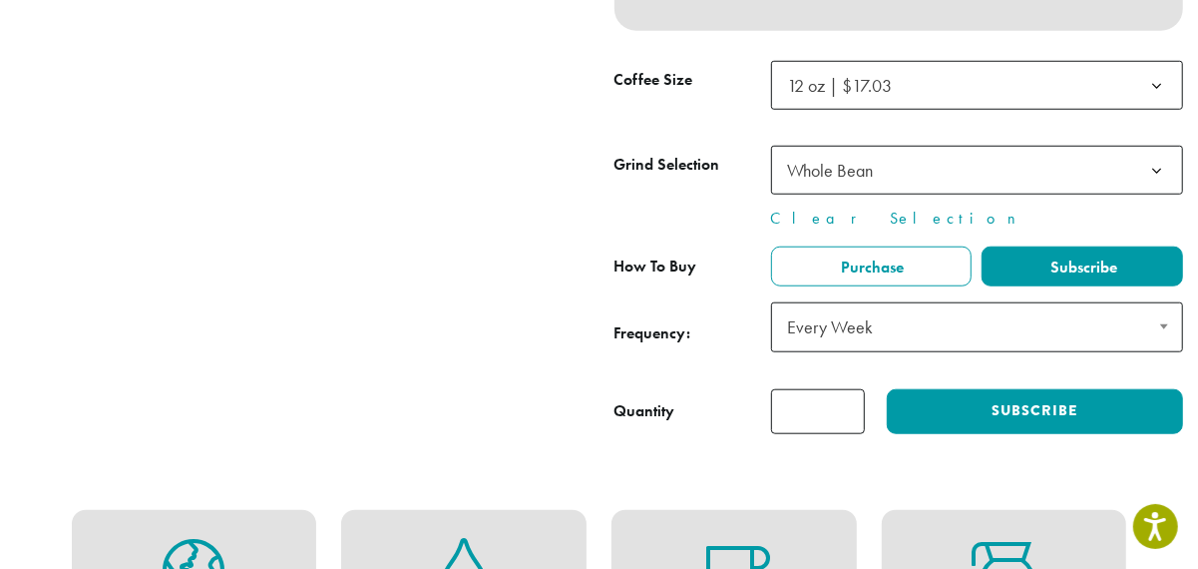
scroll to position [931, 0]
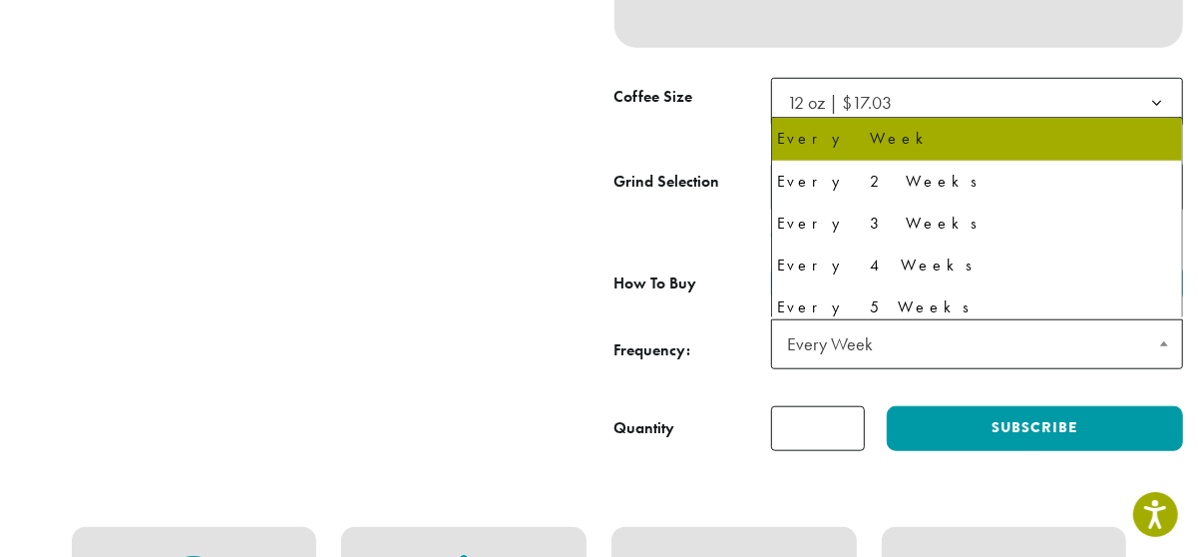
click at [970, 337] on span "Every Week" at bounding box center [977, 344] width 412 height 50
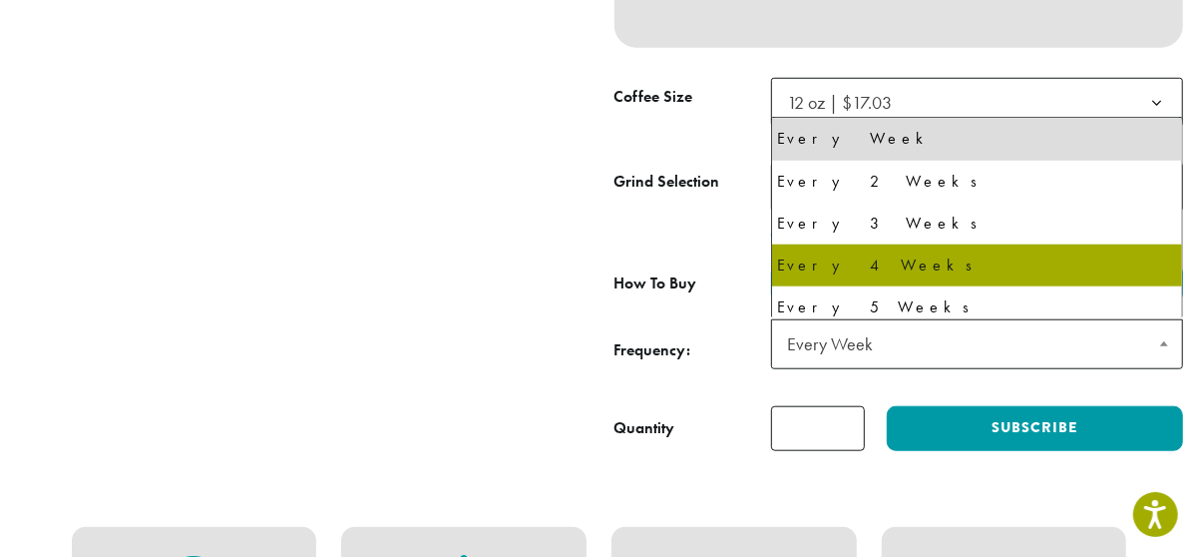
select select "******"
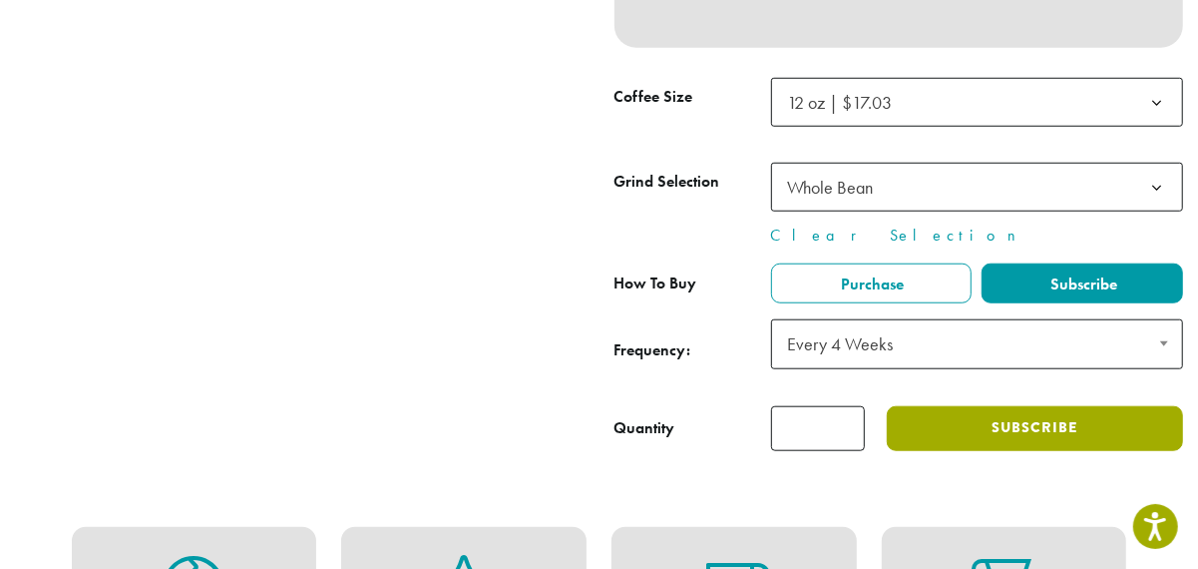
click at [1025, 419] on button "Subscribe" at bounding box center [1034, 428] width 295 height 45
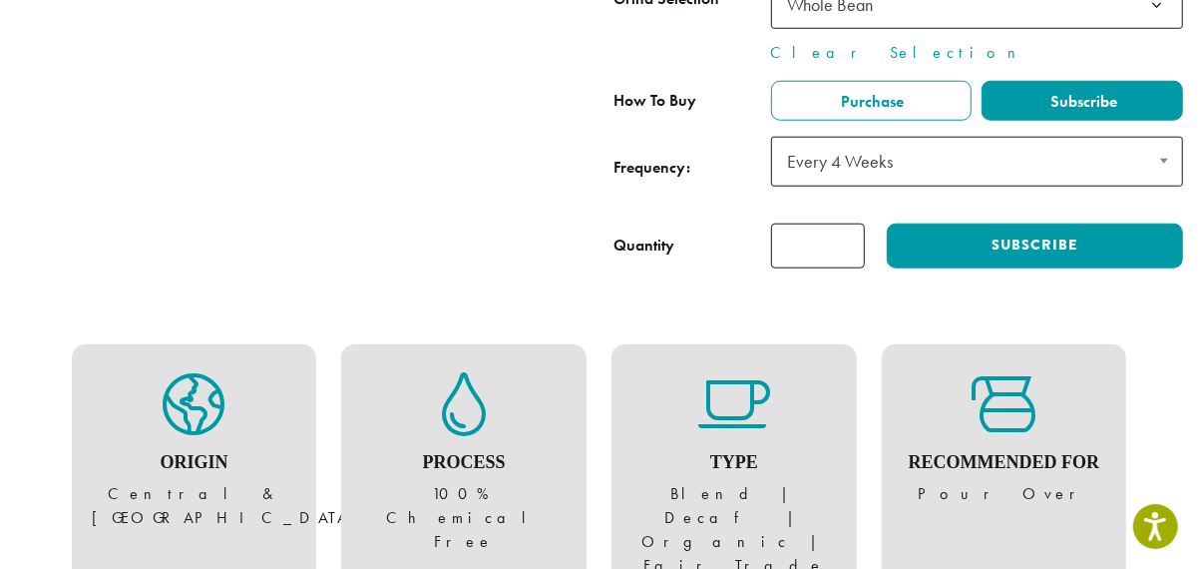
scroll to position [1517, 0]
